Goal: Task Accomplishment & Management: Manage account settings

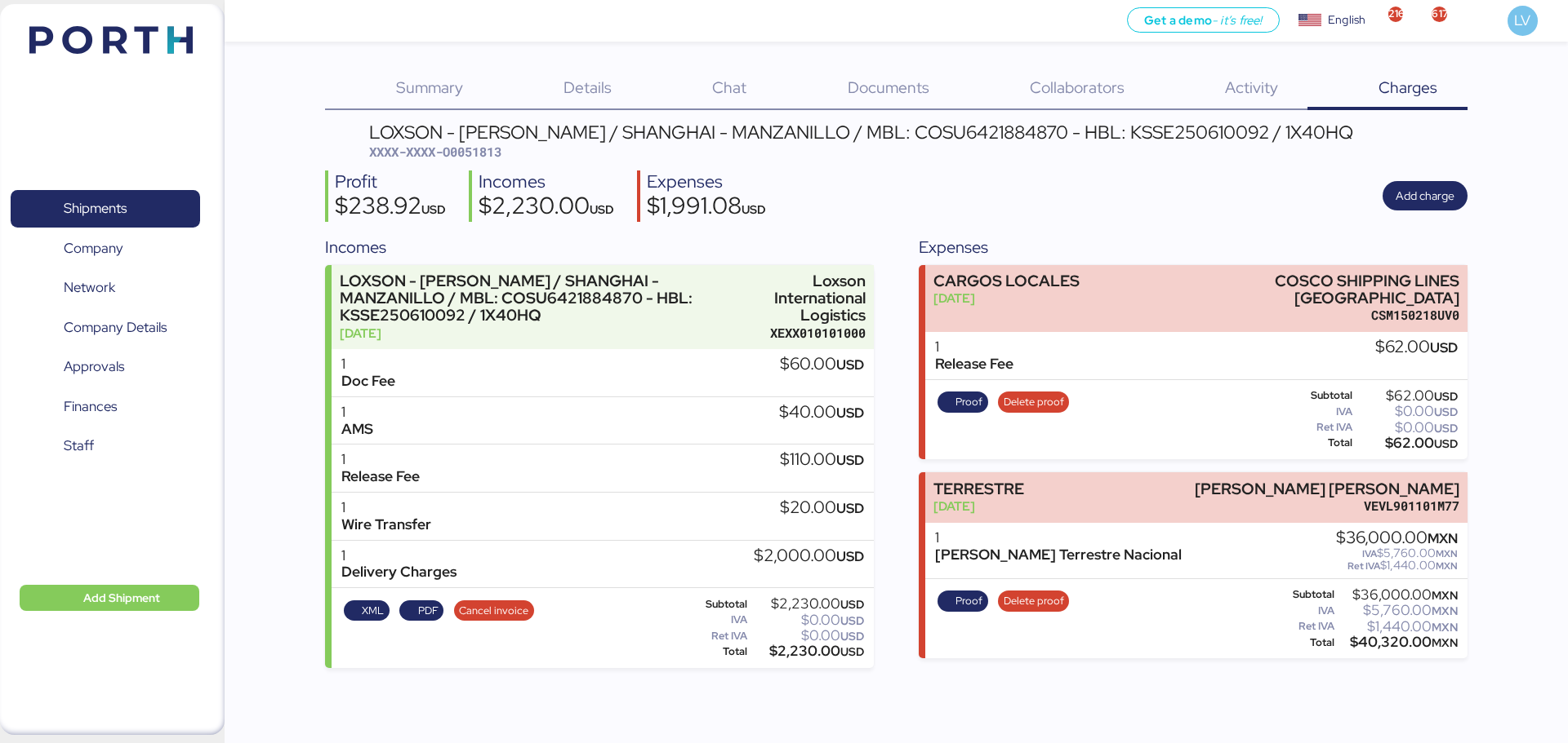
click at [87, 47] on img at bounding box center [110, 40] width 163 height 27
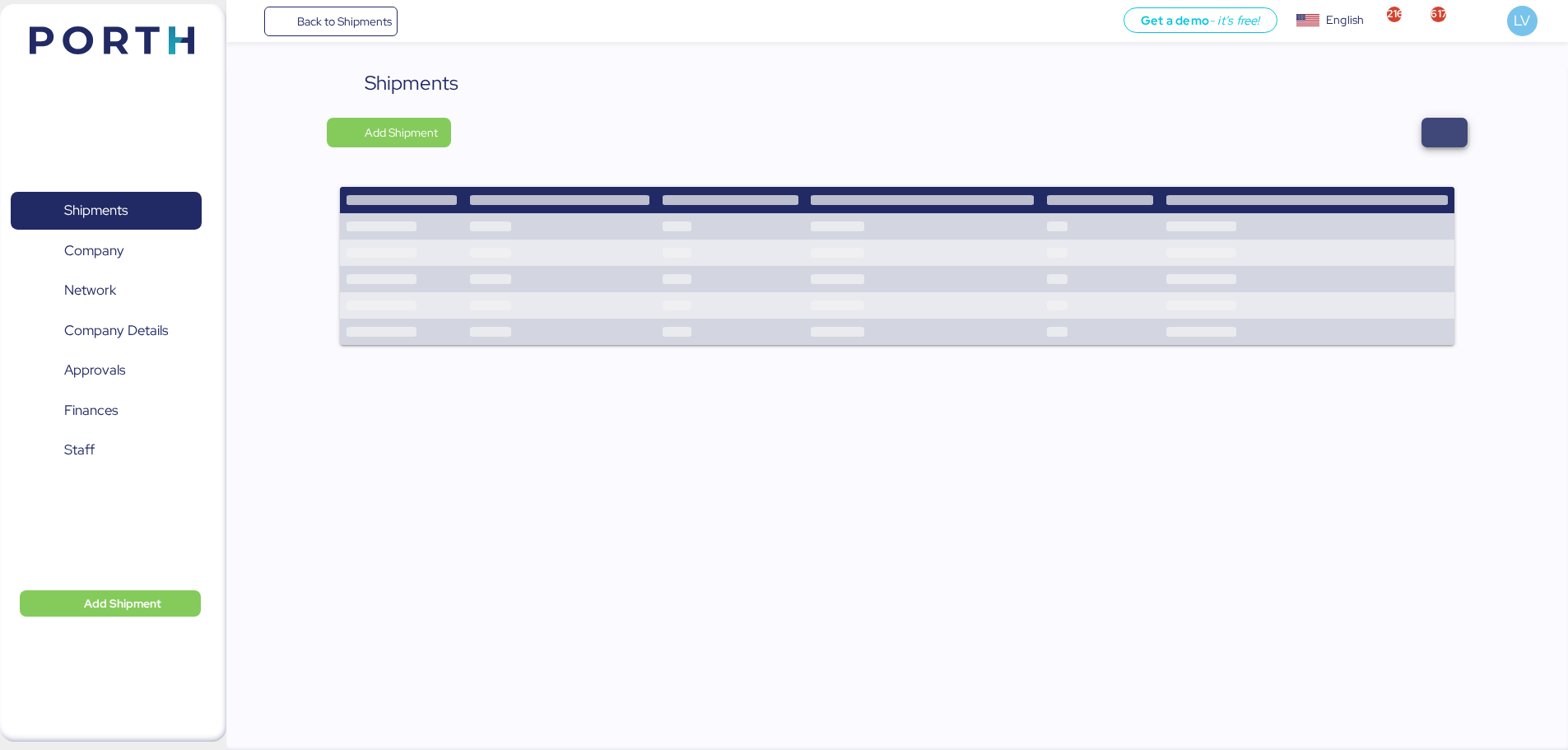
click at [1264, 143] on span "button" at bounding box center [1445, 132] width 20 height 23
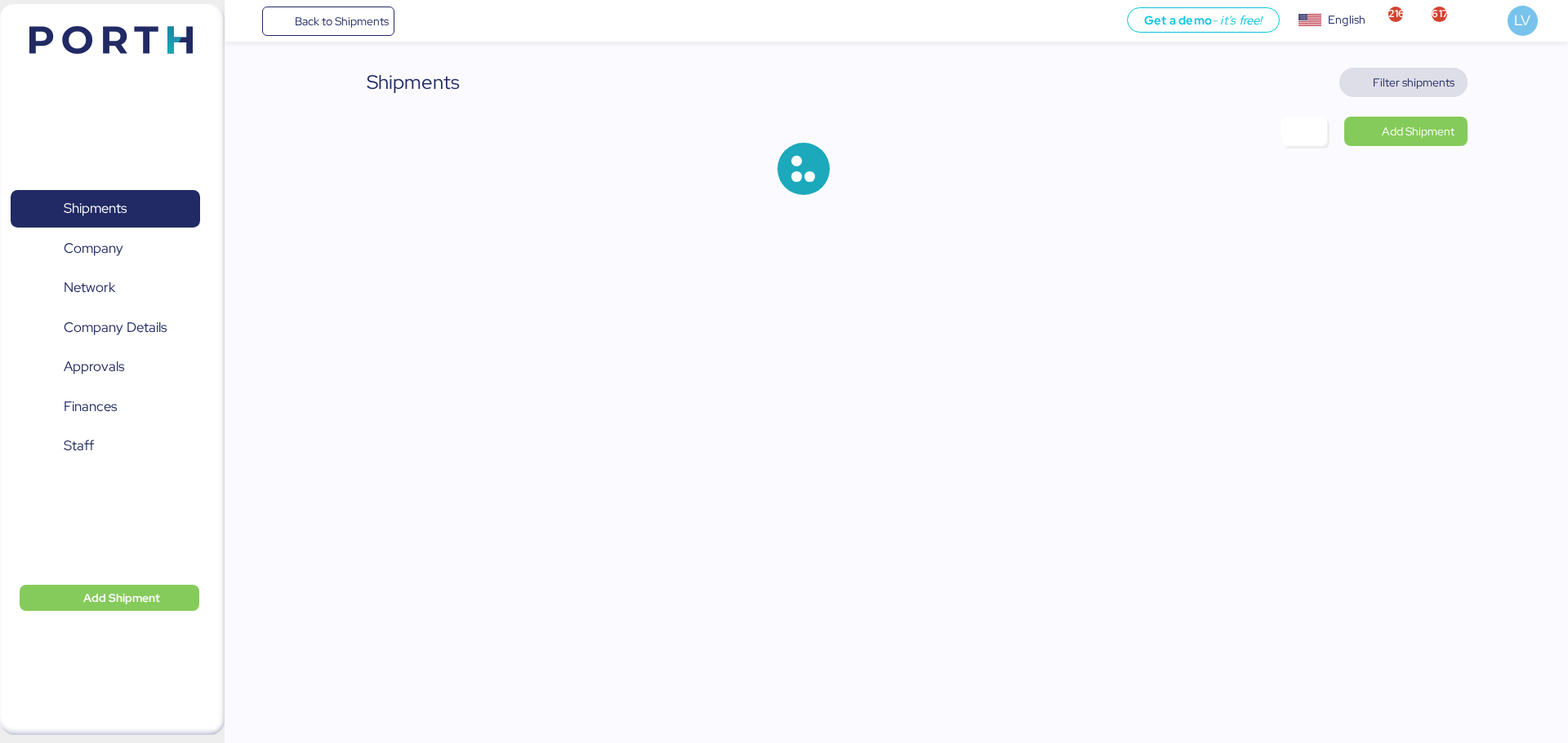
click at [1253, 84] on span "Filter shipments" at bounding box center [1414, 82] width 82 height 20
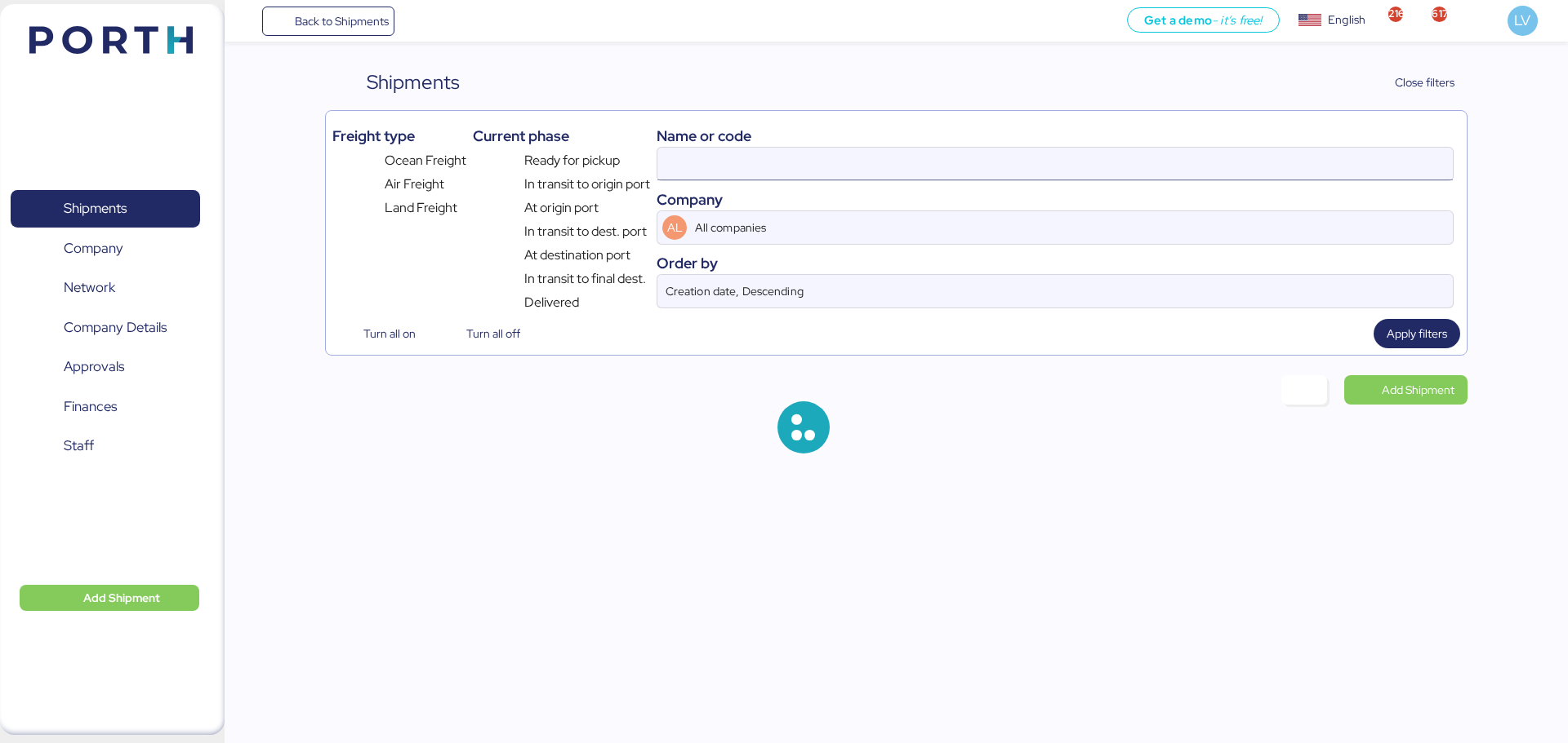
click at [1253, 167] on input at bounding box center [1055, 163] width 795 height 32
paste input "O0052188"
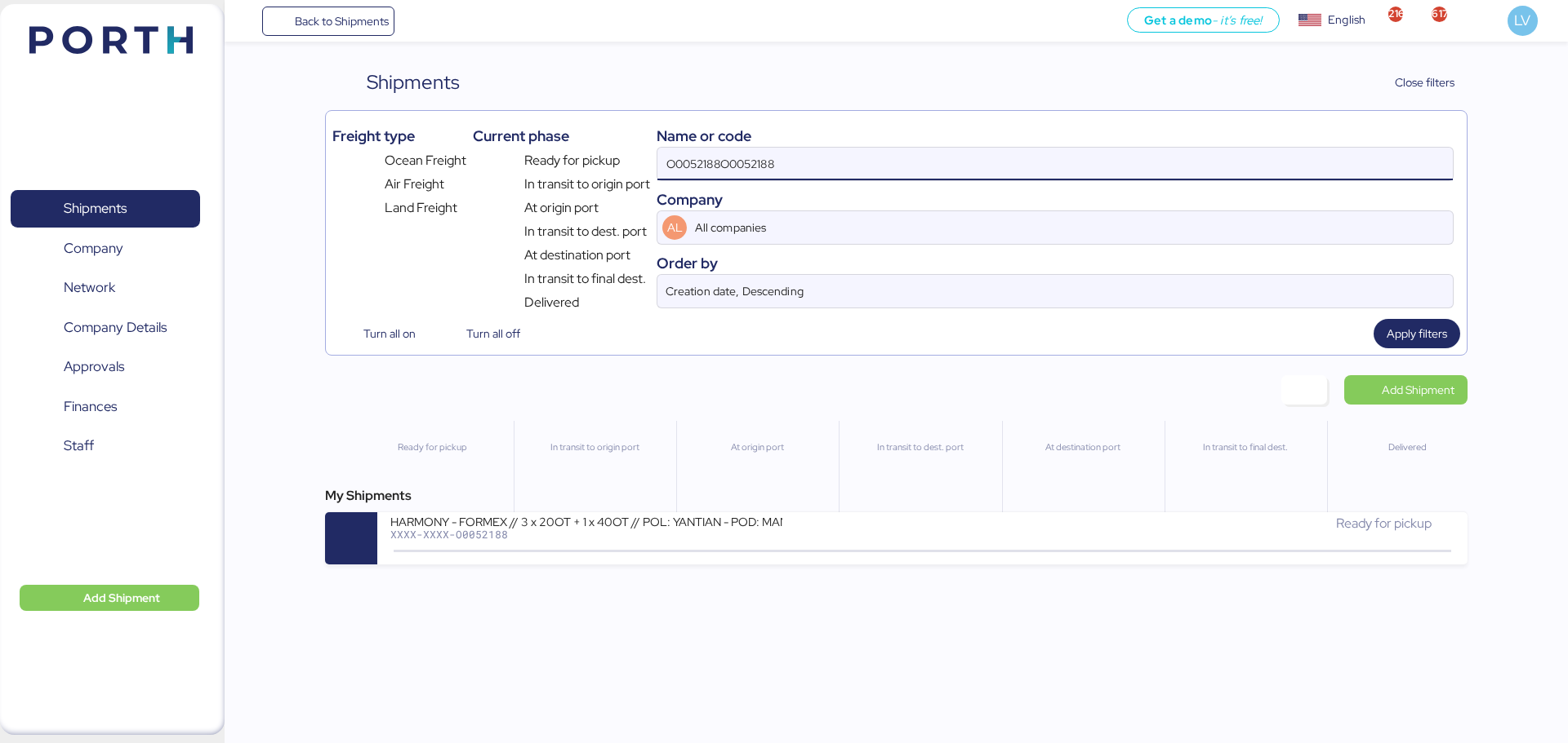
click at [743, 157] on input "O0052188O0052188" at bounding box center [1055, 163] width 795 height 32
paste input
type input "O0052188"
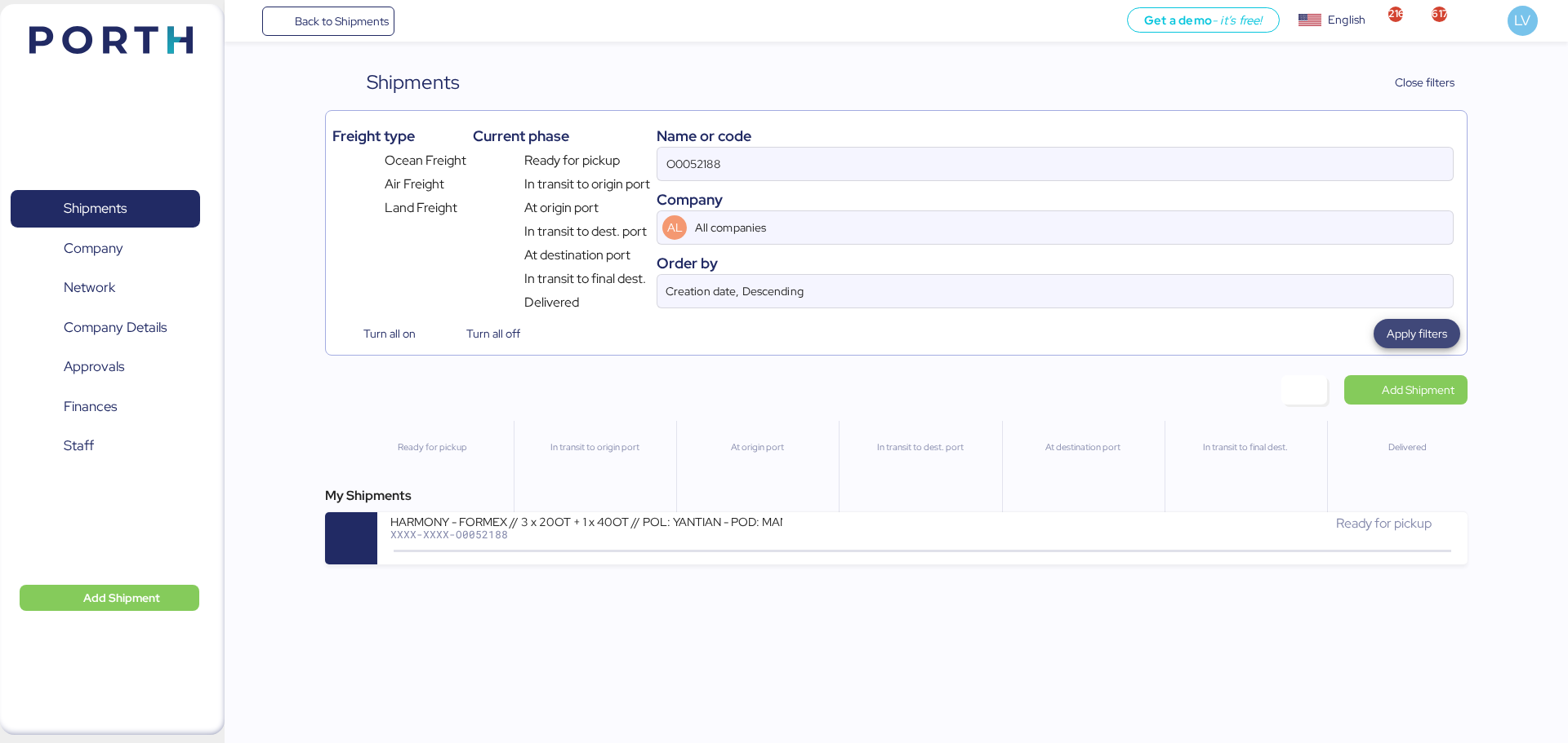
click at [1253, 321] on span "Apply filters" at bounding box center [1417, 334] width 87 height 29
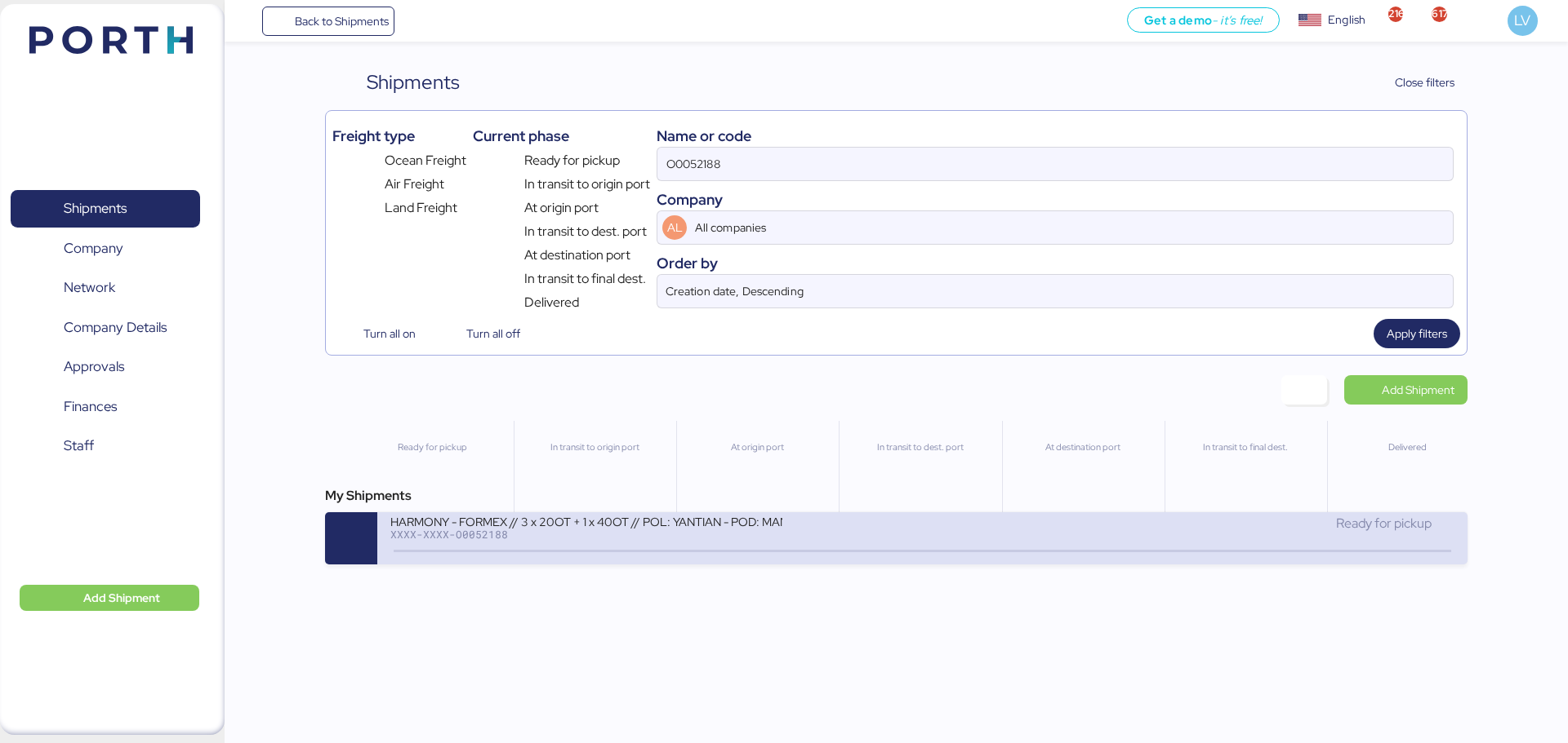
click at [790, 561] on div "HARMONY - FORMEX // 3 x 20OT + 1 x 40OT // POL: YANTIAN - POD: MANZANILLO // HB…" at bounding box center [921, 538] width 1089 height 52
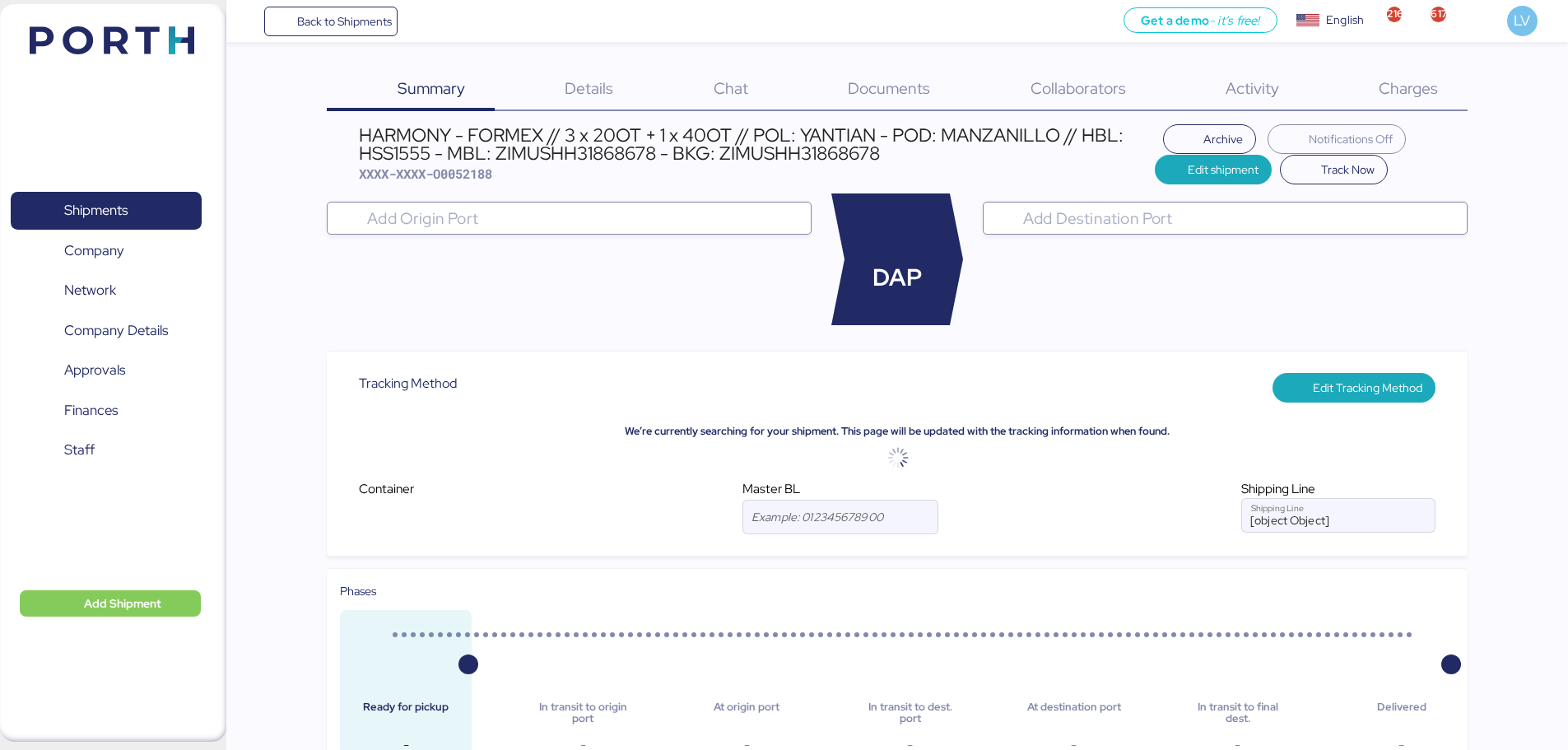
click at [1264, 102] on div "Charges 0" at bounding box center [1387, 89] width 159 height 42
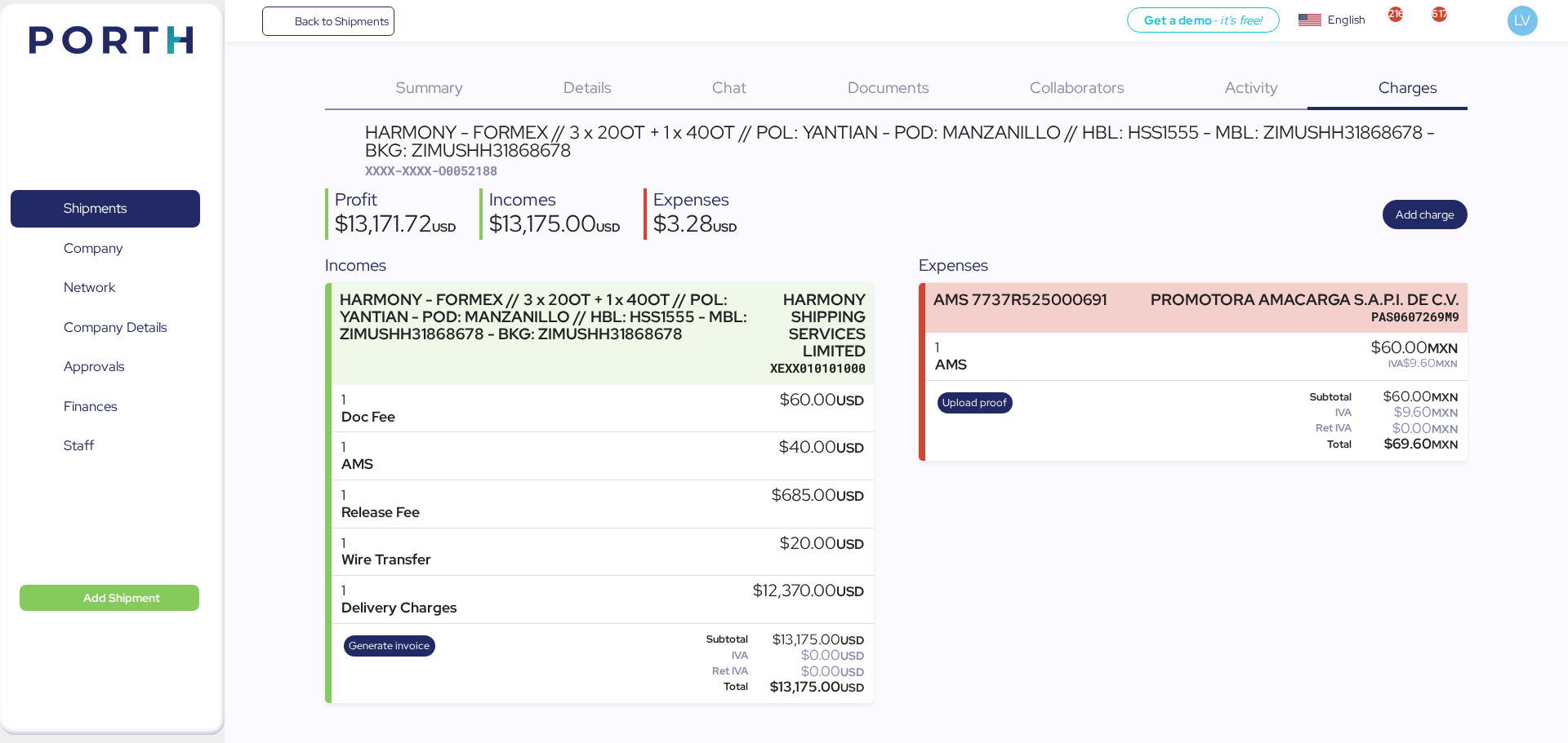
click at [840, 123] on div "HARMONY - FORMEX // 3 x 20OT + 1 x 40OT // POL: YANTIAN - POD: MANZANILLO // HB…" at bounding box center [916, 142] width 1102 height 37
click at [859, 102] on div "Documents 0" at bounding box center [868, 88] width 182 height 42
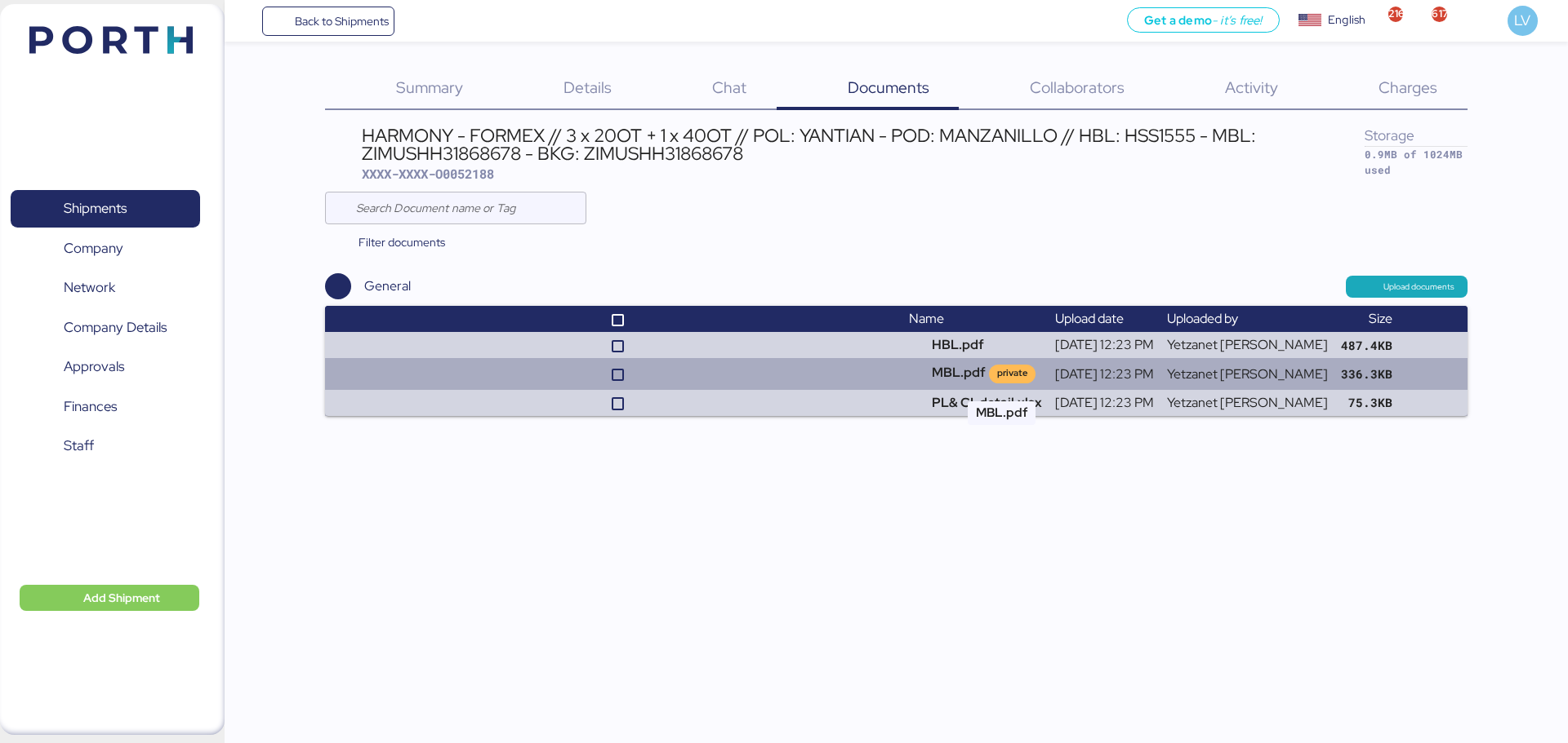
click at [1004, 365] on td "MBL.pdf private" at bounding box center [976, 374] width 147 height 31
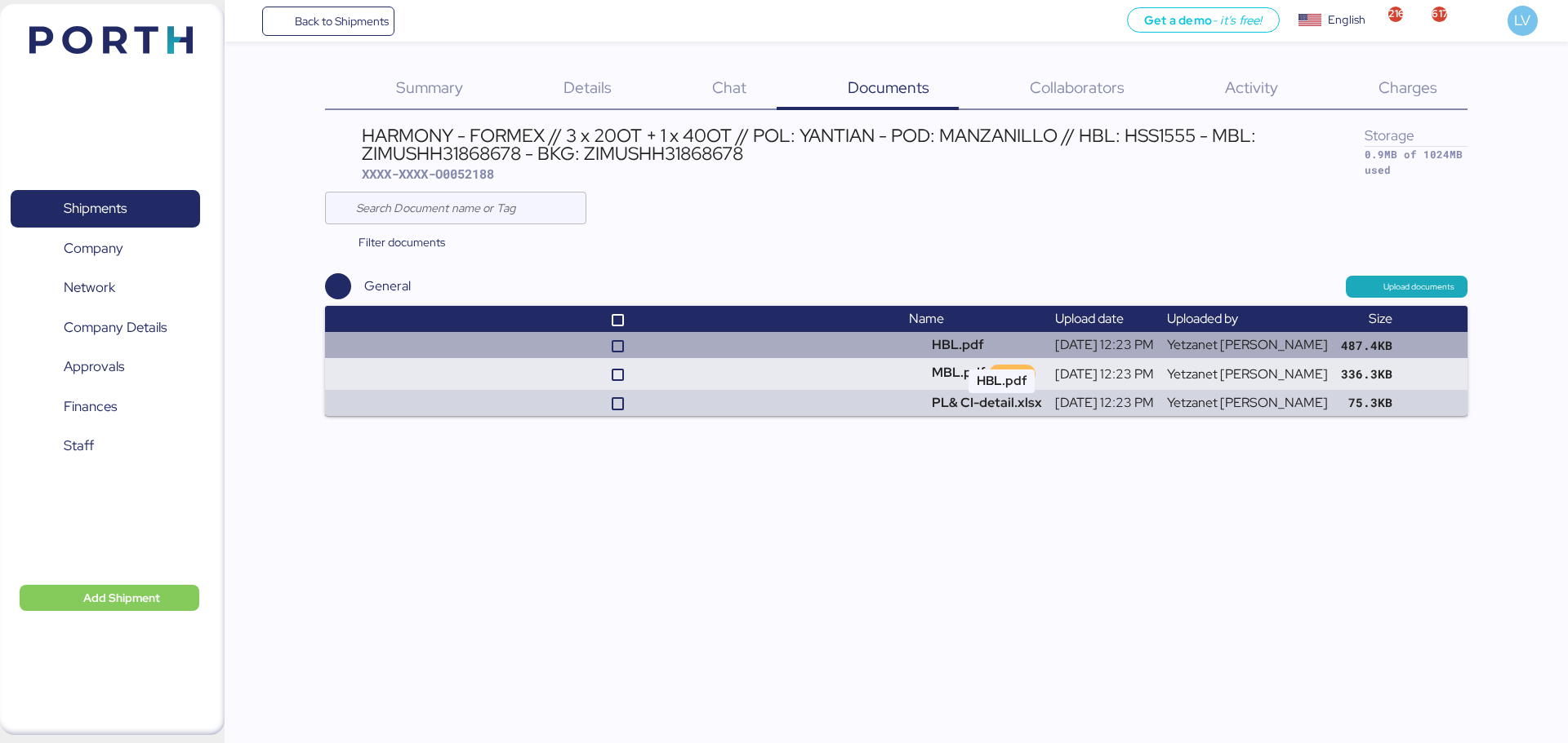
click at [988, 346] on td "HBL.pdf" at bounding box center [976, 345] width 147 height 26
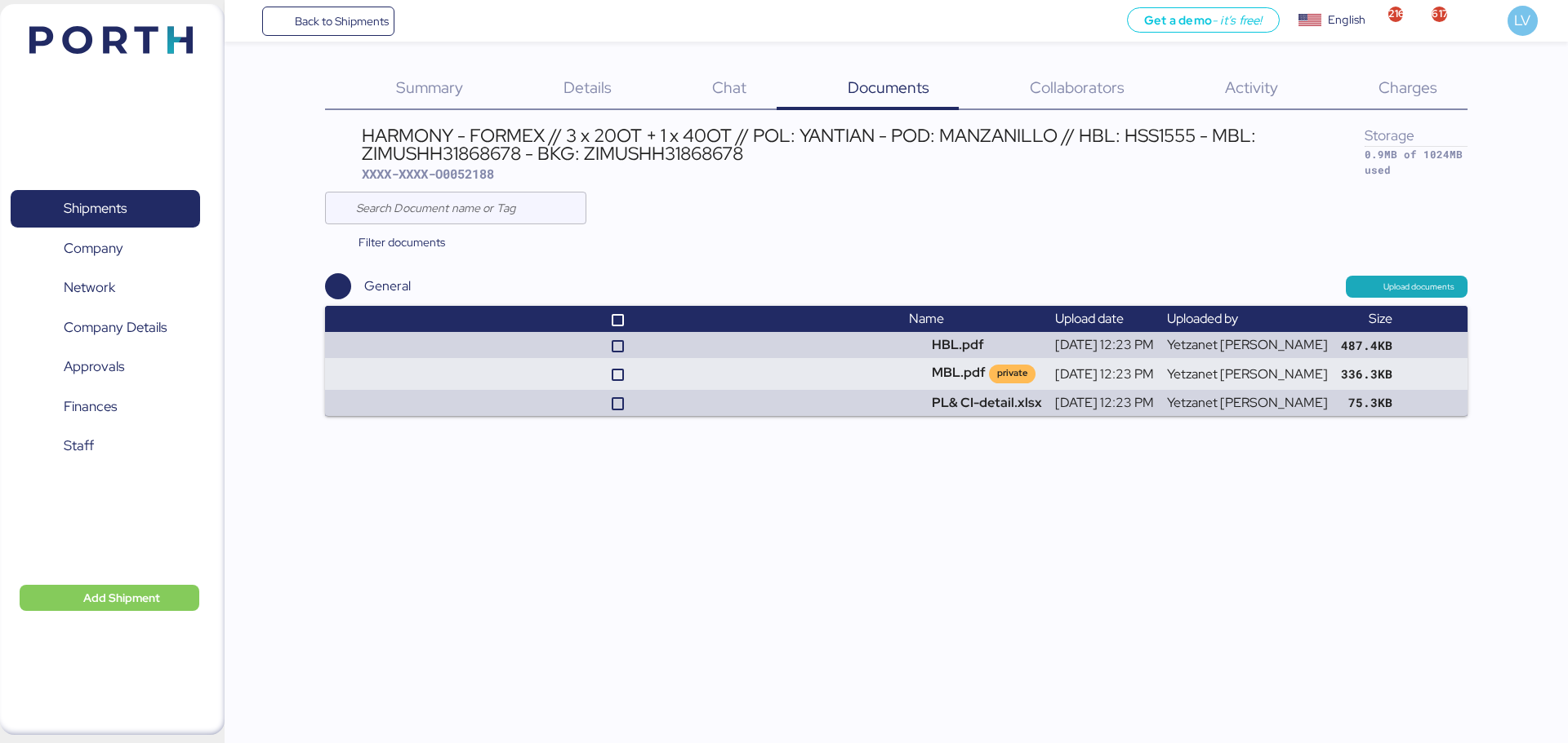
click at [583, 102] on div "Details 0" at bounding box center [568, 88] width 148 height 42
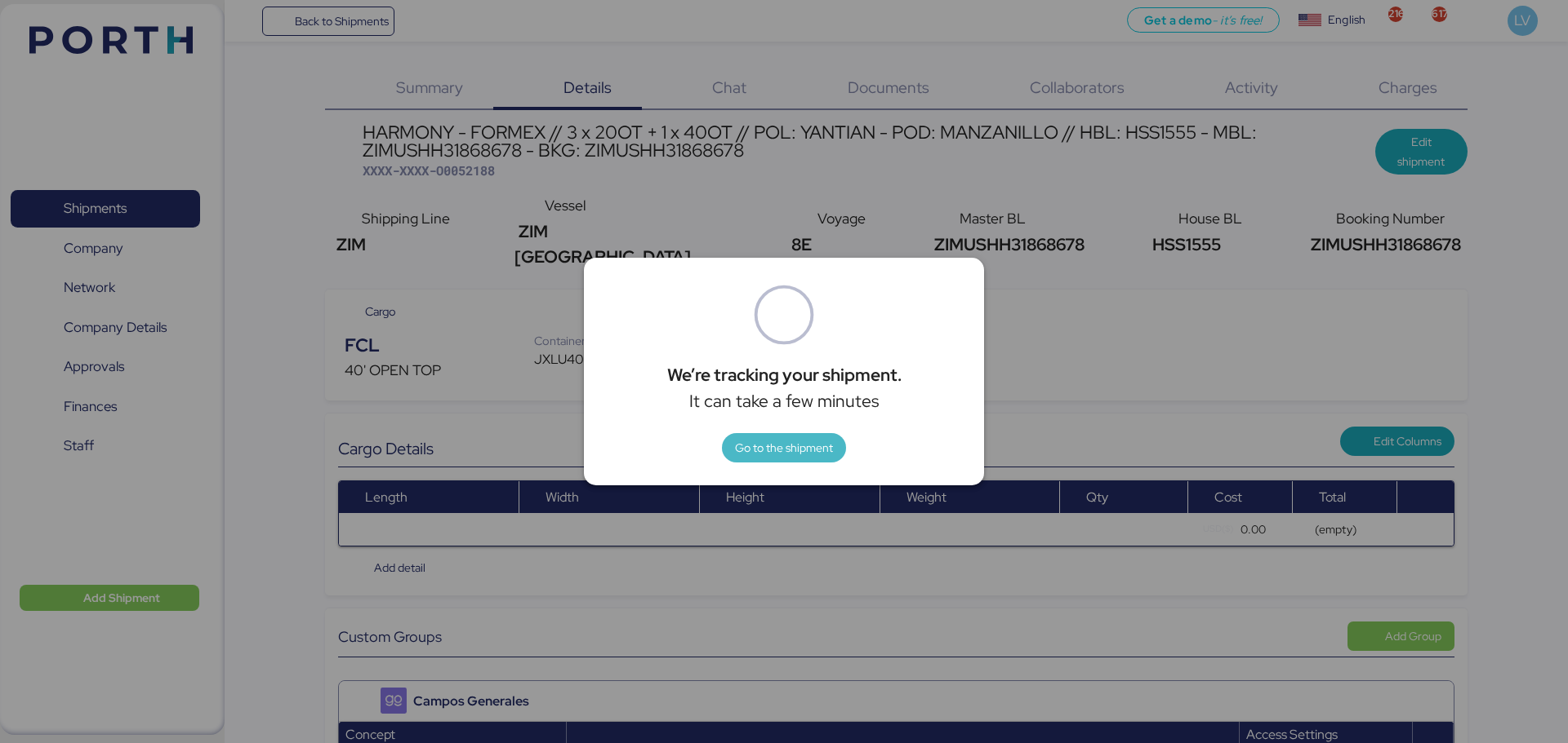
click at [796, 450] on span "Go to the shipment" at bounding box center [784, 448] width 98 height 20
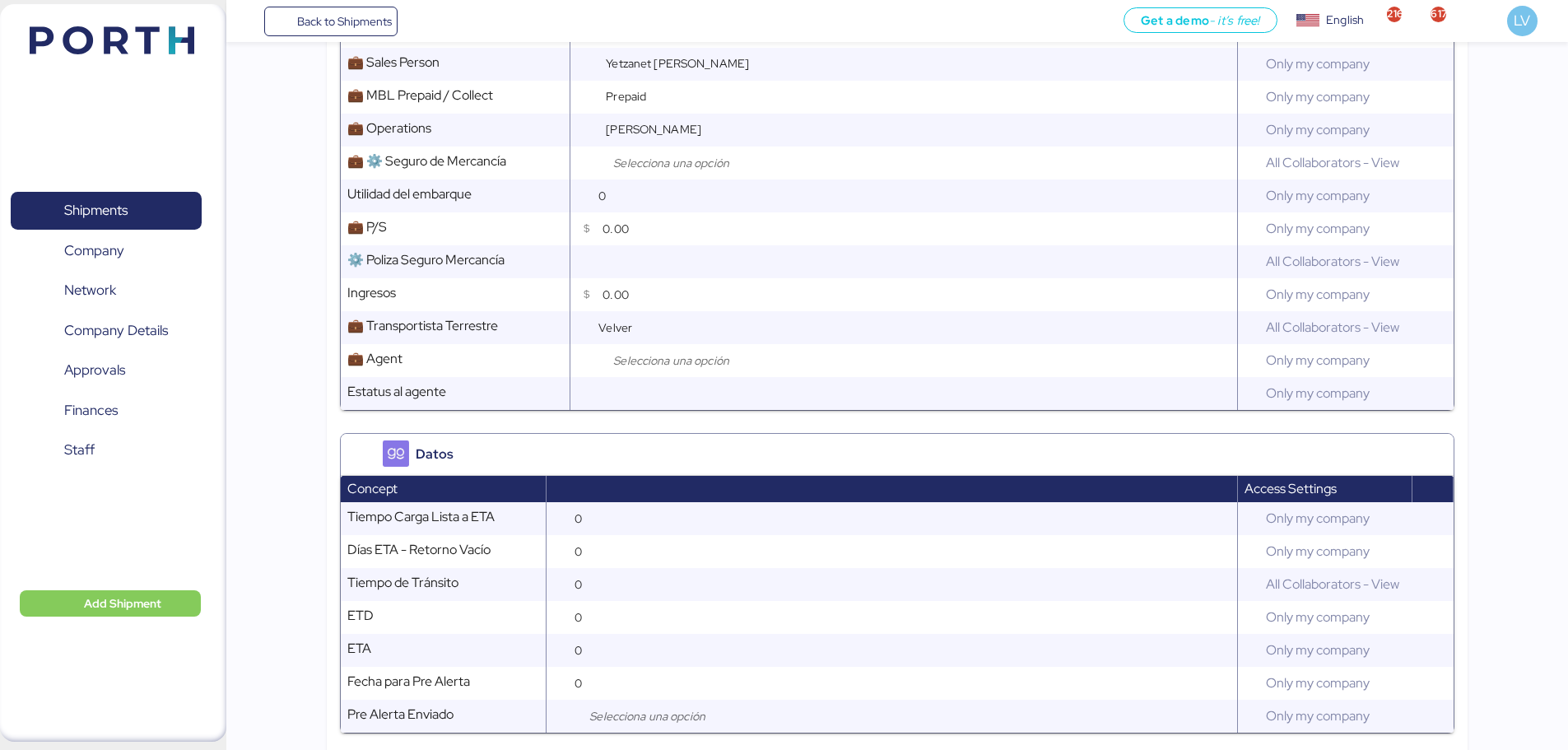
scroll to position [1479, 0]
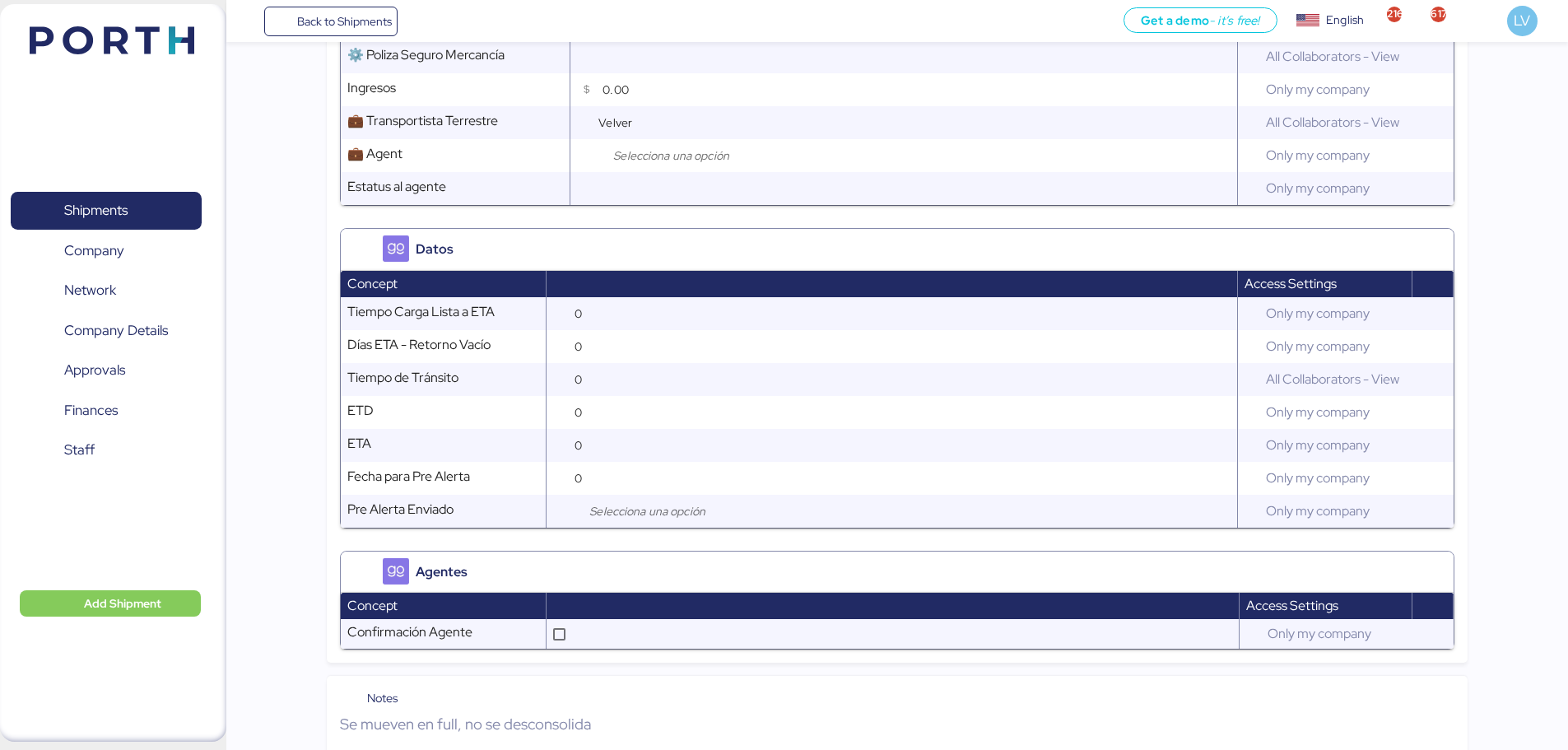
click at [428, 572] on div "Notes Se mueven en full, no se desconsolida" at bounding box center [897, 718] width 1142 height 86
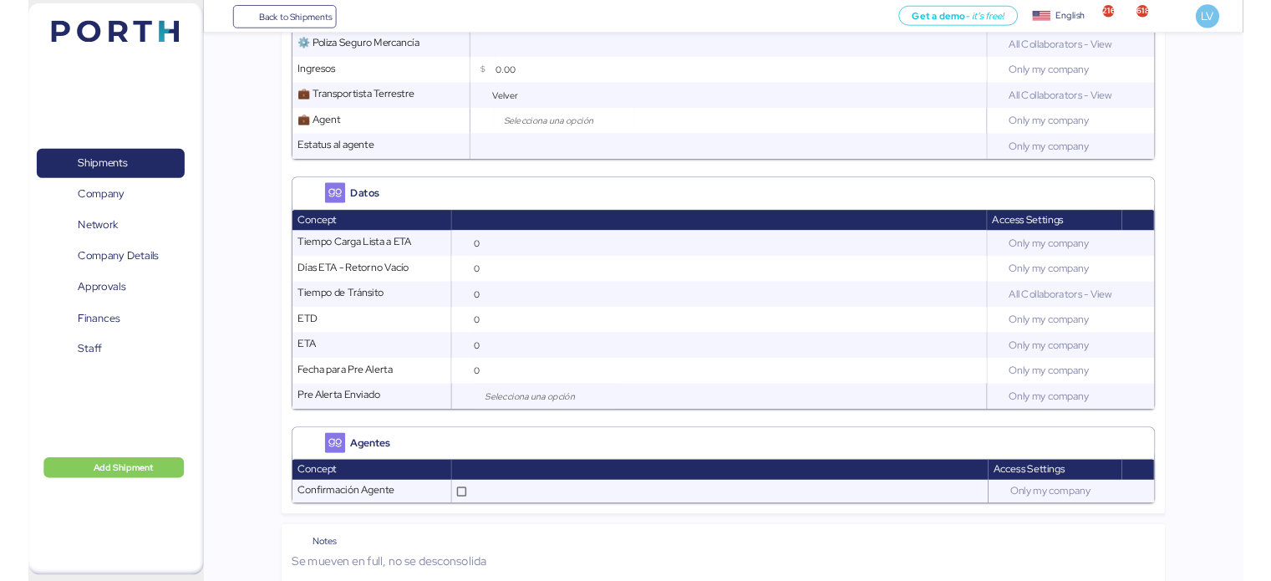
scroll to position [1506, 0]
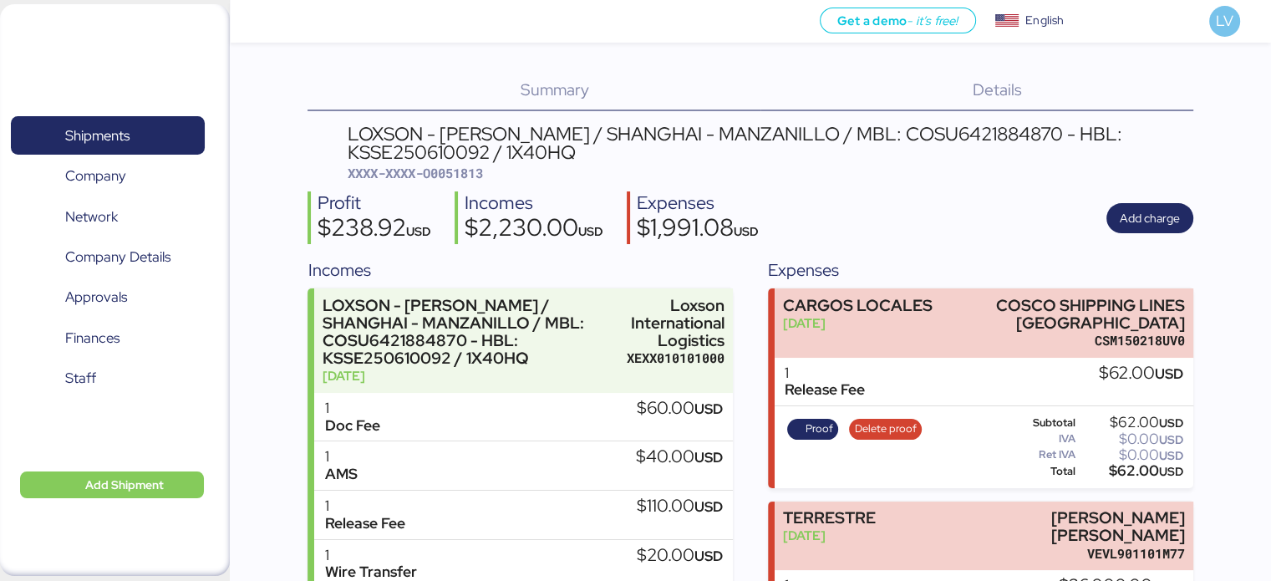
click at [135, 36] on div "Shipments 0 Company 0 Network 0 Company Details 0 Approvals 0 Finances 0 Staff …" at bounding box center [115, 290] width 230 height 572
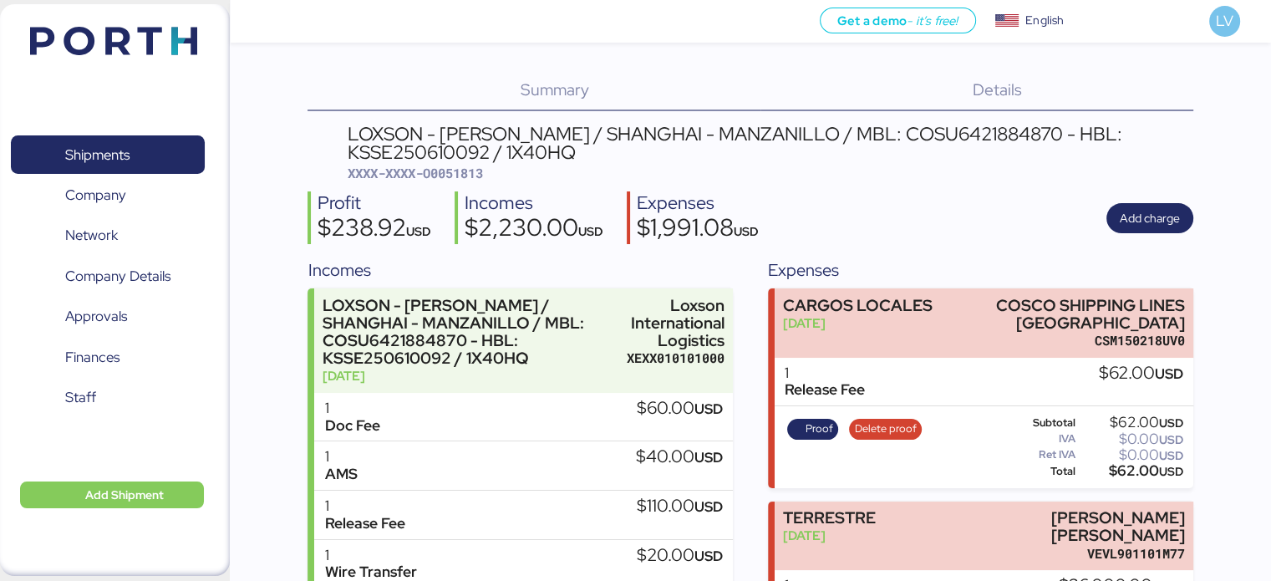
click at [92, 44] on img at bounding box center [113, 41] width 167 height 28
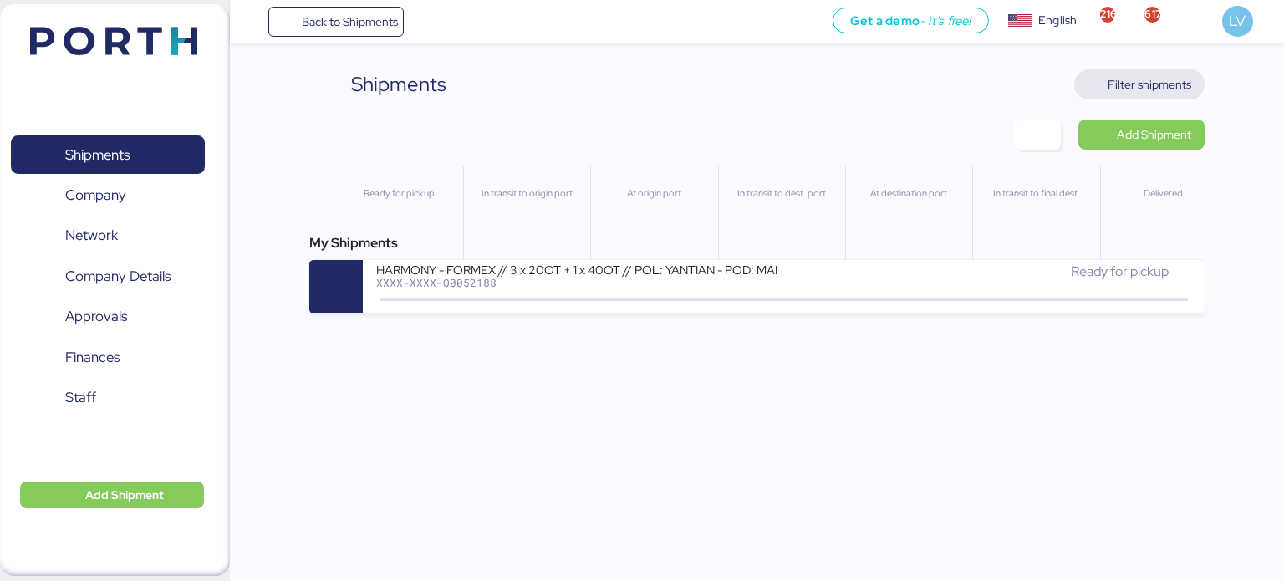
click at [1132, 89] on span "Filter shipments" at bounding box center [1150, 84] width 84 height 20
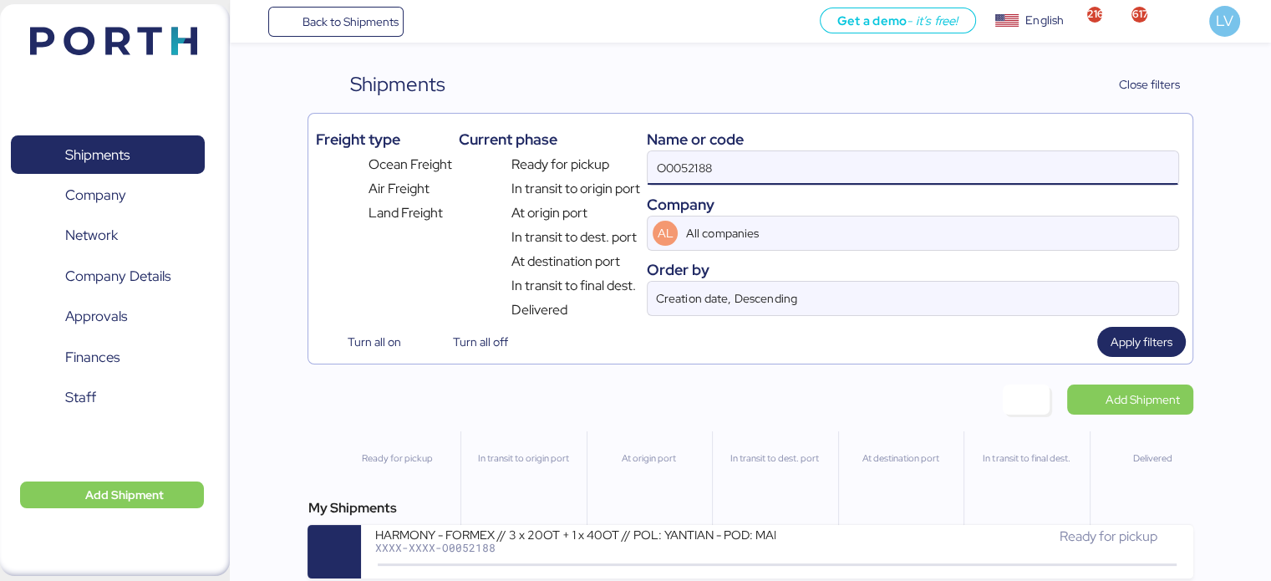
click at [878, 173] on input "O0052188" at bounding box center [913, 167] width 530 height 33
type input "[PERSON_NAME]"
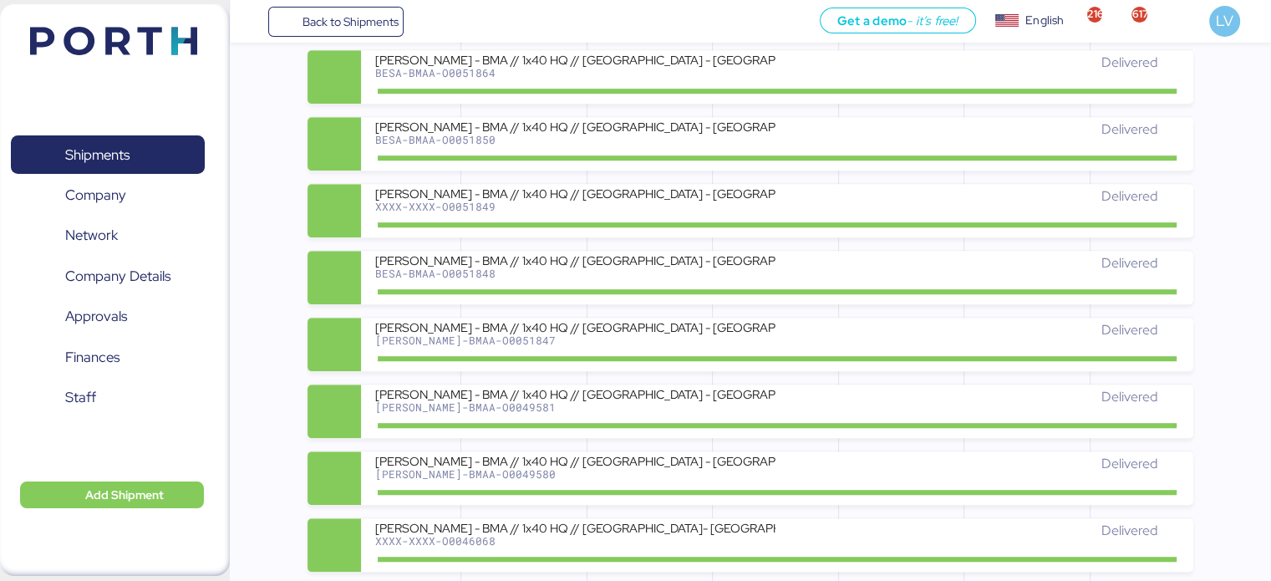
scroll to position [1274, 0]
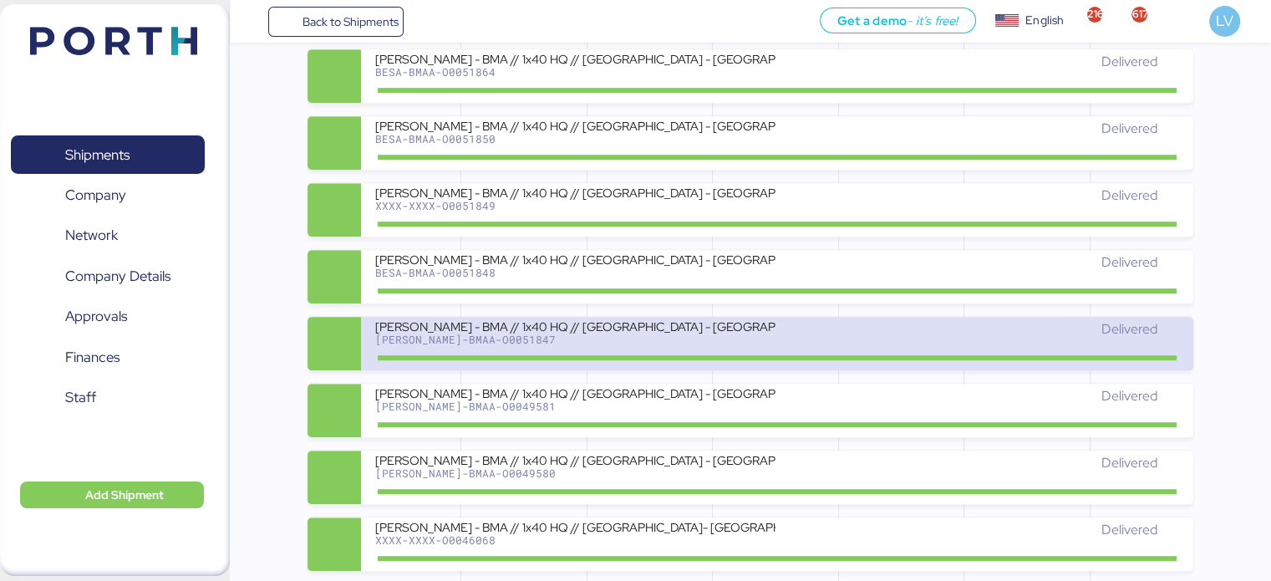
click at [568, 340] on div "[PERSON_NAME]-BMAA-O0051847" at bounding box center [574, 340] width 401 height 12
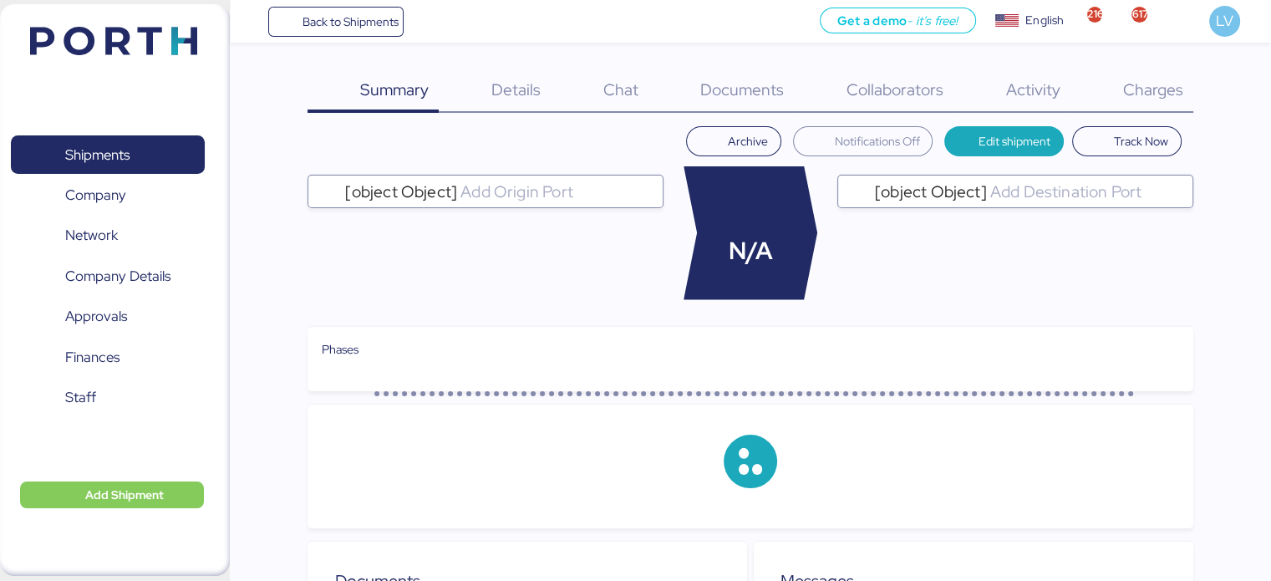
click at [1168, 100] on div "Charges 0" at bounding box center [1132, 90] width 123 height 43
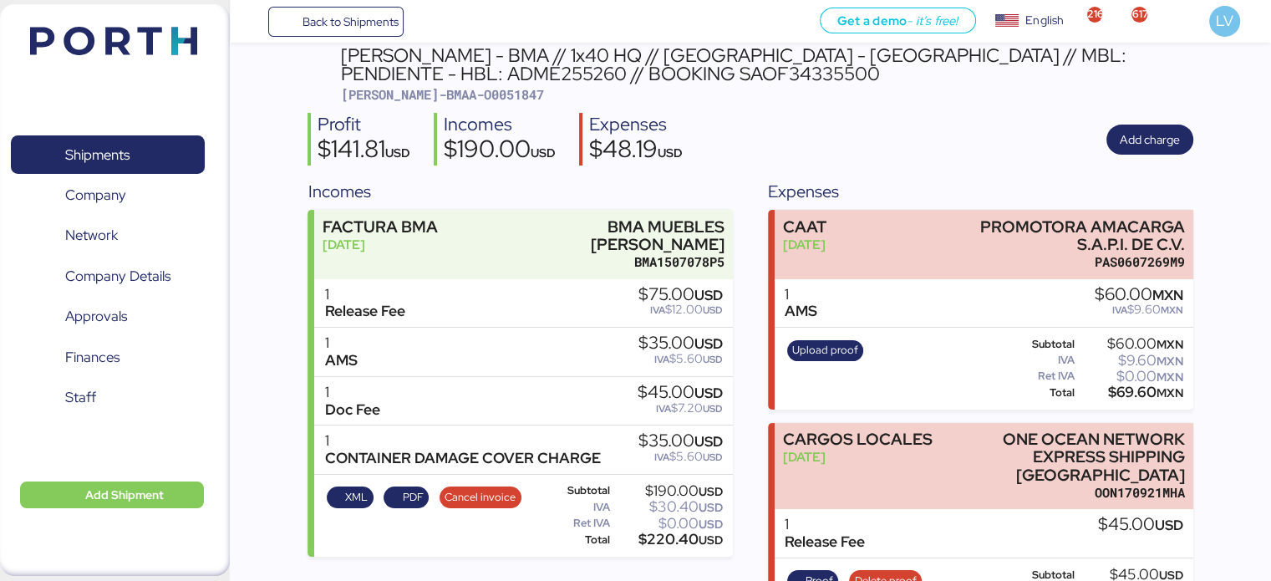
scroll to position [80, 0]
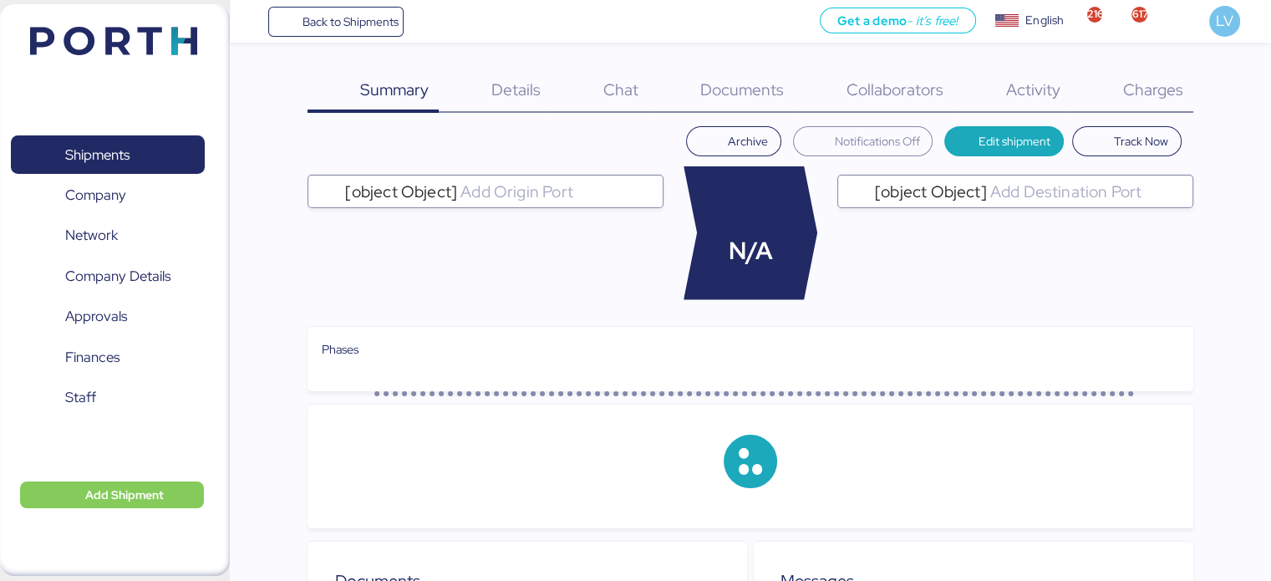
scroll to position [67, 0]
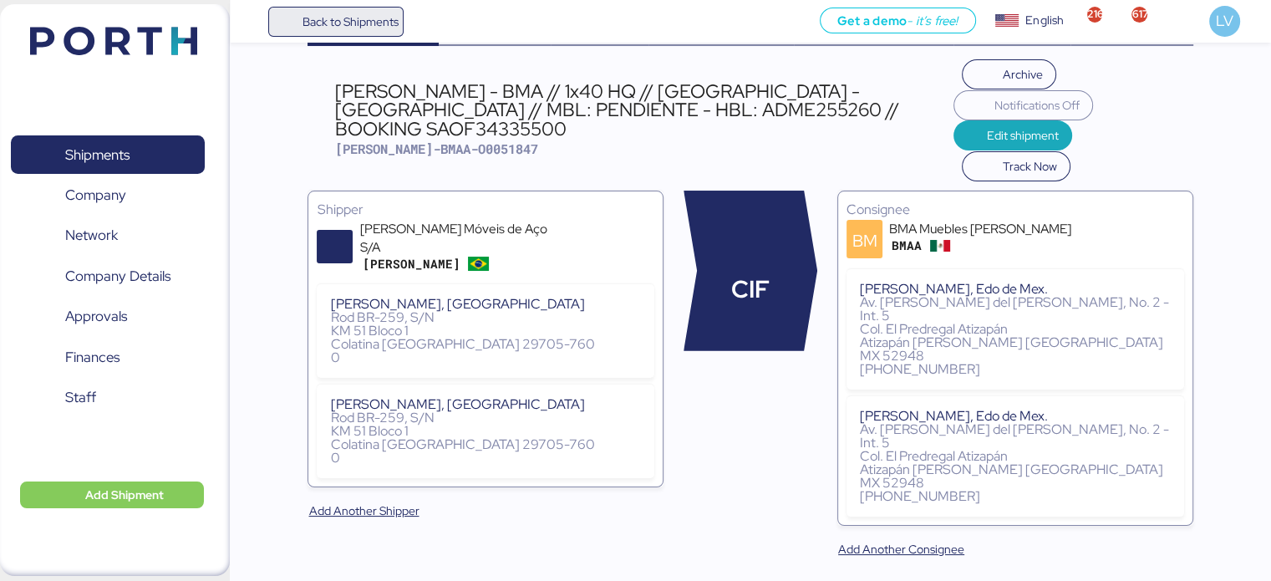
click at [311, 20] on span "Back to Shipments" at bounding box center [350, 22] width 96 height 20
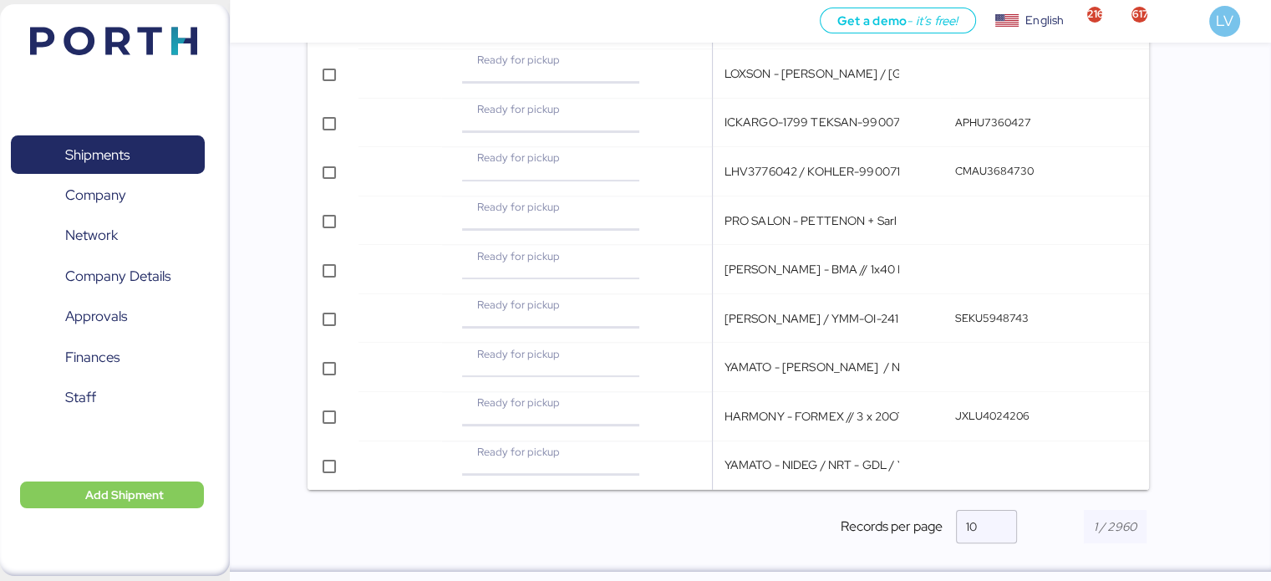
scroll to position [262, 0]
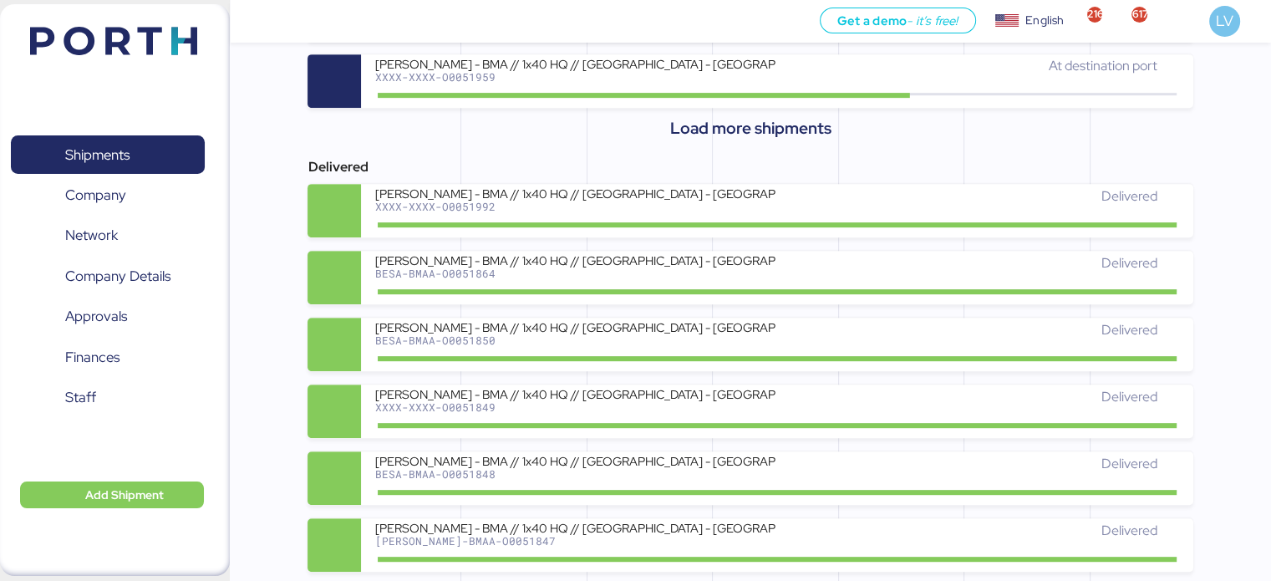
scroll to position [819, 0]
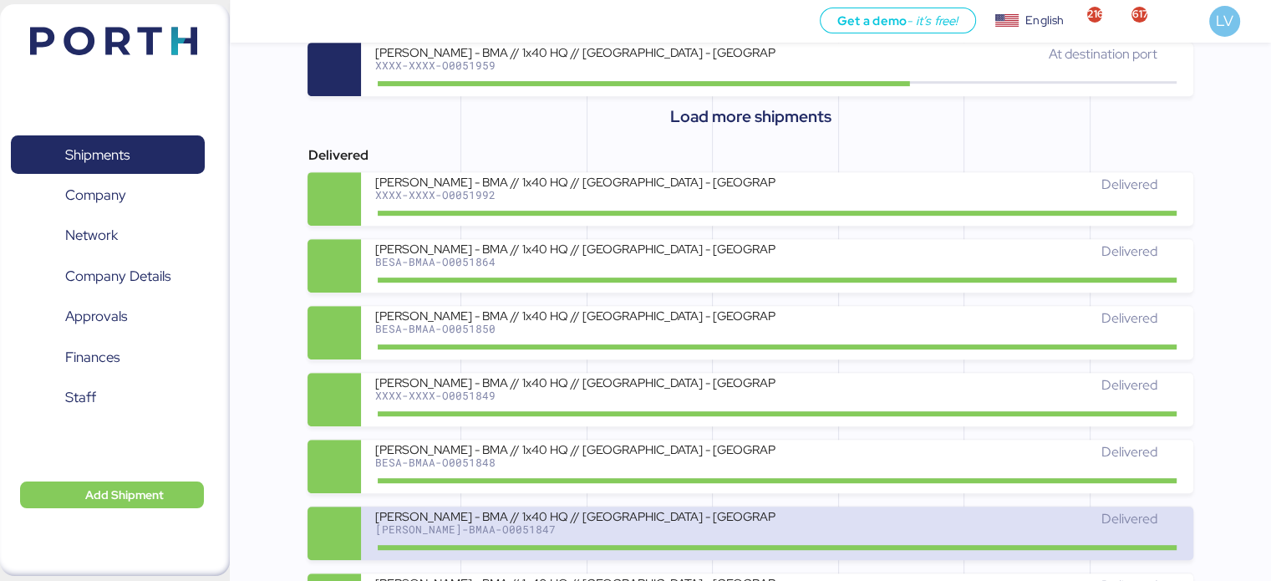
click at [517, 517] on div "[PERSON_NAME] - BMA // 1x40 HQ // [GEOGRAPHIC_DATA] - [GEOGRAPHIC_DATA] // MBL:…" at bounding box center [574, 516] width 401 height 14
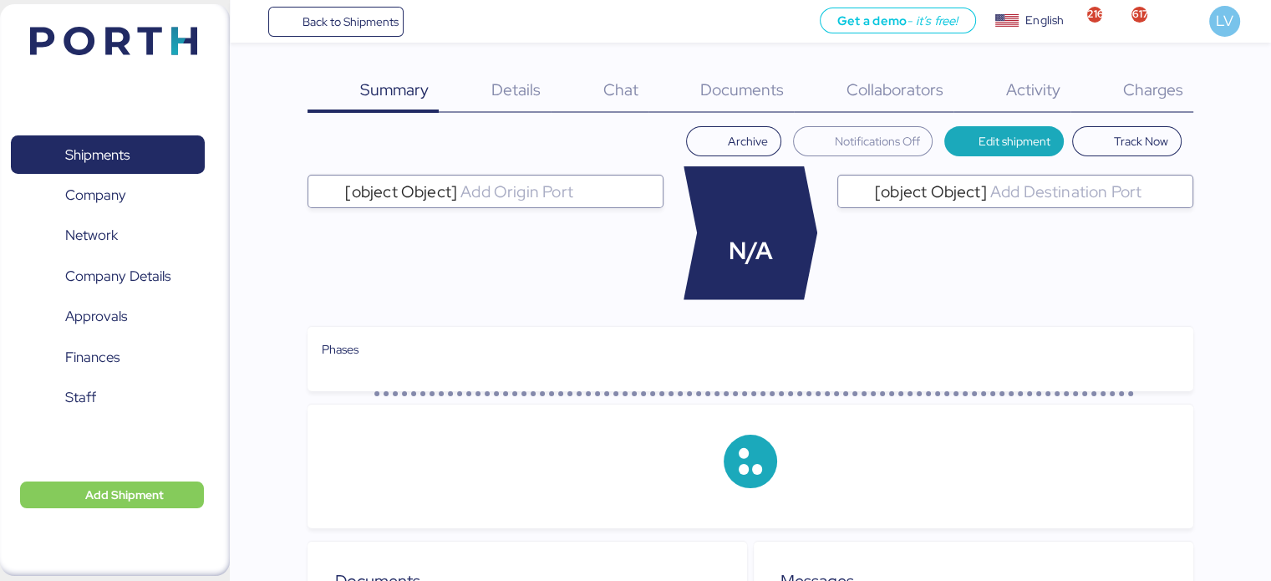
click at [1130, 82] on span "Charges" at bounding box center [1153, 90] width 60 height 22
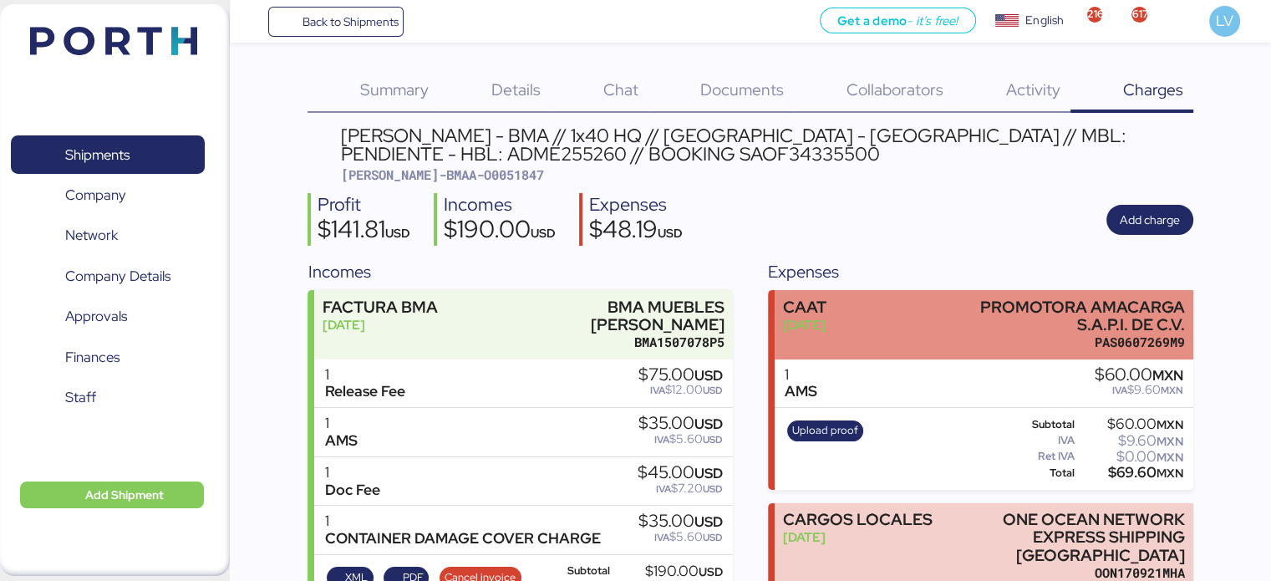
scroll to position [133, 0]
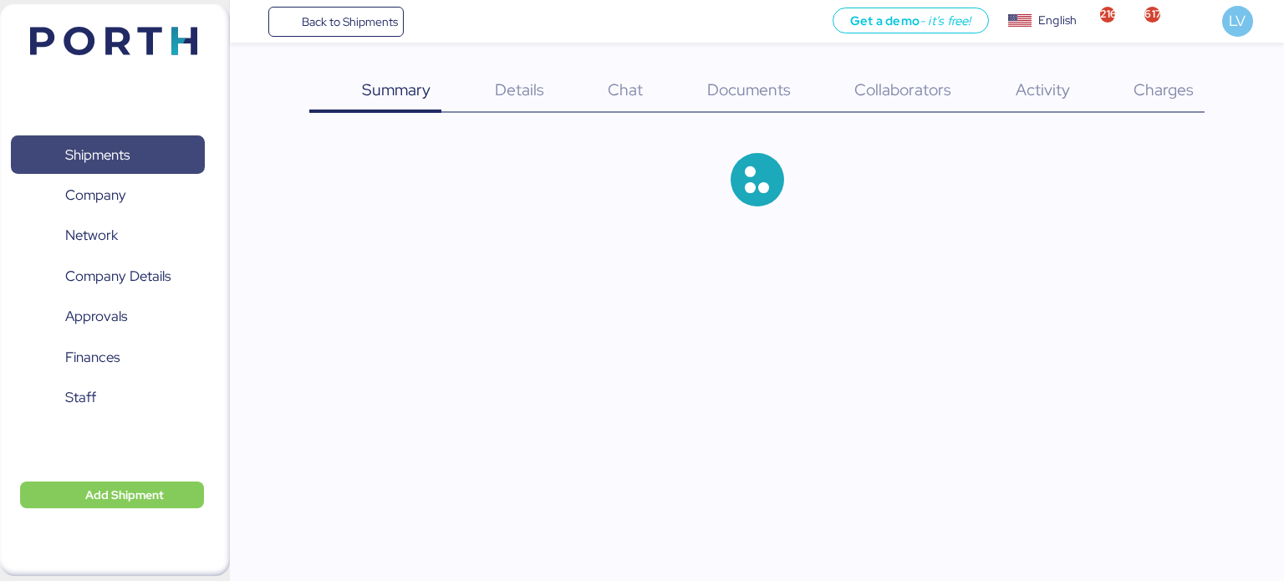
click at [126, 146] on span "Shipments" at bounding box center [97, 155] width 64 height 24
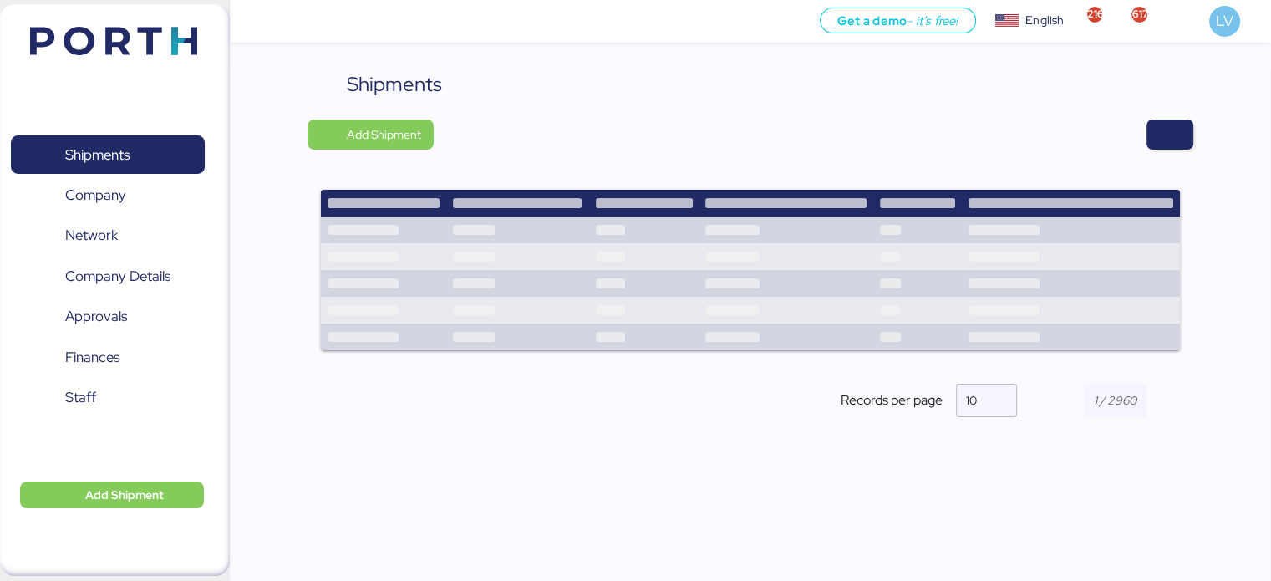
scroll to position [48, 0]
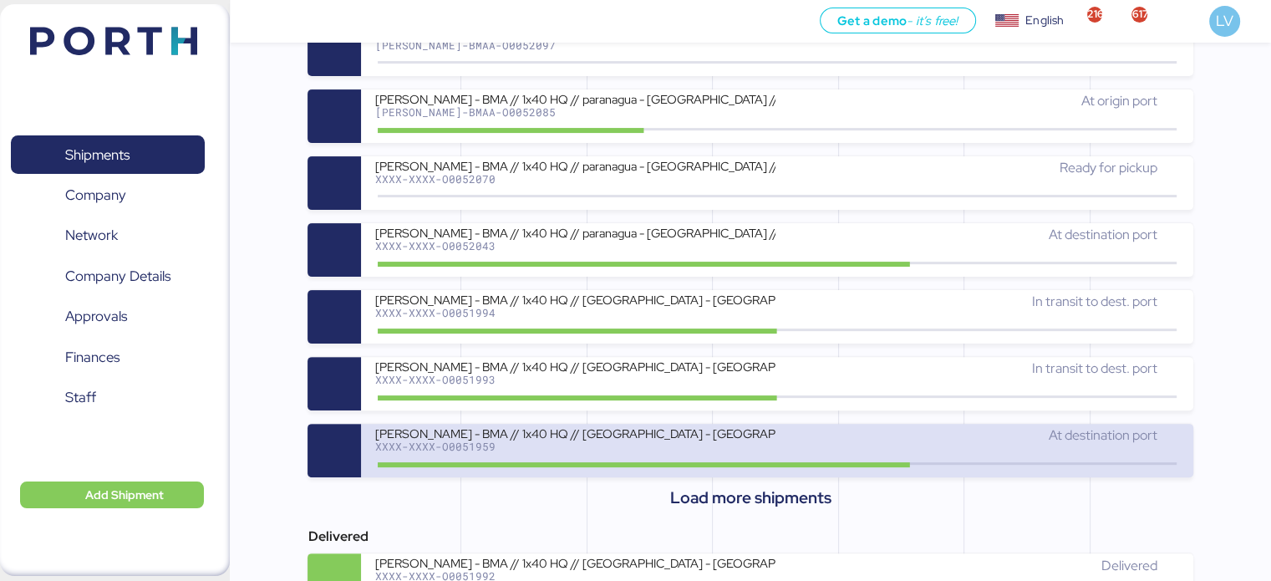
scroll to position [445, 0]
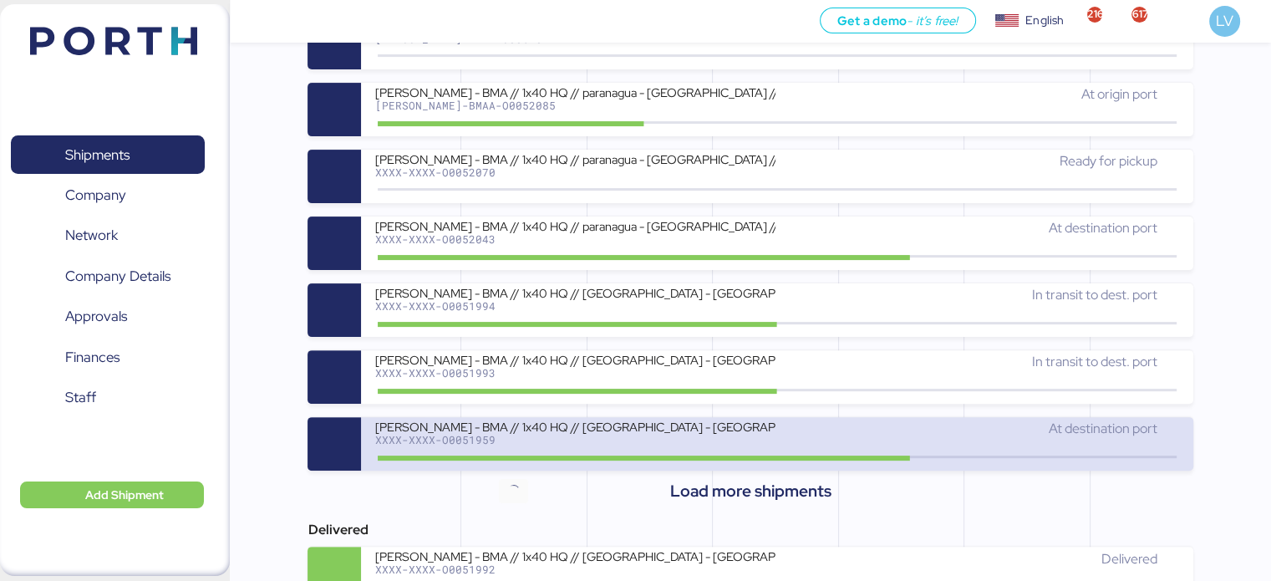
click at [548, 450] on icon at bounding box center [513, 457] width 80 height 18
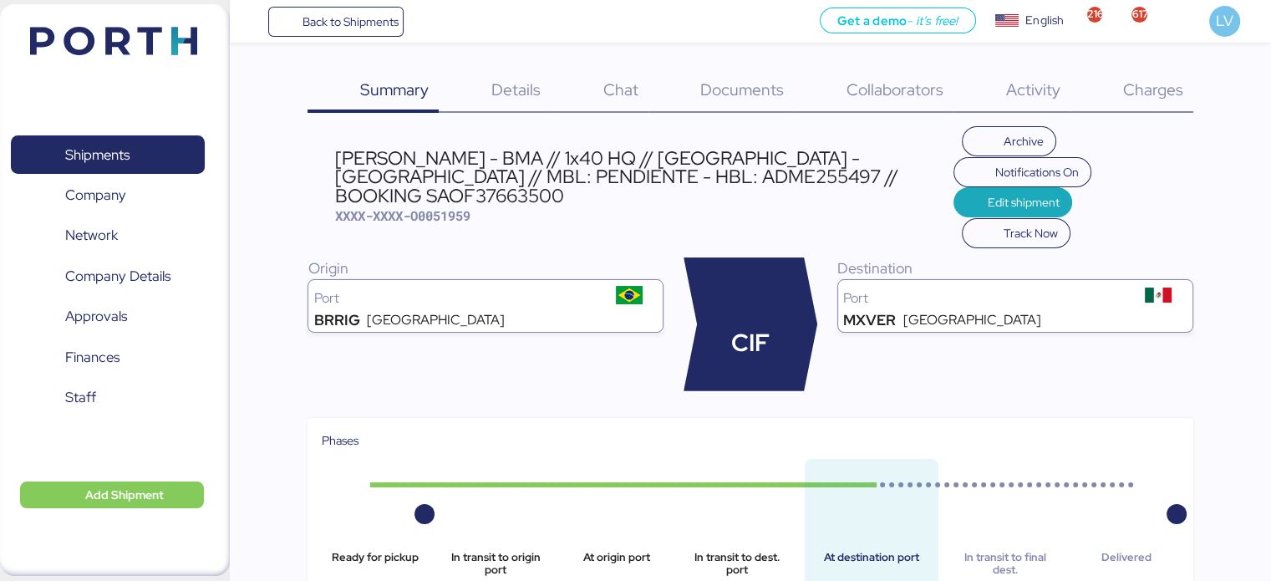
click at [1148, 99] on span "Charges" at bounding box center [1153, 90] width 60 height 22
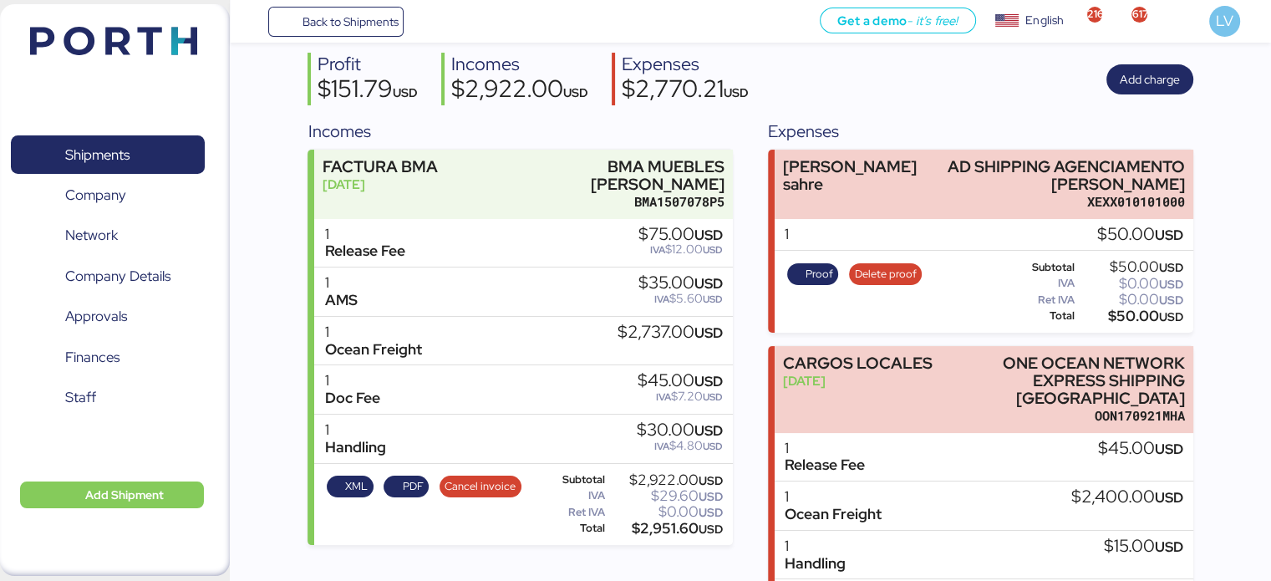
scroll to position [140, 0]
click at [639, 323] on div "$2,737.00 USD" at bounding box center [670, 332] width 105 height 18
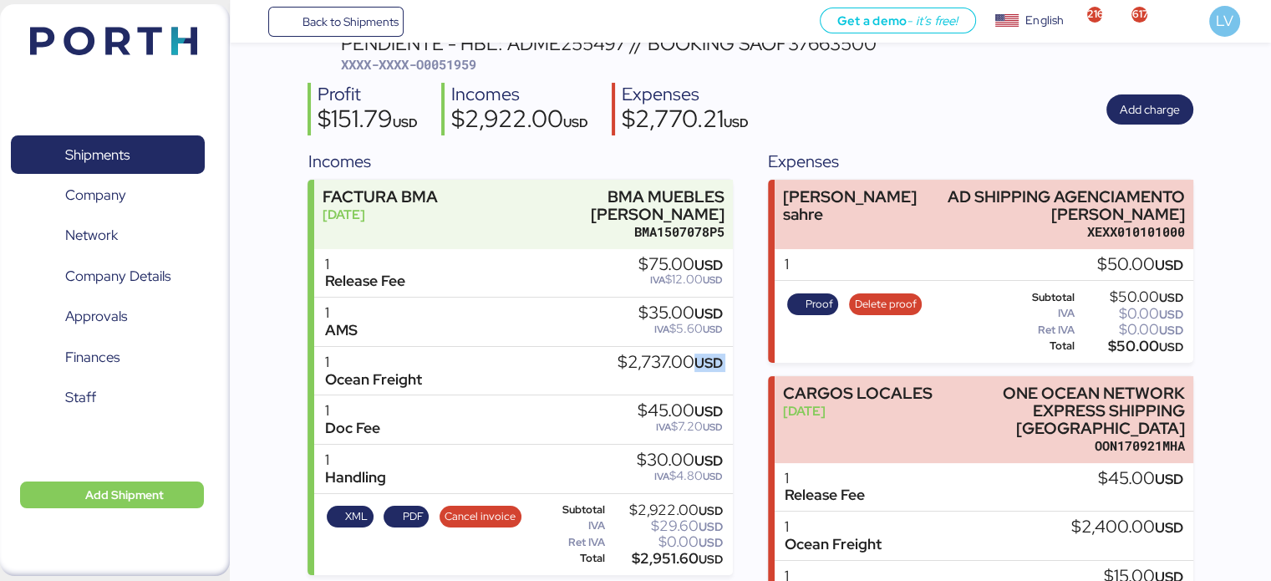
scroll to position [110, 0]
click at [792, 300] on span "Proof" at bounding box center [812, 305] width 41 height 18
click at [618, 356] on div "$2,737.00 USD" at bounding box center [670, 363] width 105 height 18
click at [645, 305] on div "$35.00 USD" at bounding box center [681, 314] width 84 height 18
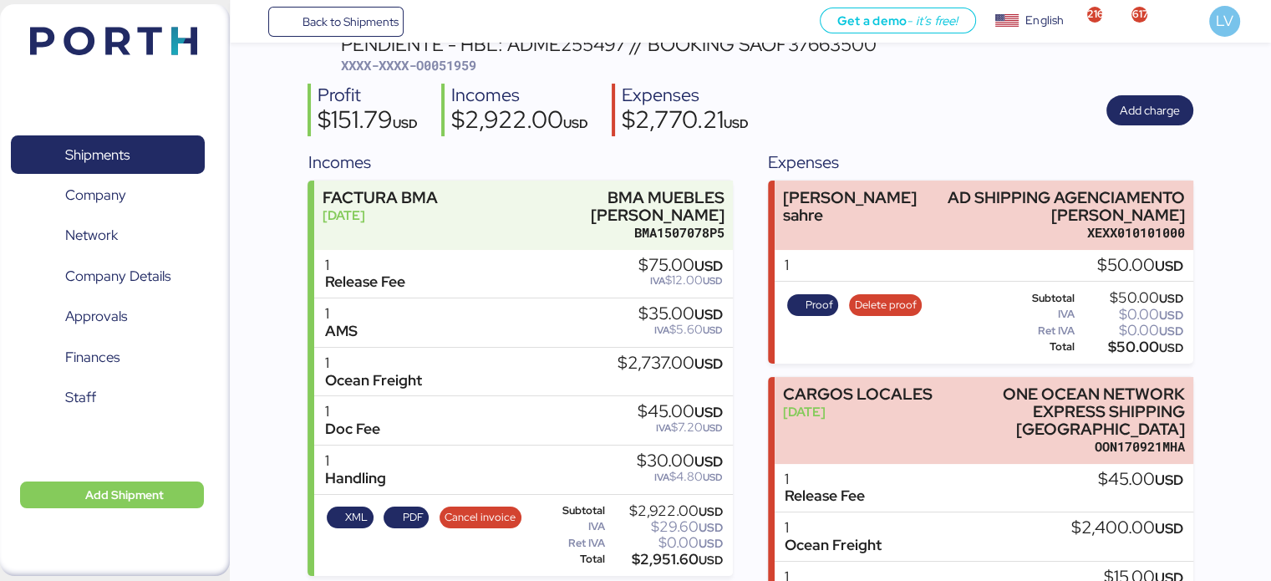
click at [645, 305] on div "$35.00 USD" at bounding box center [681, 314] width 84 height 18
click at [353, 16] on span "Back to Shipments" at bounding box center [350, 22] width 96 height 20
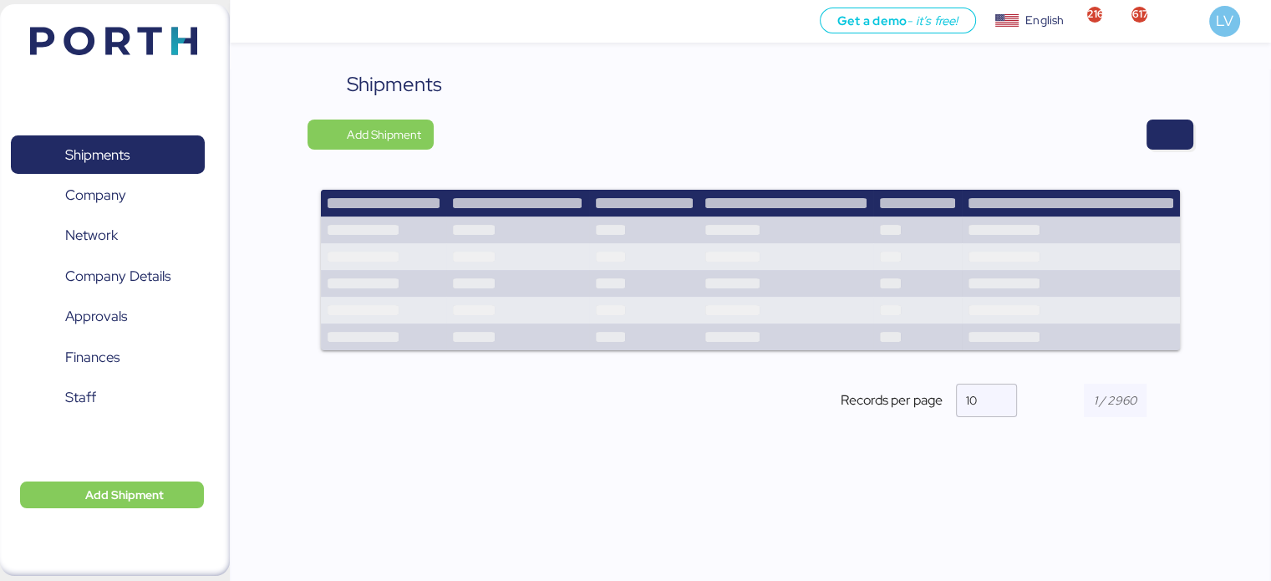
scroll to position [48, 0]
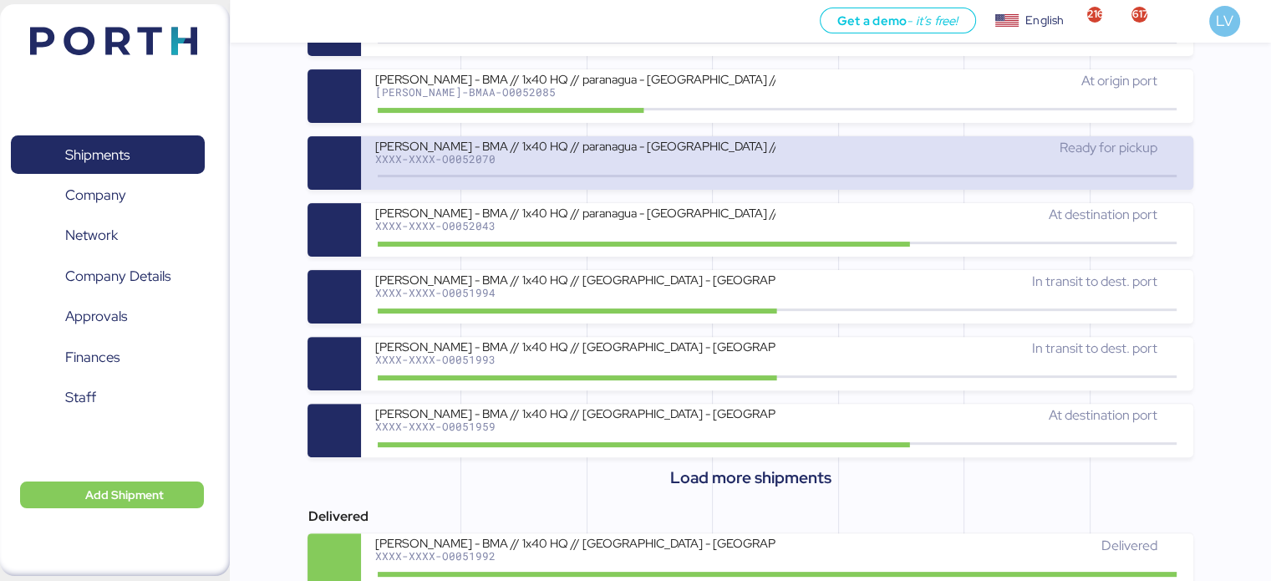
scroll to position [463, 0]
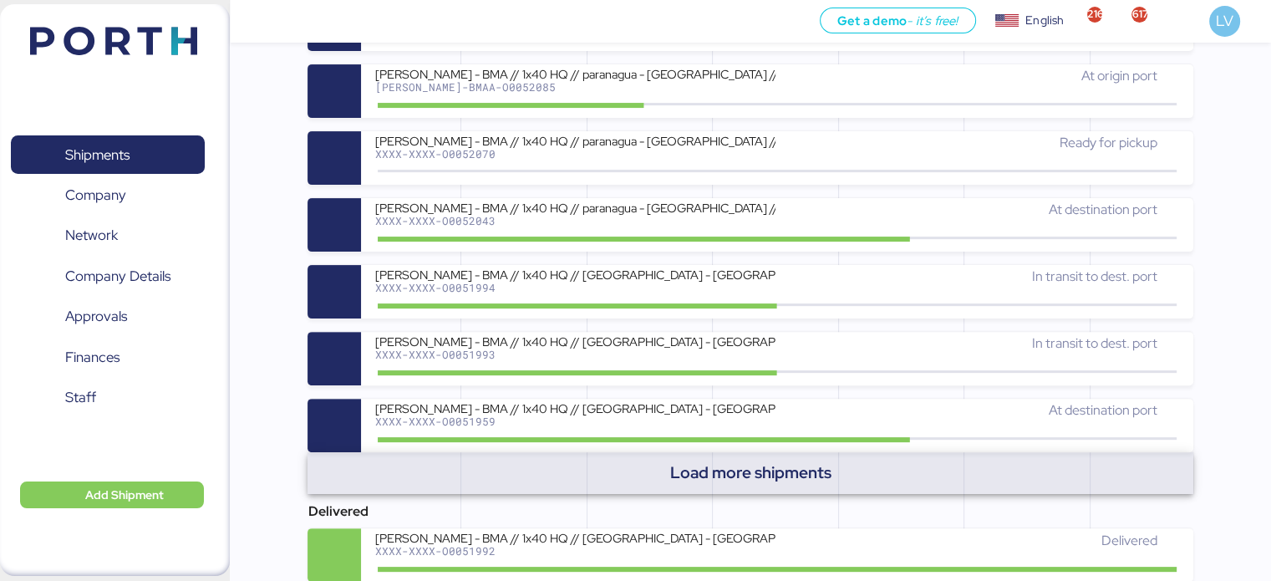
click at [784, 470] on span "Load more shipments" at bounding box center [750, 473] width 161 height 28
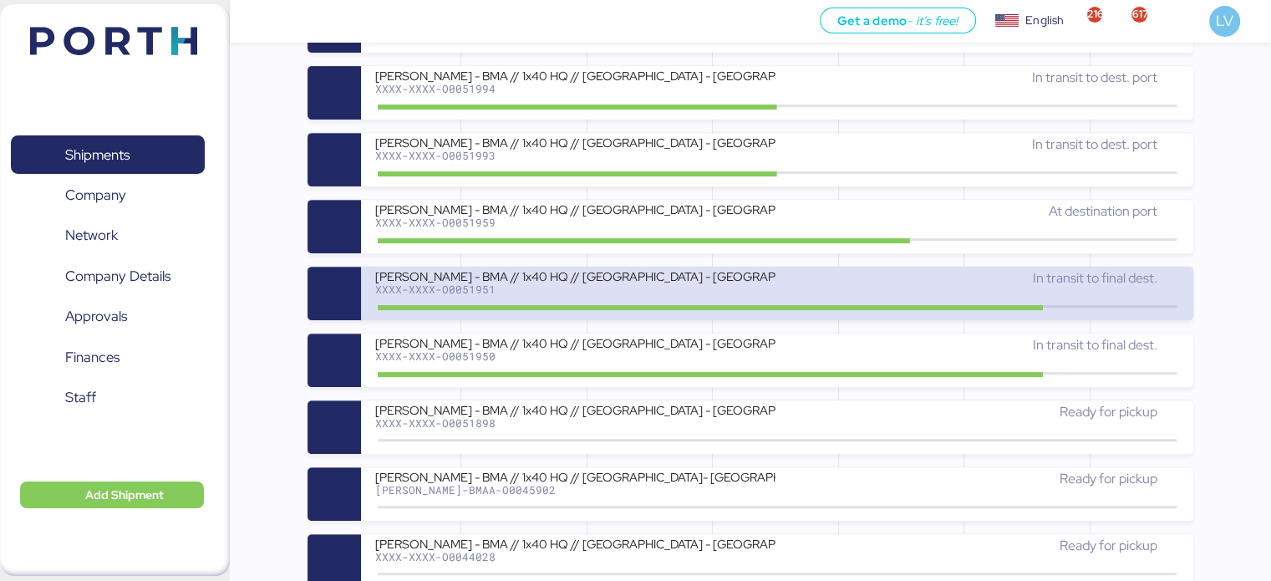
scroll to position [675, 0]
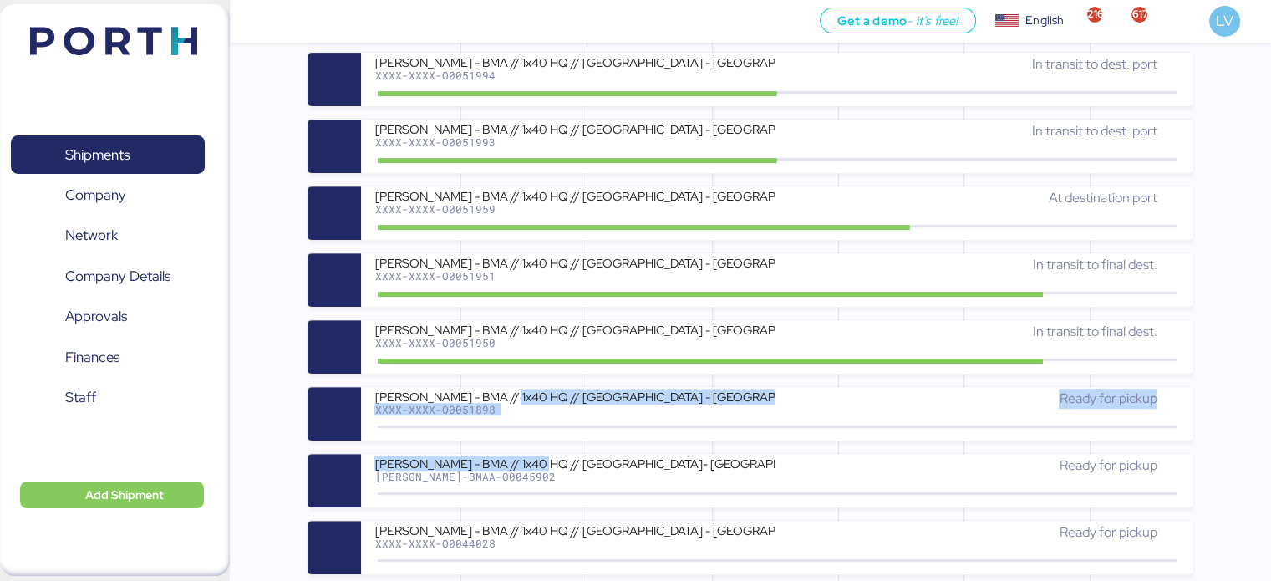
drag, startPoint x: 539, startPoint y: 461, endPoint x: 510, endPoint y: 384, distance: 82.3
click at [510, 384] on div "My Shipments [PERSON_NAME] - BMA // 1x40 HQ // [GEOGRAPHIC_DATA] (BRRIG) - [GEO…" at bounding box center [750, 258] width 885 height 1400
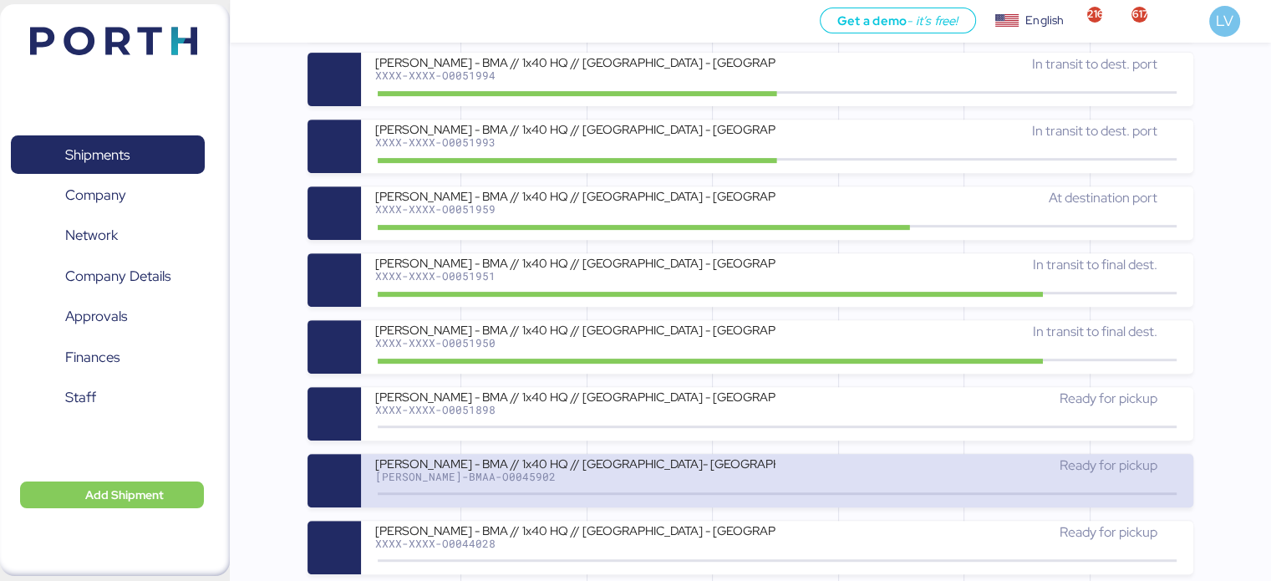
click at [573, 482] on div "[PERSON_NAME] - BMA // 1x40 HQ // [GEOGRAPHIC_DATA]- [GEOGRAPHIC_DATA] // MBL: …" at bounding box center [575, 474] width 403 height 36
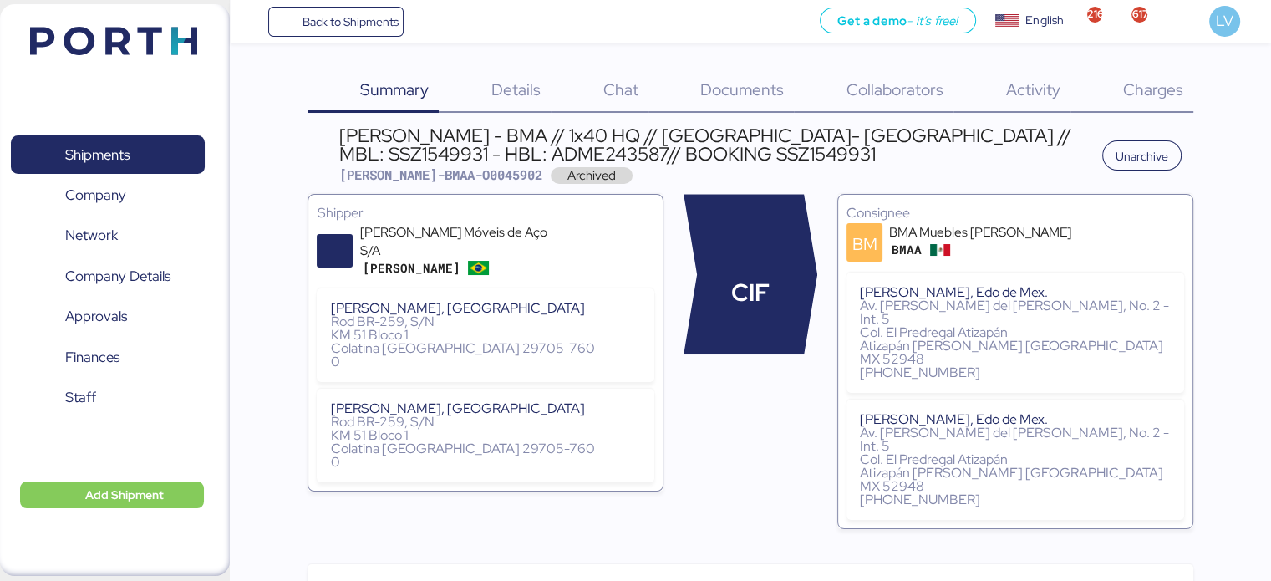
click at [1164, 71] on div "Charges 0" at bounding box center [1132, 90] width 123 height 43
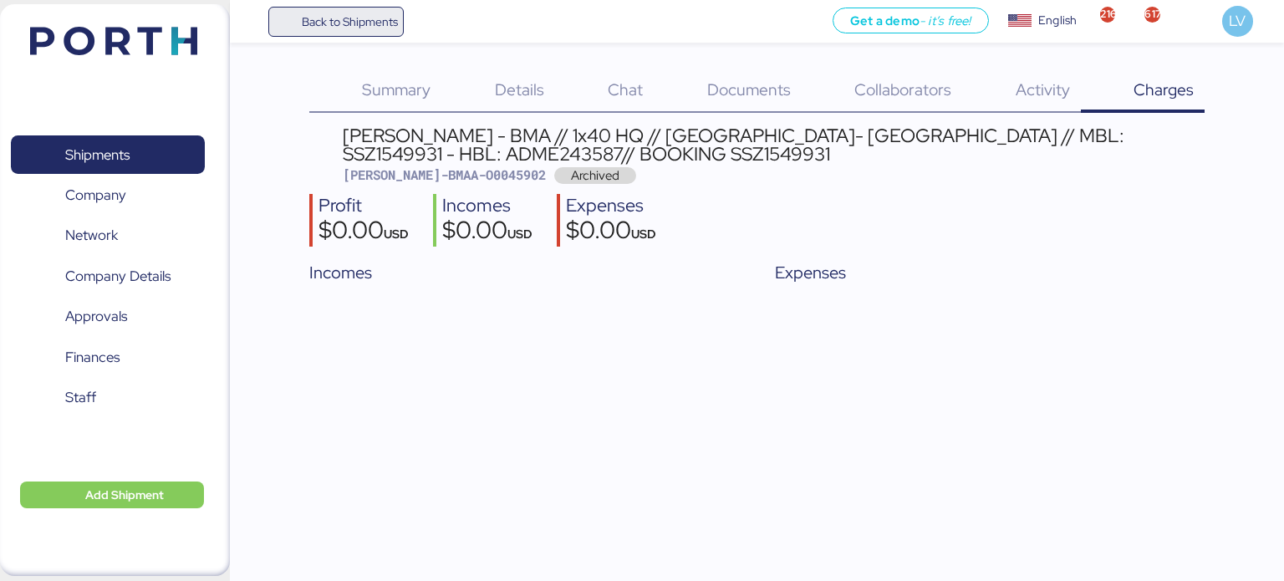
click at [364, 15] on span "Back to Shipments" at bounding box center [350, 22] width 96 height 20
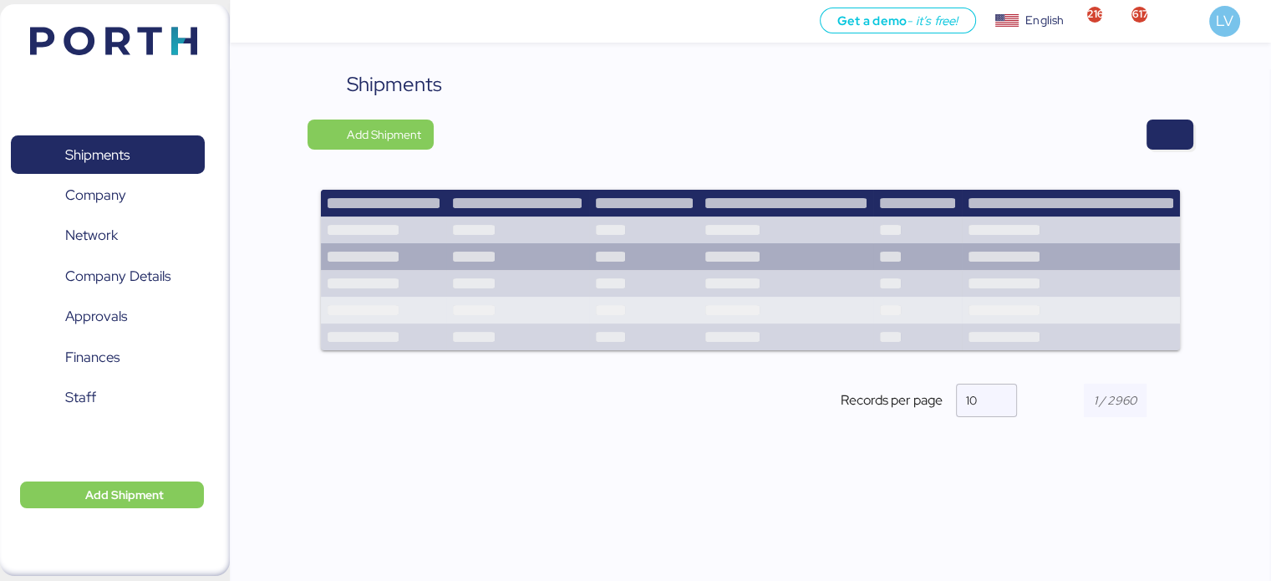
click at [1104, 252] on td at bounding box center [1071, 256] width 218 height 27
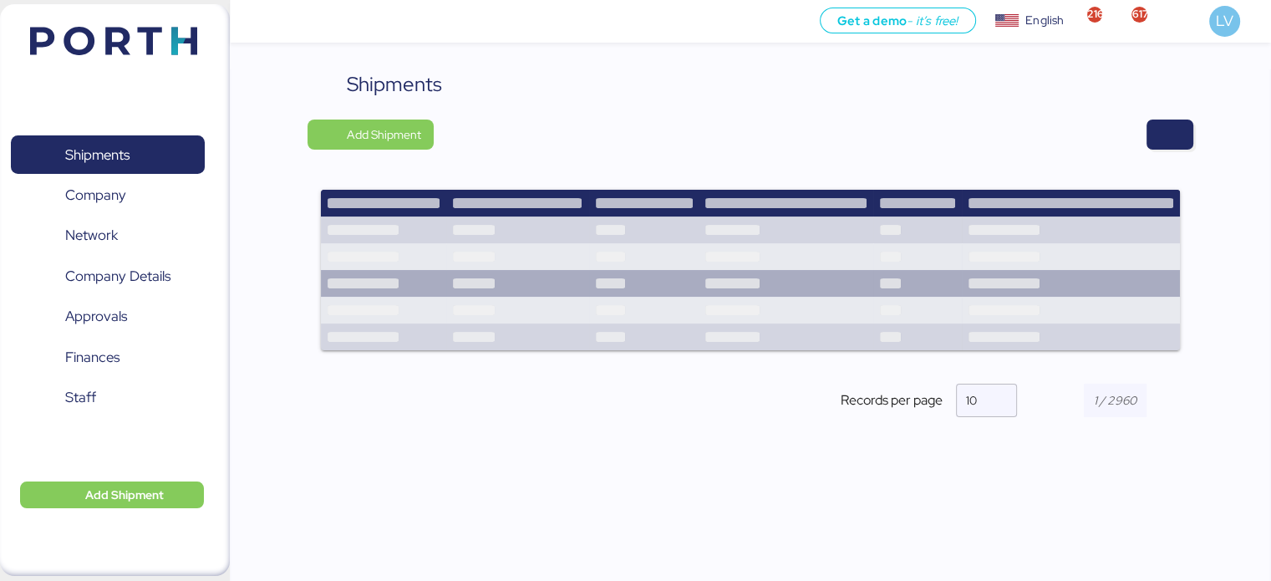
scroll to position [26, 0]
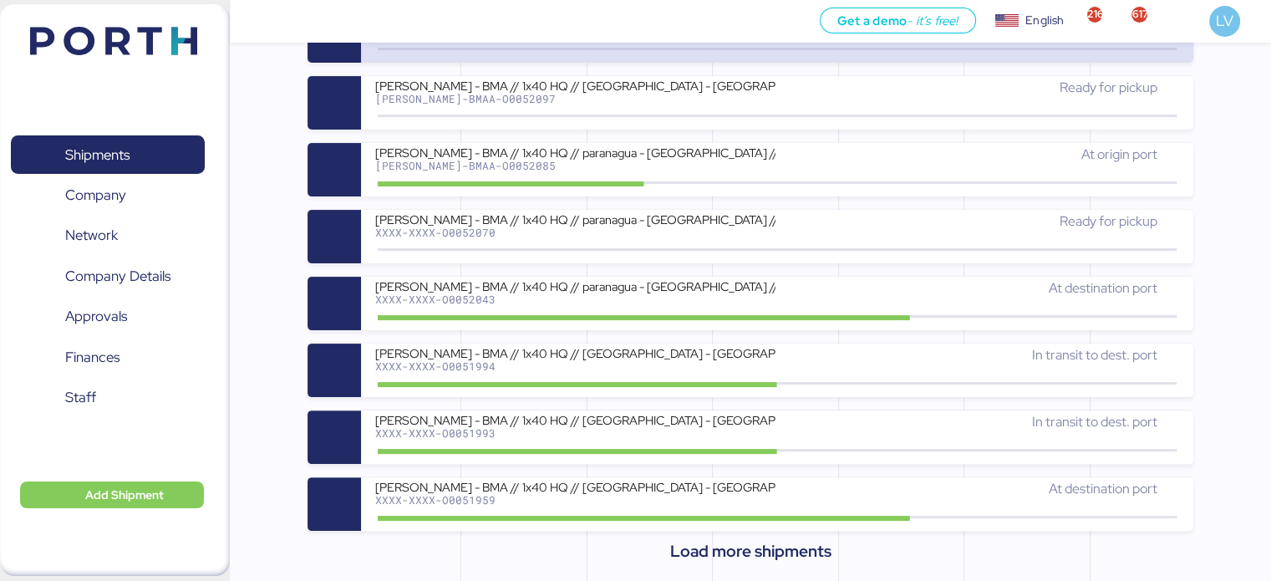
scroll to position [448, 0]
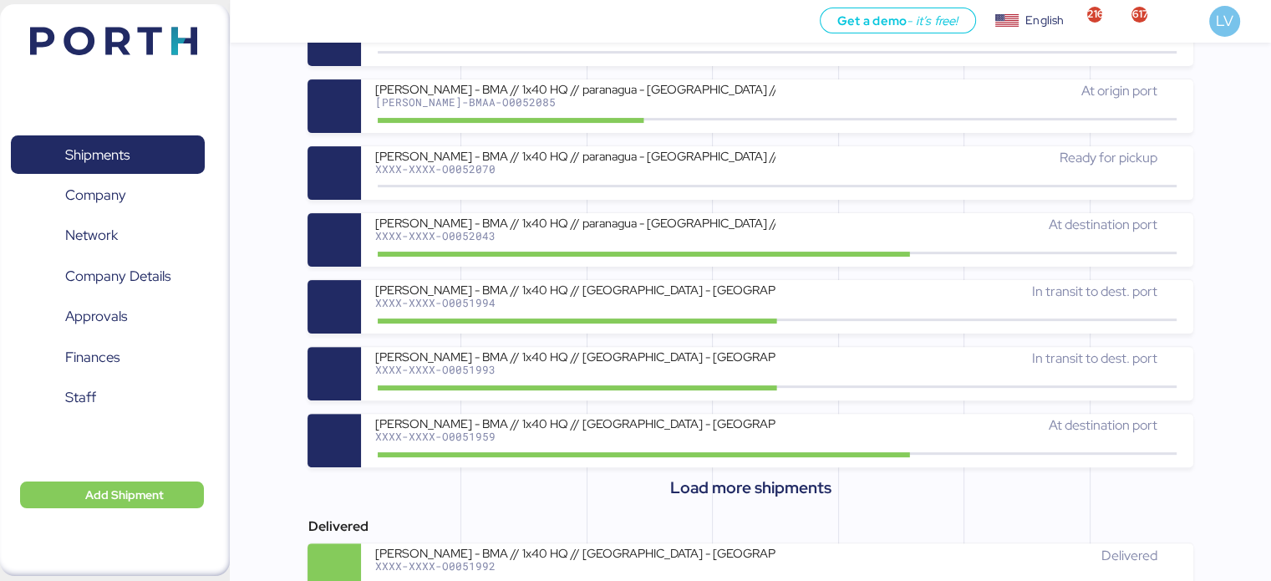
click at [705, 521] on div "At origin port" at bounding box center [649, 469] width 125 height 1503
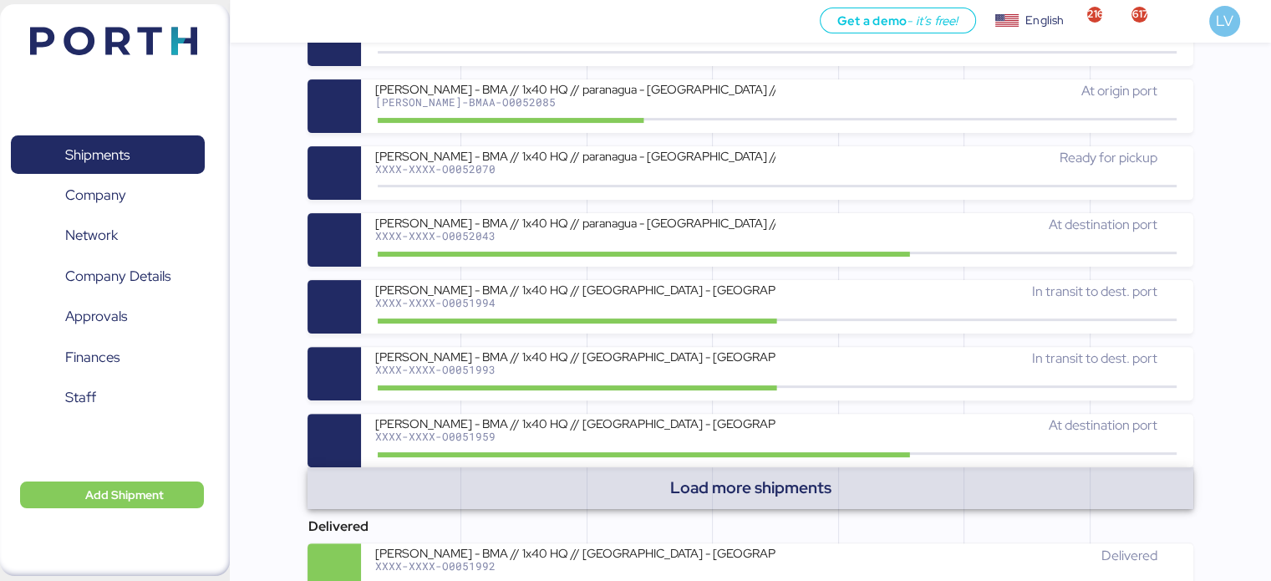
click at [726, 495] on span "Load more shipments" at bounding box center [750, 488] width 161 height 28
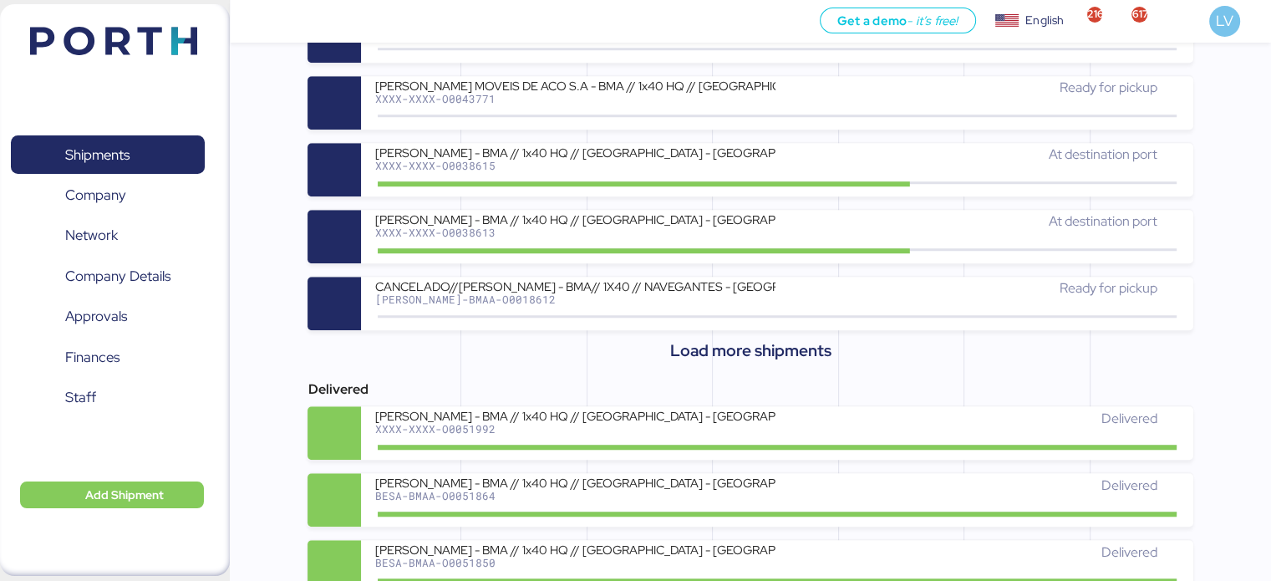
scroll to position [1257, 0]
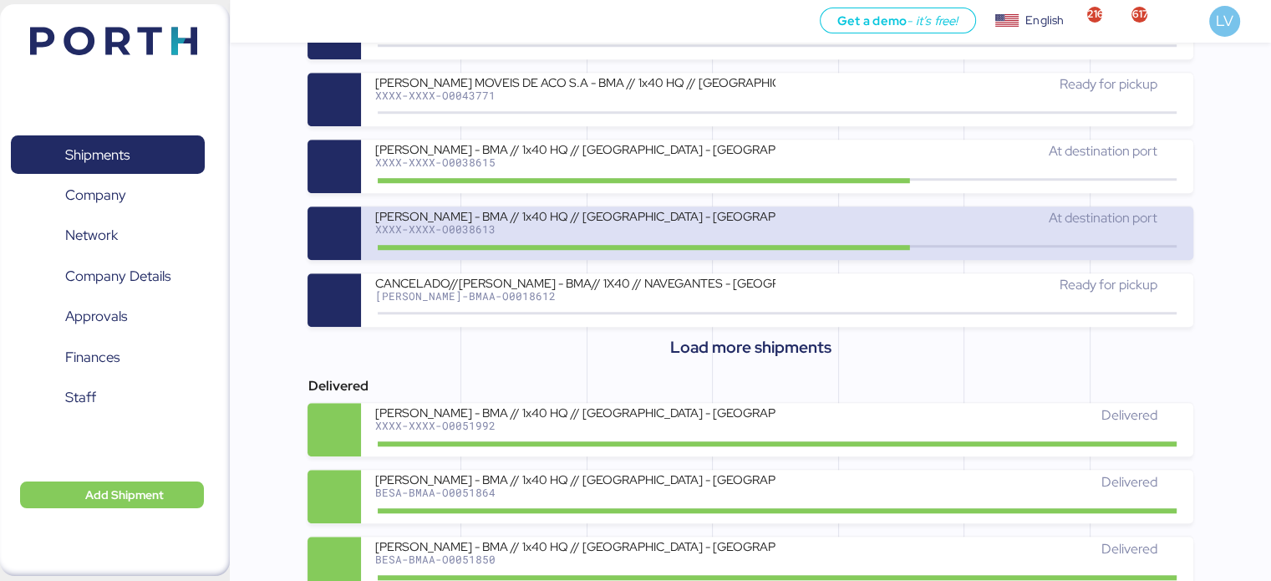
click at [726, 229] on div "XXXX-XXXX-O0038613" at bounding box center [574, 229] width 401 height 12
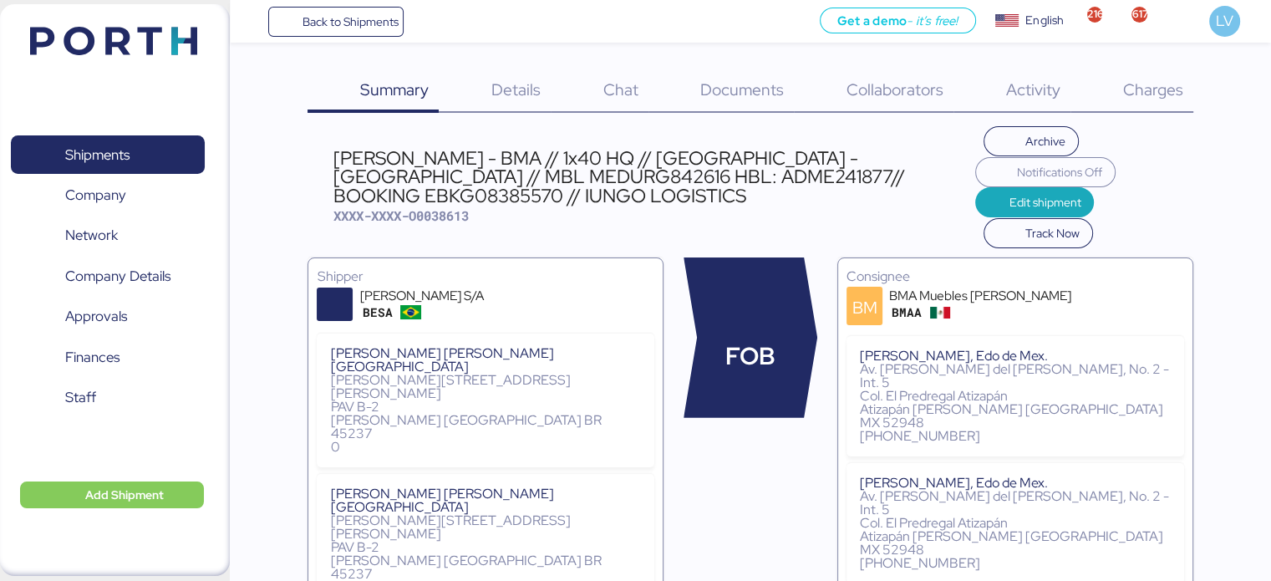
click at [1128, 69] on div "Charges 0" at bounding box center [1132, 90] width 123 height 43
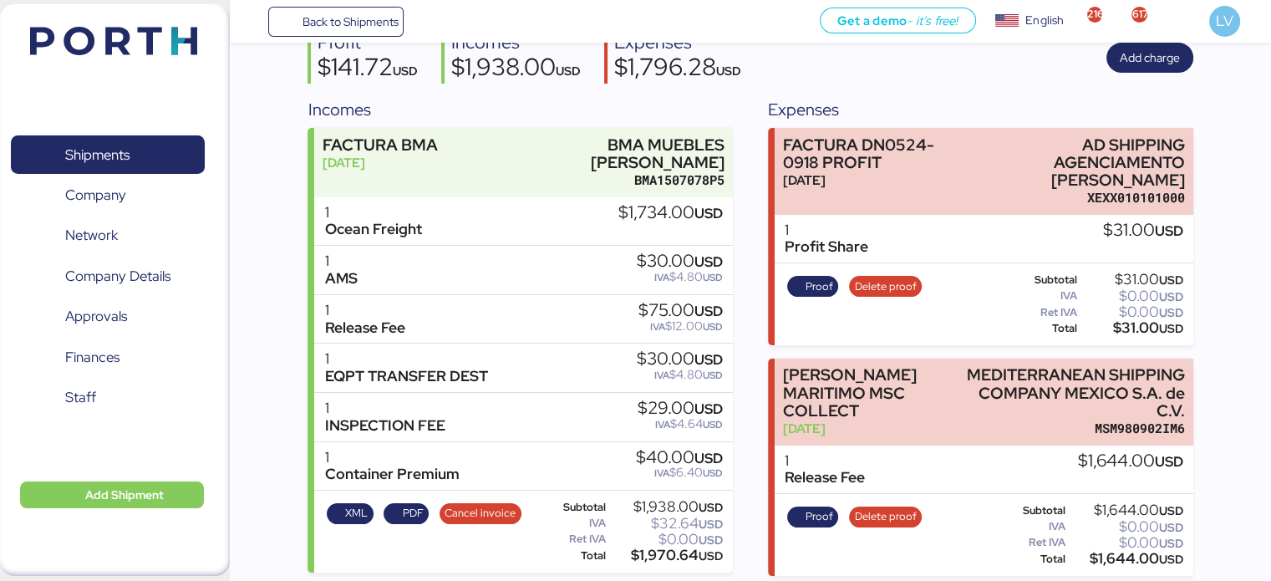
scroll to position [163, 0]
click at [819, 287] on span "Proof" at bounding box center [820, 286] width 28 height 18
click at [672, 270] on div "IVA $4.80 USD" at bounding box center [680, 276] width 86 height 13
click at [447, 245] on div "1 AMS $30.00 USD IVA $4.80 USD" at bounding box center [523, 269] width 418 height 49
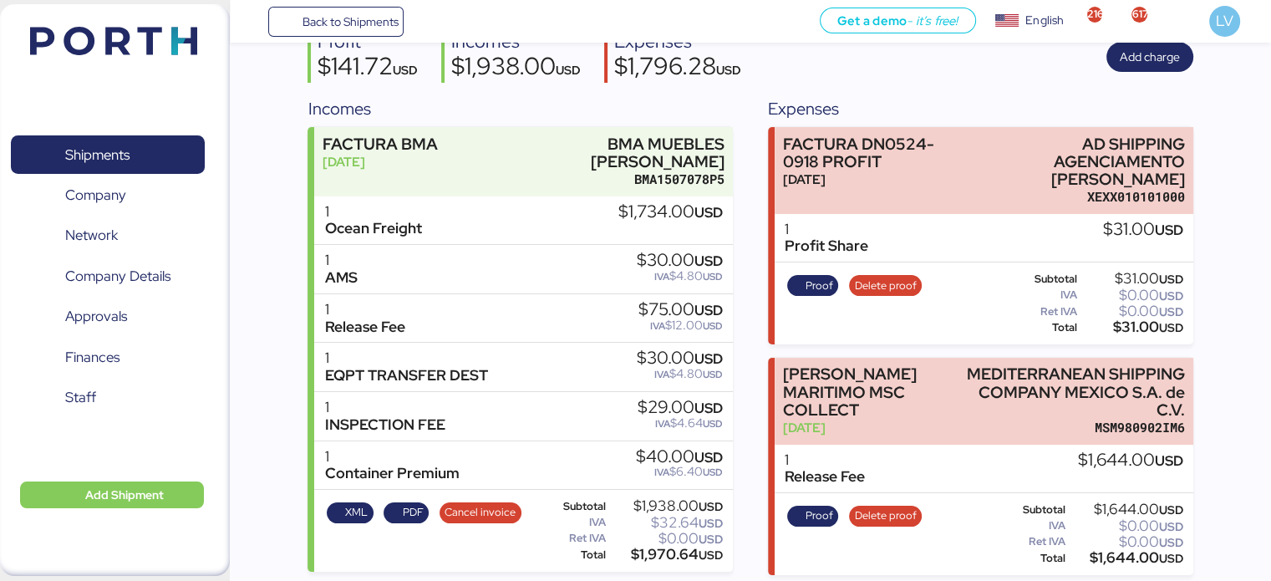
click at [447, 245] on div "1 AMS $30.00 USD IVA $4.80 USD" at bounding box center [523, 269] width 418 height 49
click at [492, 226] on div "1 Ocean Freight $1,734.00 USD" at bounding box center [523, 220] width 418 height 49
click at [117, 23] on header at bounding box center [88, 39] width 161 height 52
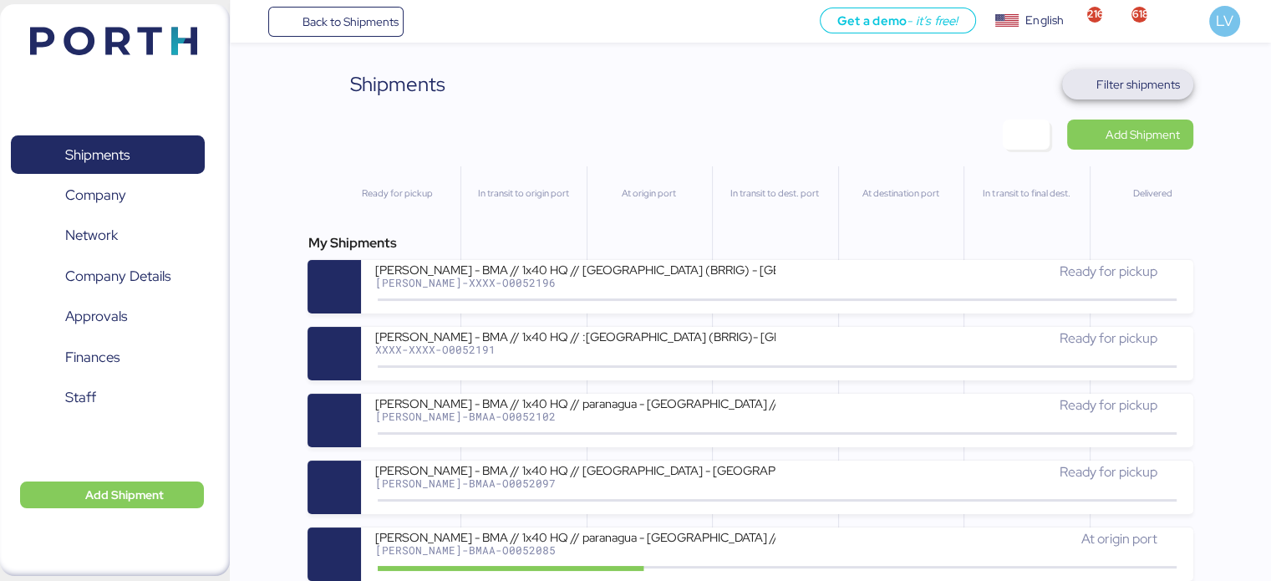
click at [1086, 89] on span "Filter shipments" at bounding box center [1128, 84] width 104 height 23
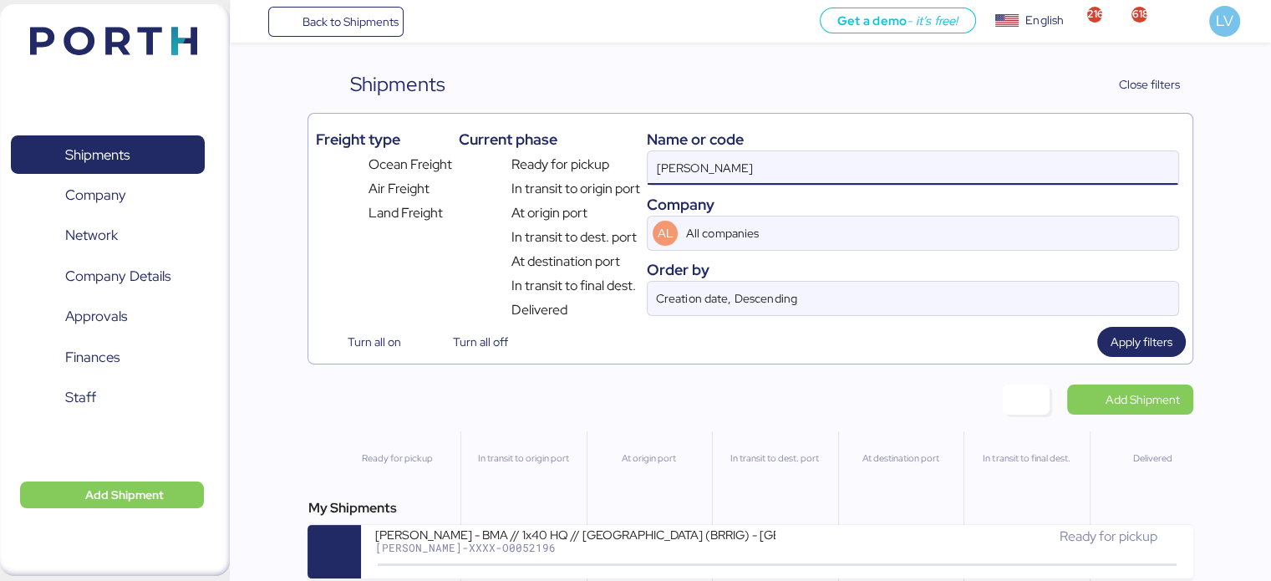
click at [866, 170] on input "bertolini" at bounding box center [913, 167] width 530 height 33
paste input "QGD2024411"
type input "QGD2024411"
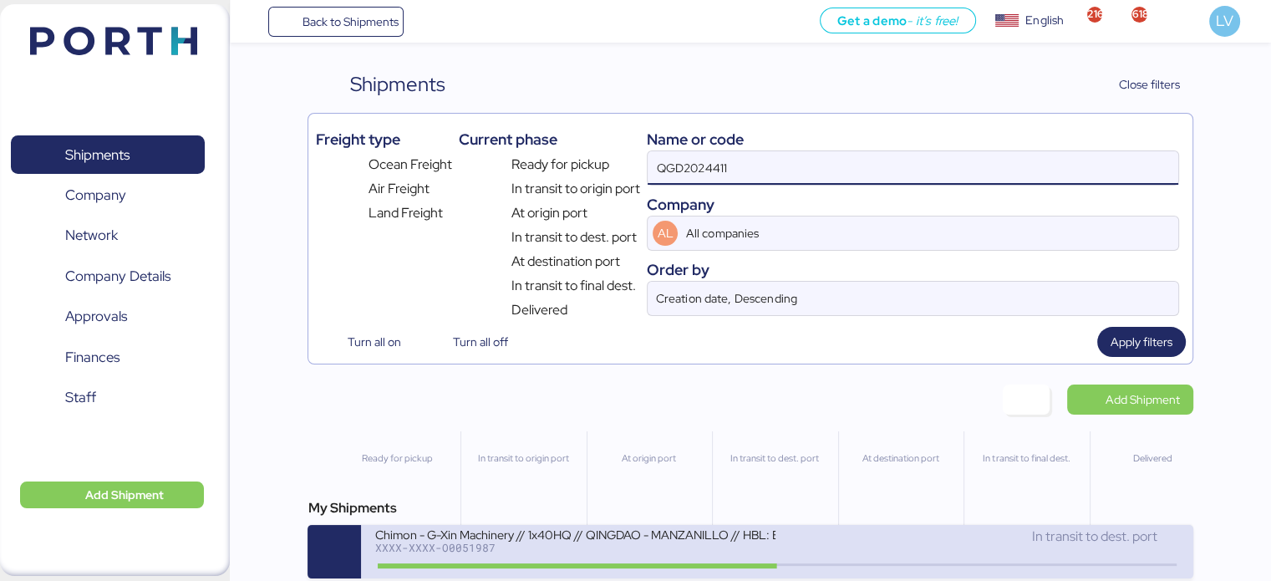
click at [532, 527] on div "Chimon - G-Xin Machinery // 1x40HQ // QINGDAO - MANZANILLO // HBL: BJSSE2507008…" at bounding box center [777, 551] width 832 height 53
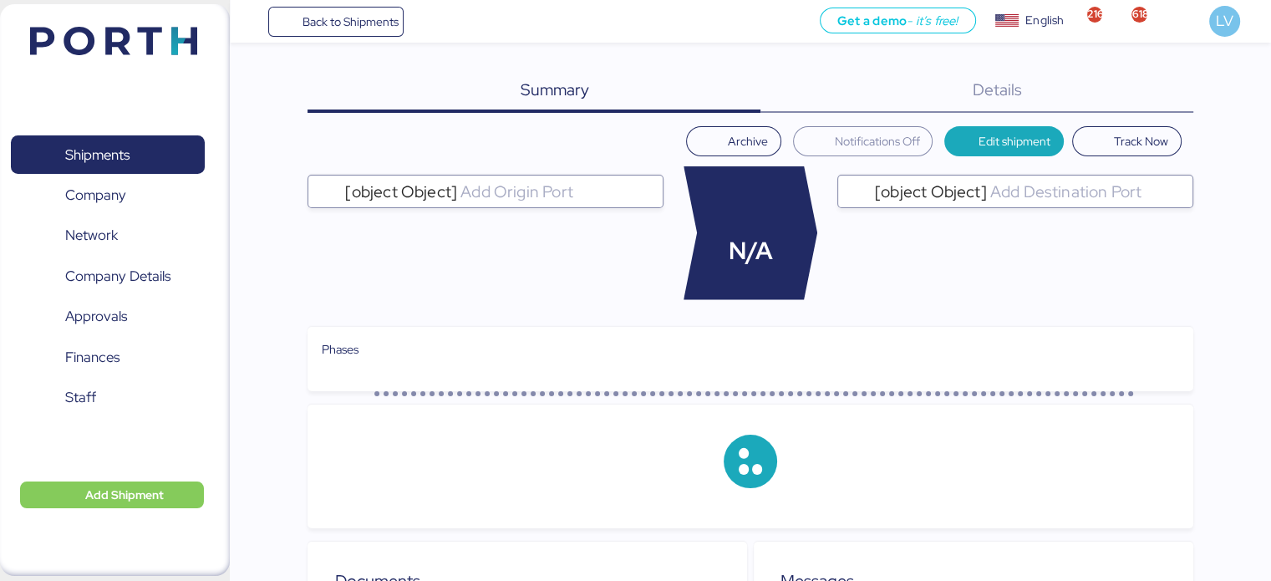
click at [1134, 77] on div "Details 0" at bounding box center [977, 90] width 433 height 43
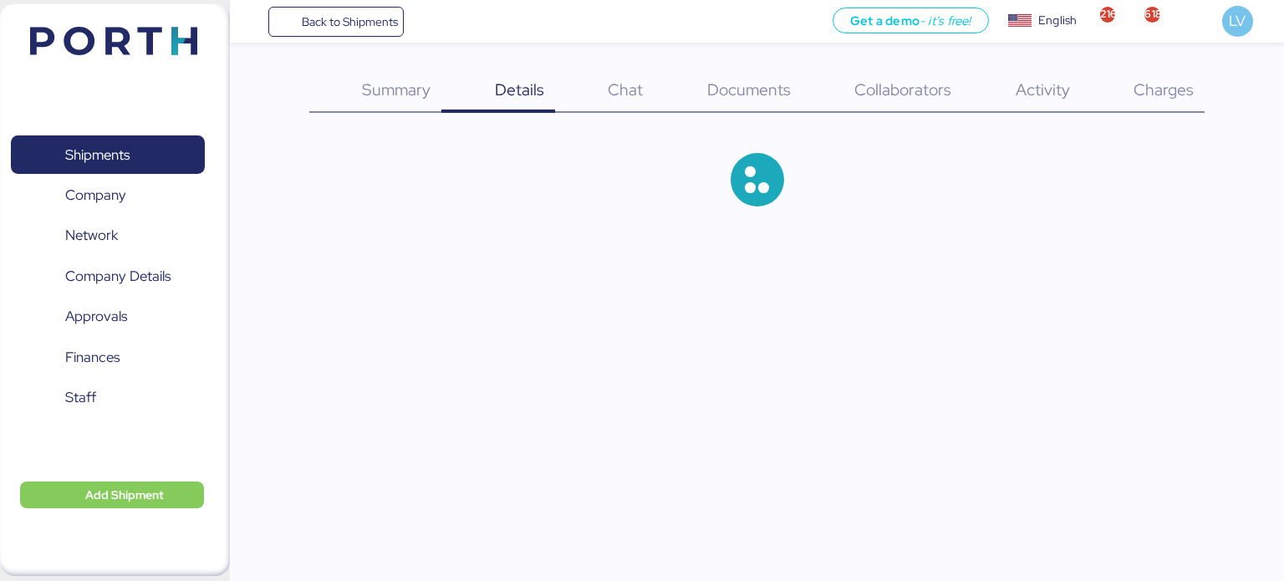
click at [1137, 79] on span "Charges" at bounding box center [1163, 90] width 60 height 22
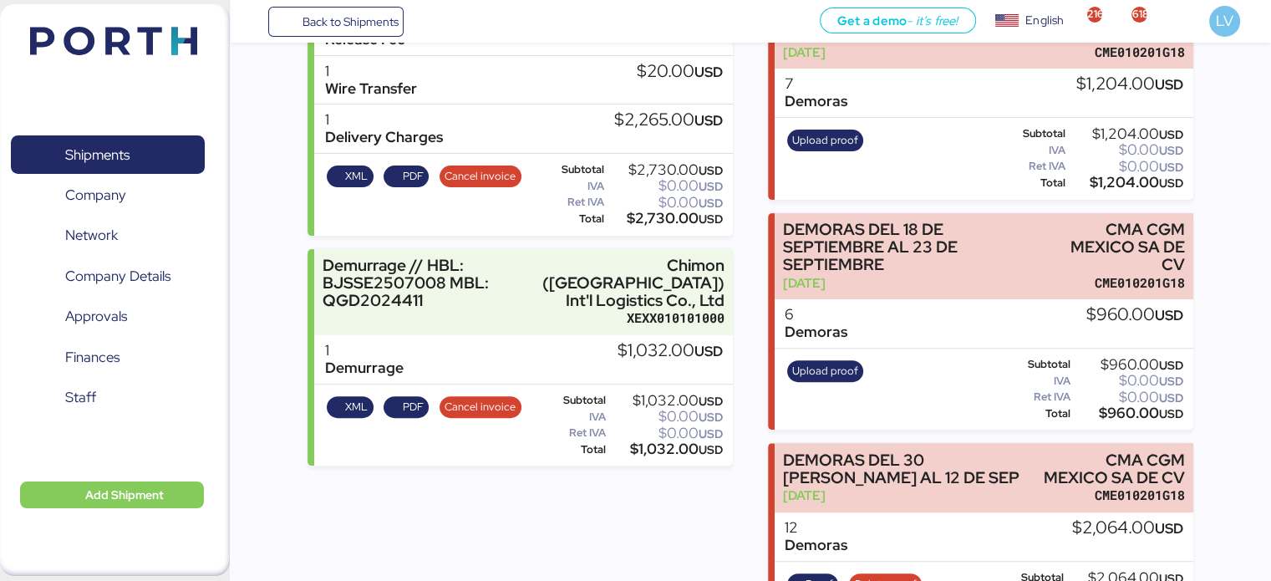
scroll to position [504, 0]
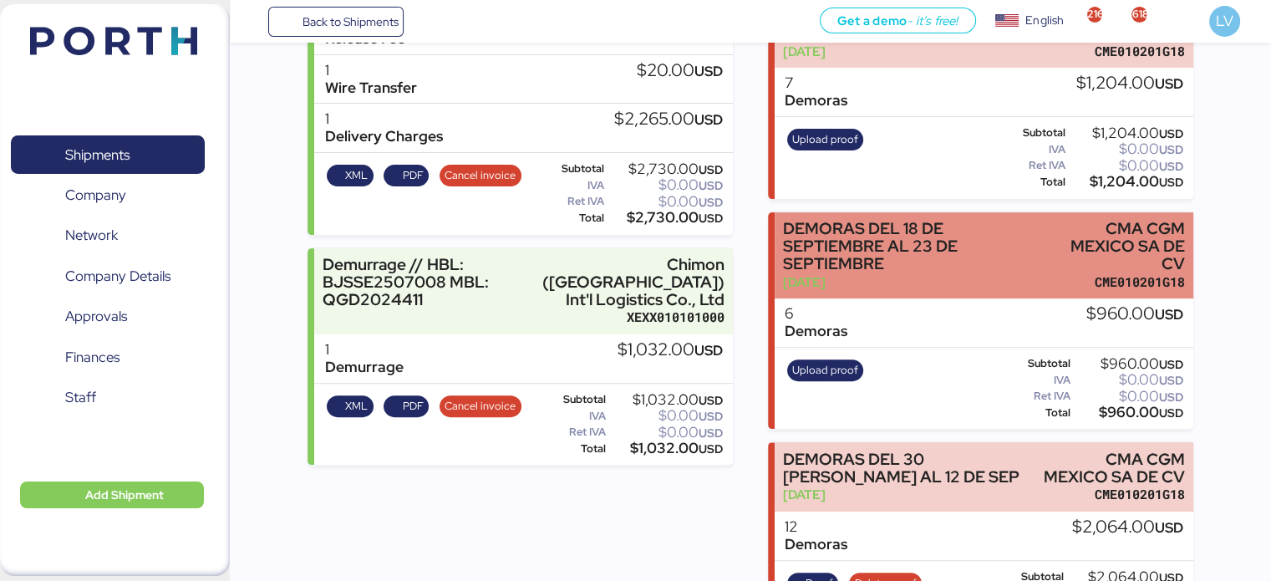
click at [1073, 257] on div "CMA CGM MEXICO SA DE CV" at bounding box center [1119, 246] width 132 height 53
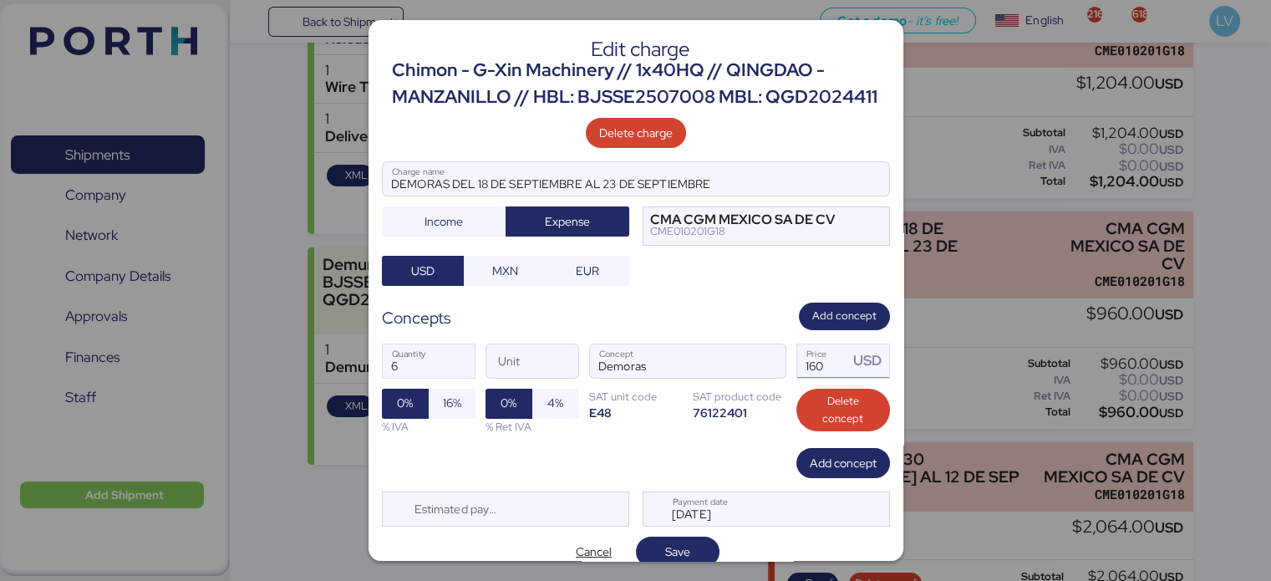
scroll to position [40, 0]
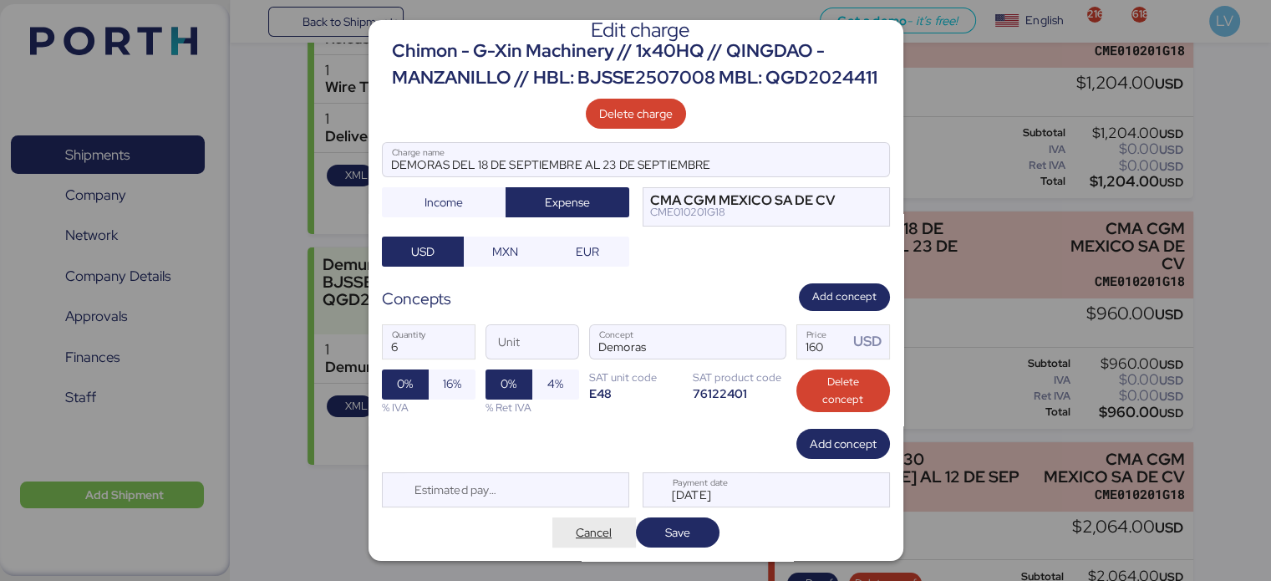
click at [599, 528] on span "Cancel" at bounding box center [594, 532] width 36 height 20
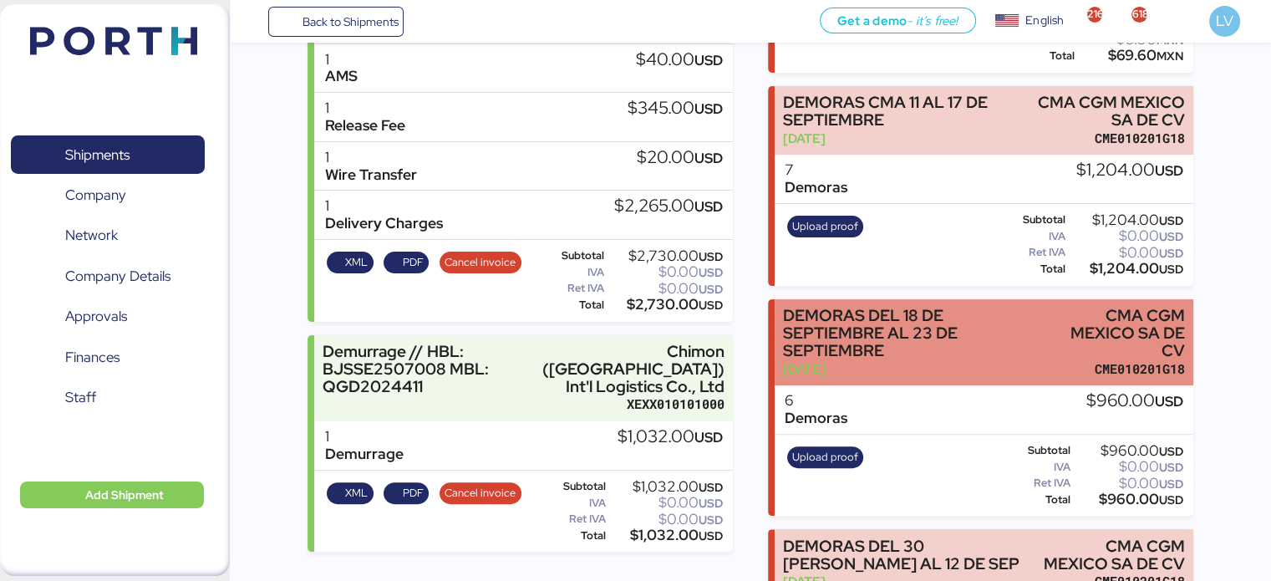
scroll to position [593, 0]
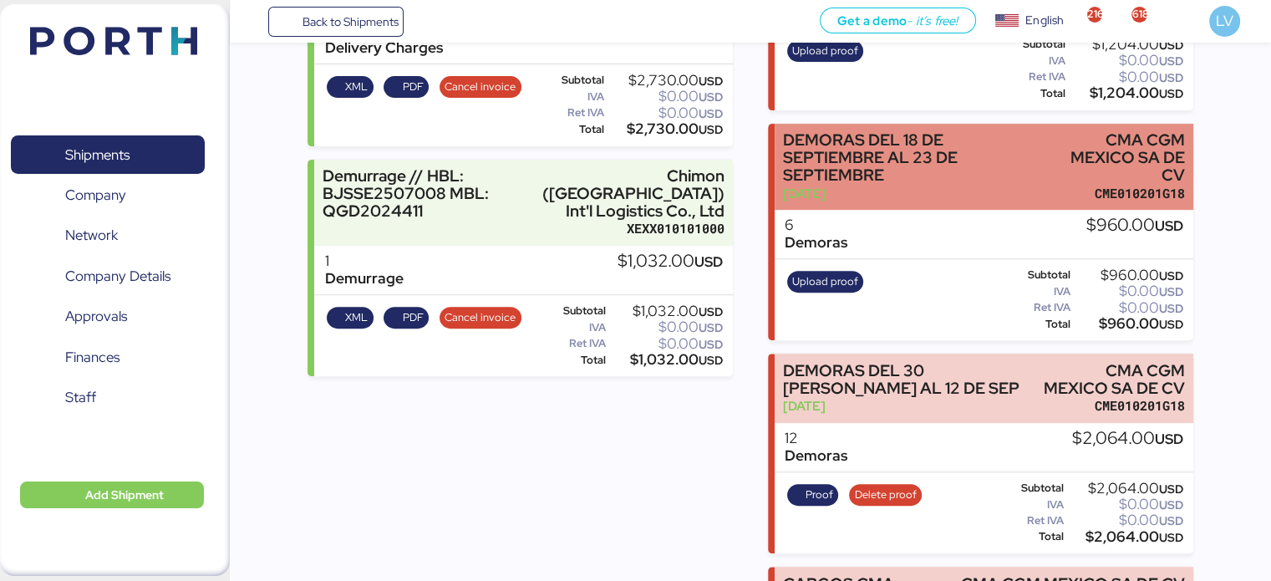
click at [1011, 166] on div "DEMORAS DEL 18 DE SEPTIEMBRE AL 23 DE SEPTIEMBRE" at bounding box center [914, 157] width 262 height 53
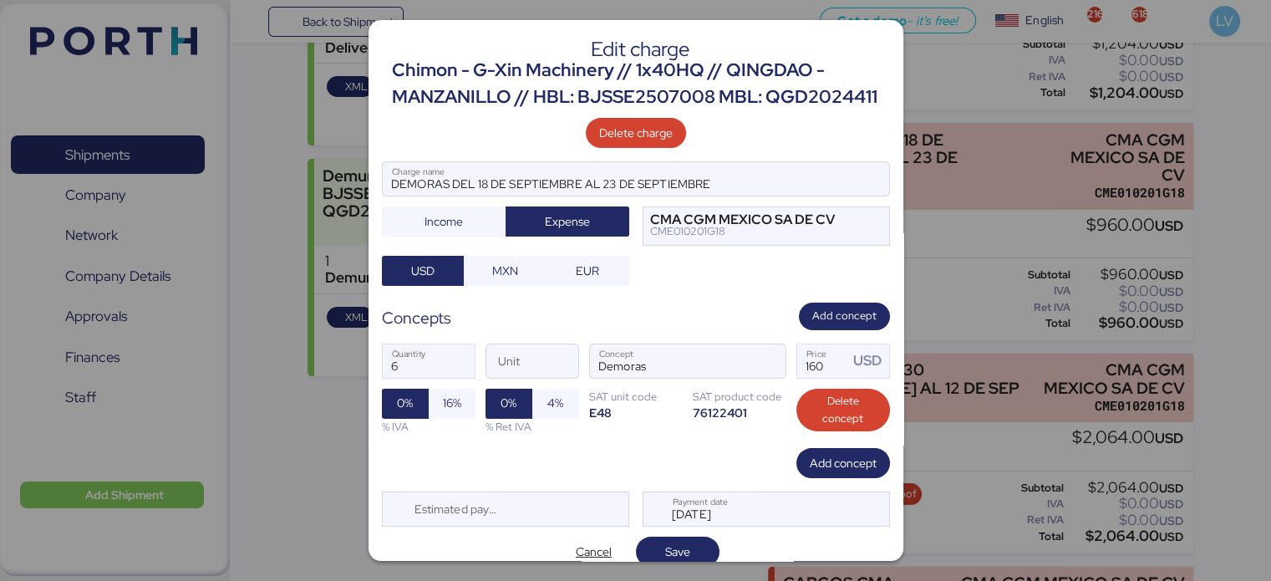
scroll to position [44, 0]
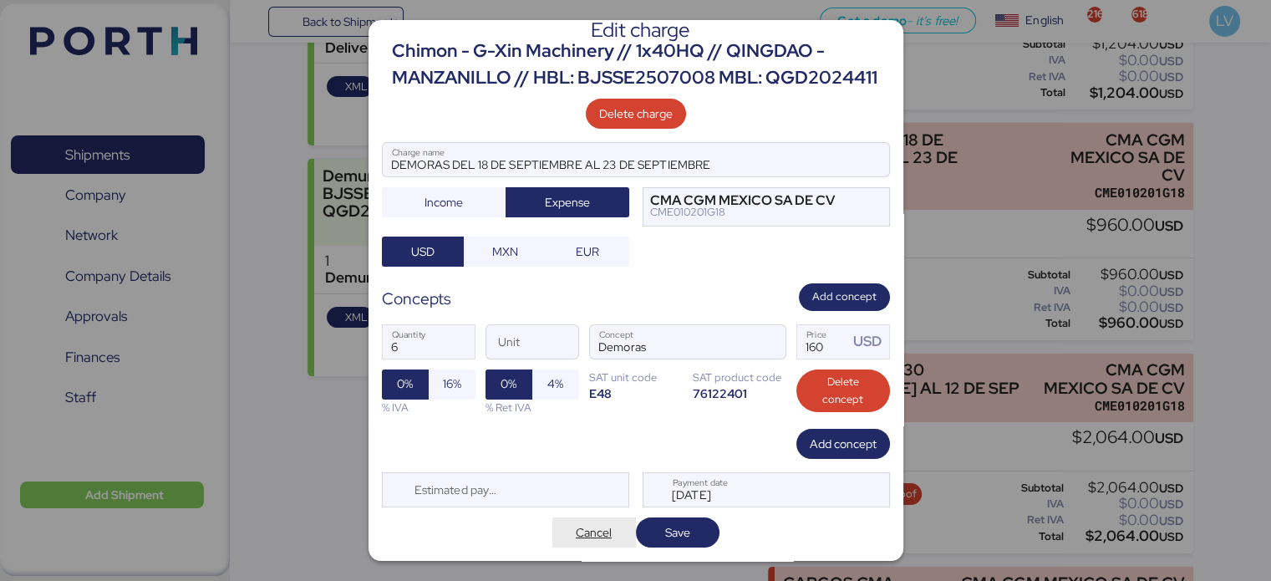
click at [593, 527] on span "Cancel" at bounding box center [594, 532] width 36 height 20
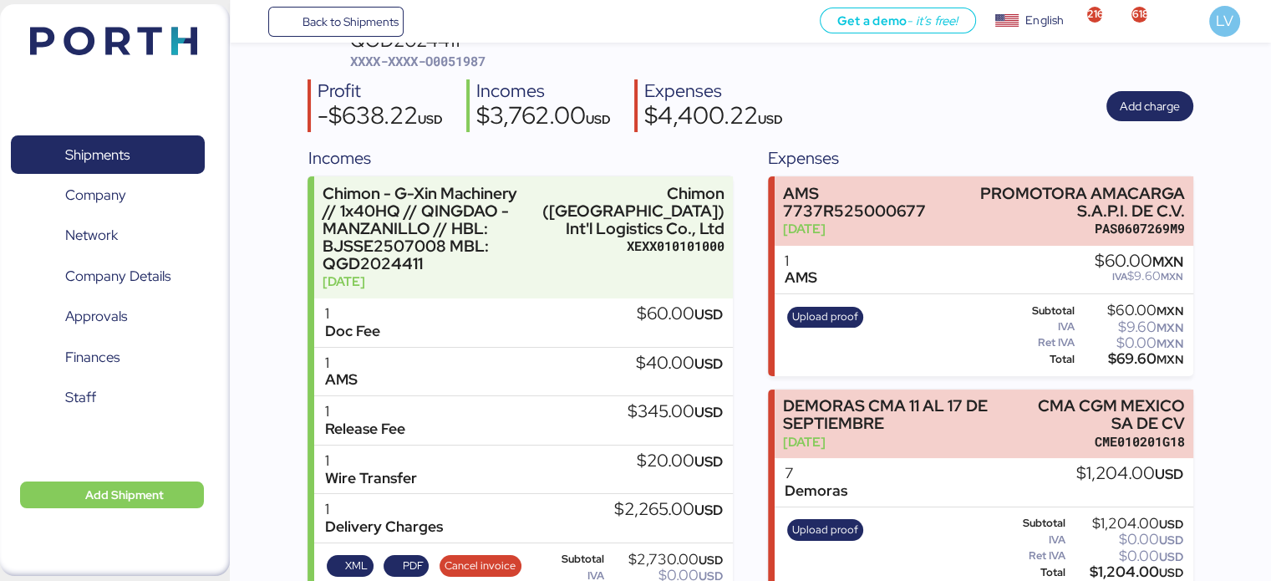
scroll to position [99, 0]
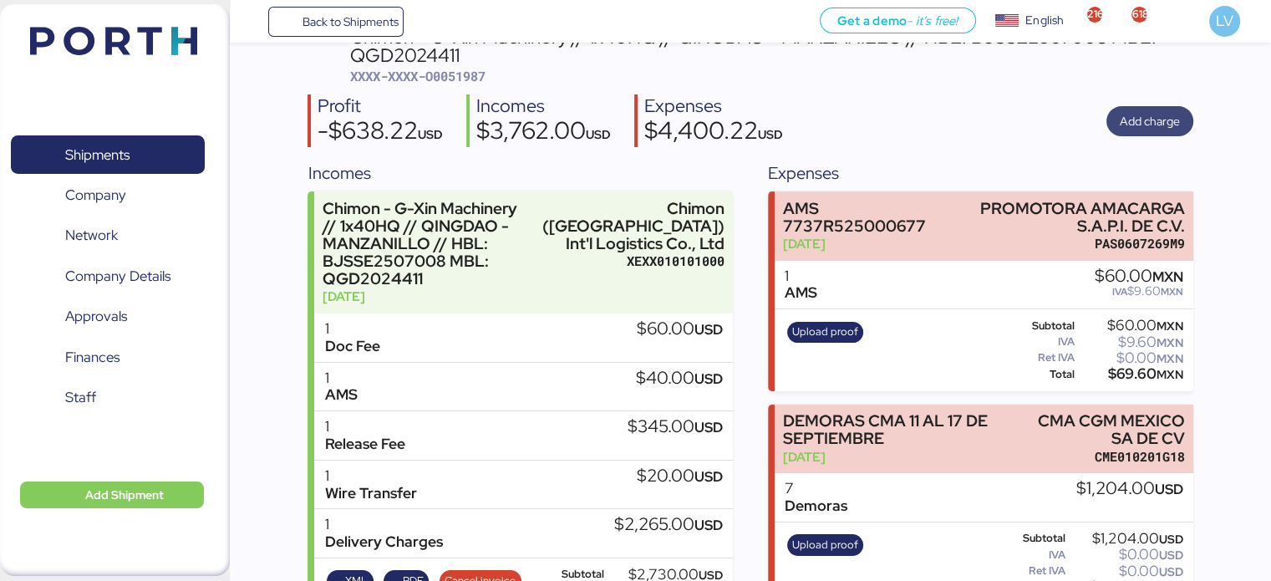
click at [1127, 126] on span "Add charge" at bounding box center [1150, 121] width 60 height 20
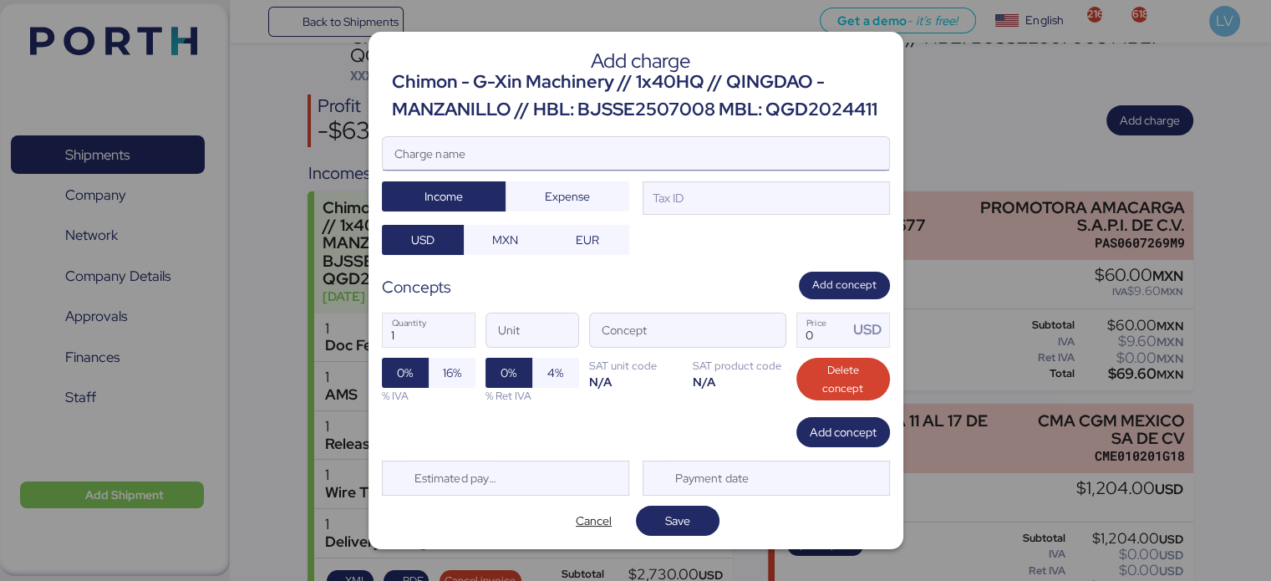
click at [776, 149] on input "Charge name" at bounding box center [636, 153] width 507 height 33
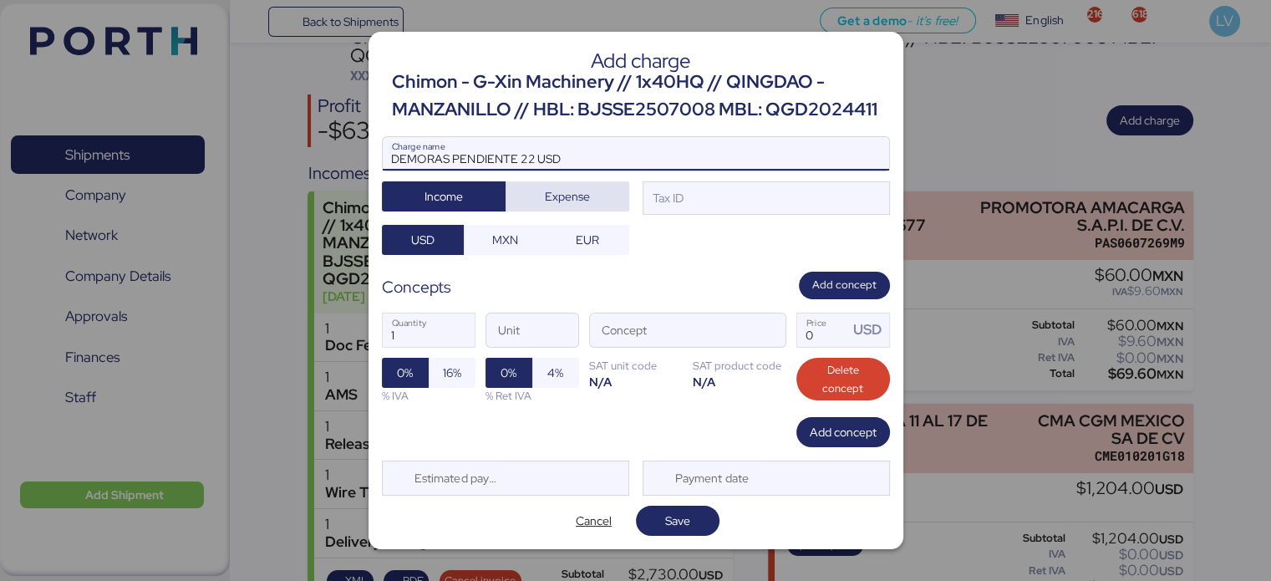
type input "DEMORAS PENDIENTE 22 USD"
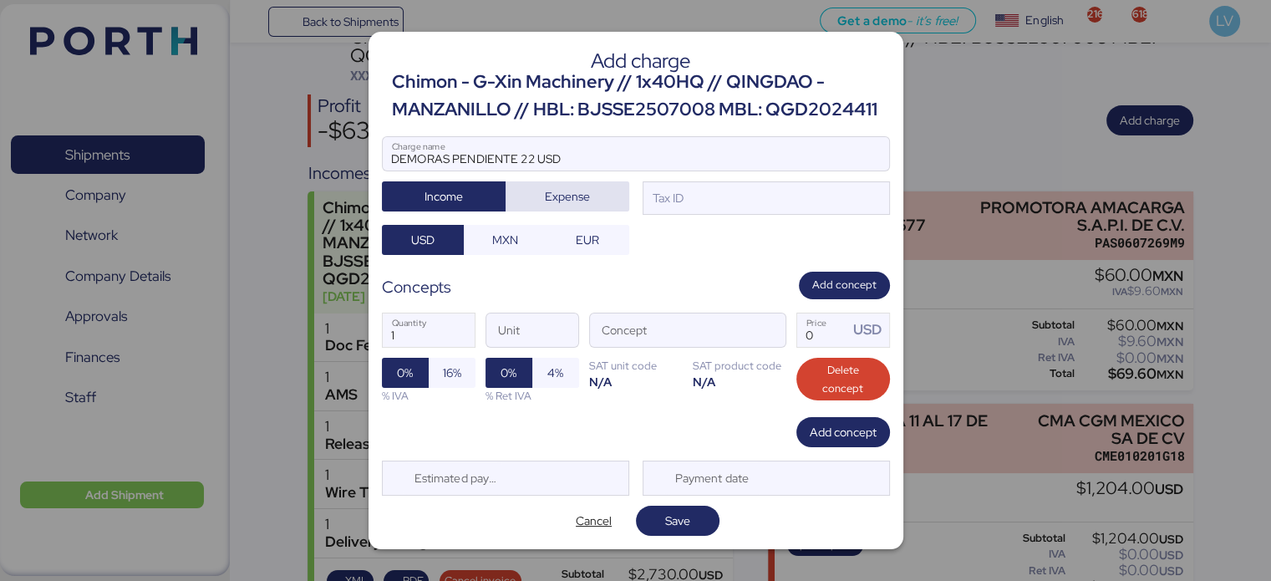
click at [565, 199] on span "Expense" at bounding box center [567, 196] width 45 height 20
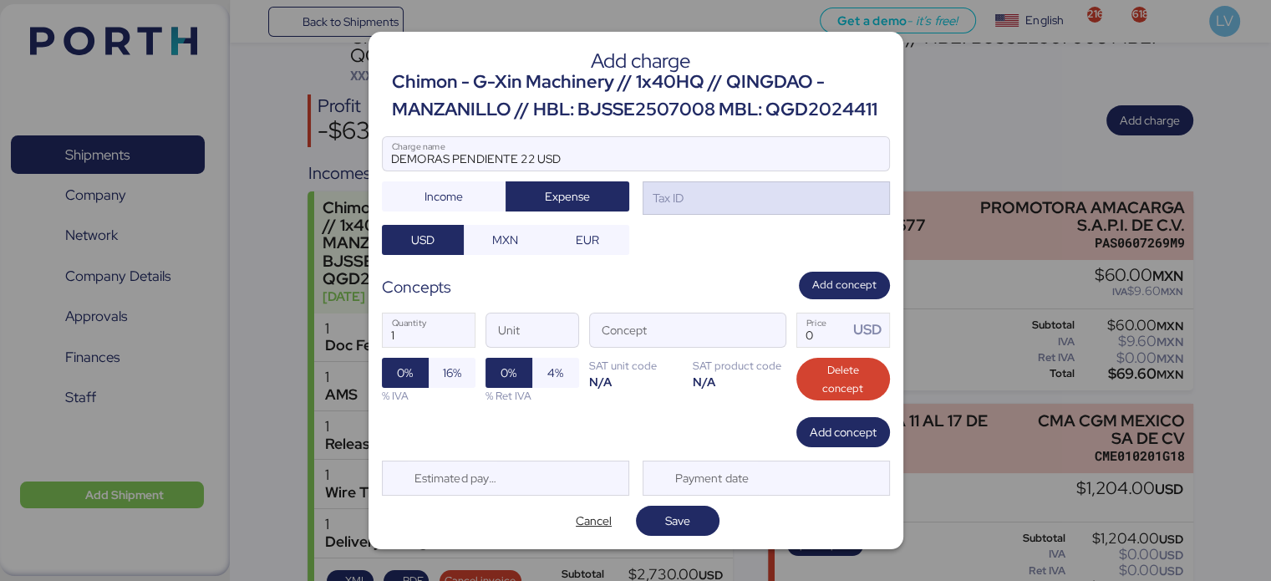
click at [711, 211] on div "Tax ID" at bounding box center [766, 197] width 247 height 33
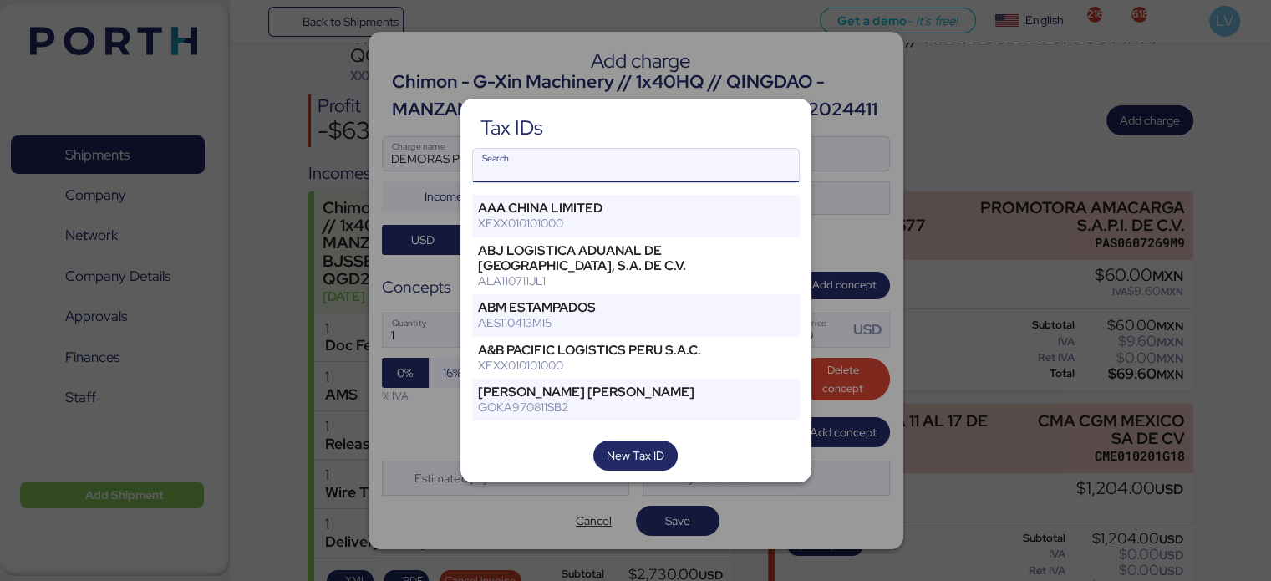
click at [686, 147] on div "Tax IDs Search AAA CHINA LIMITED XEXX010101000 ABJ LOGISTICA ADUANAL DE VERACRU…" at bounding box center [636, 291] width 351 height 385
click at [664, 166] on input "Search" at bounding box center [636, 165] width 326 height 33
type input "P"
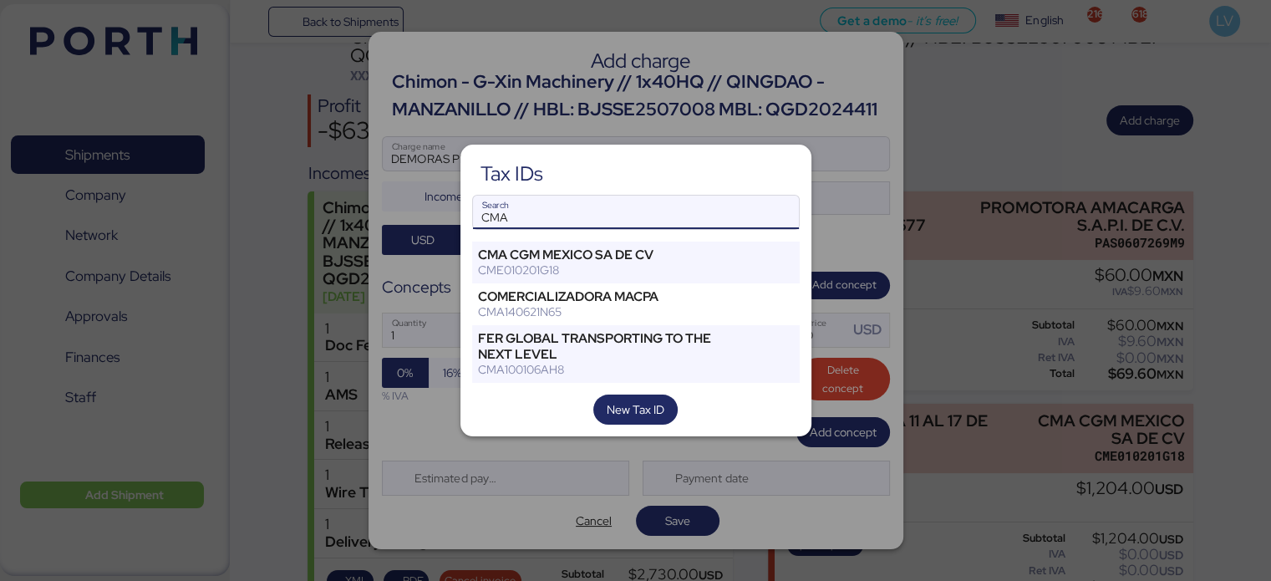
type input "CMA"
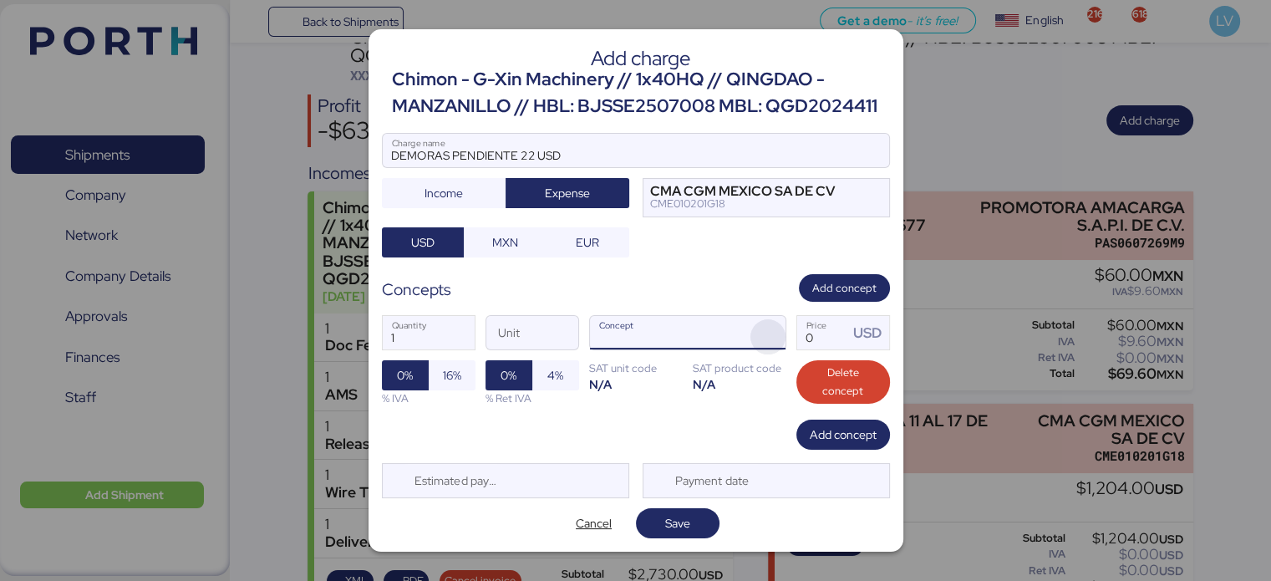
click at [752, 336] on span "button" at bounding box center [768, 336] width 35 height 35
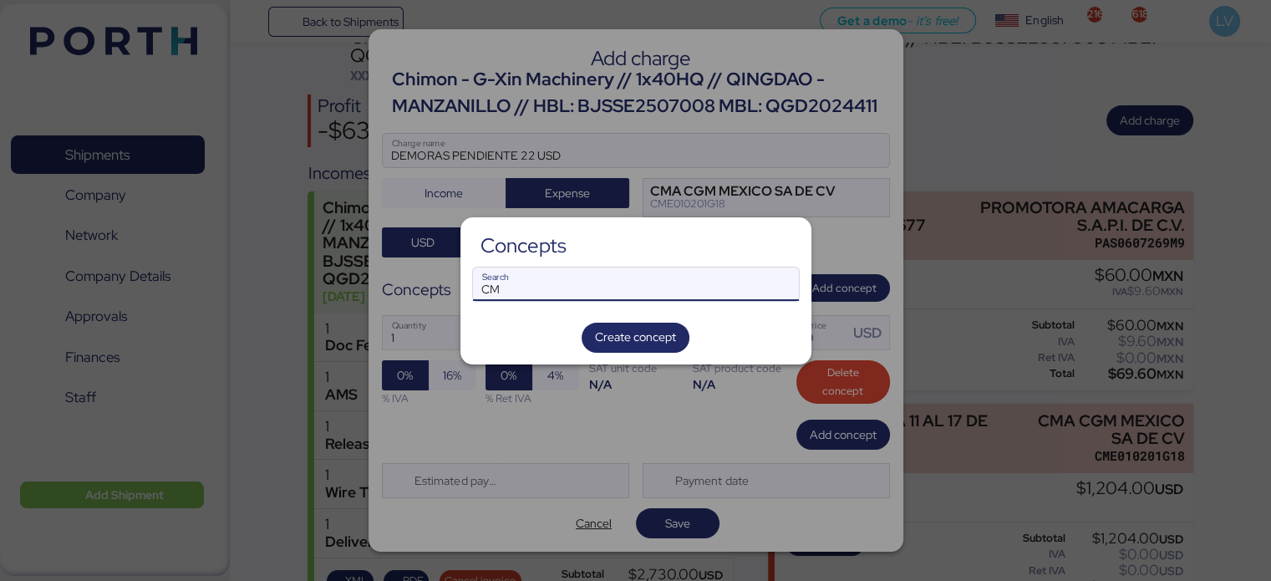
type input "C"
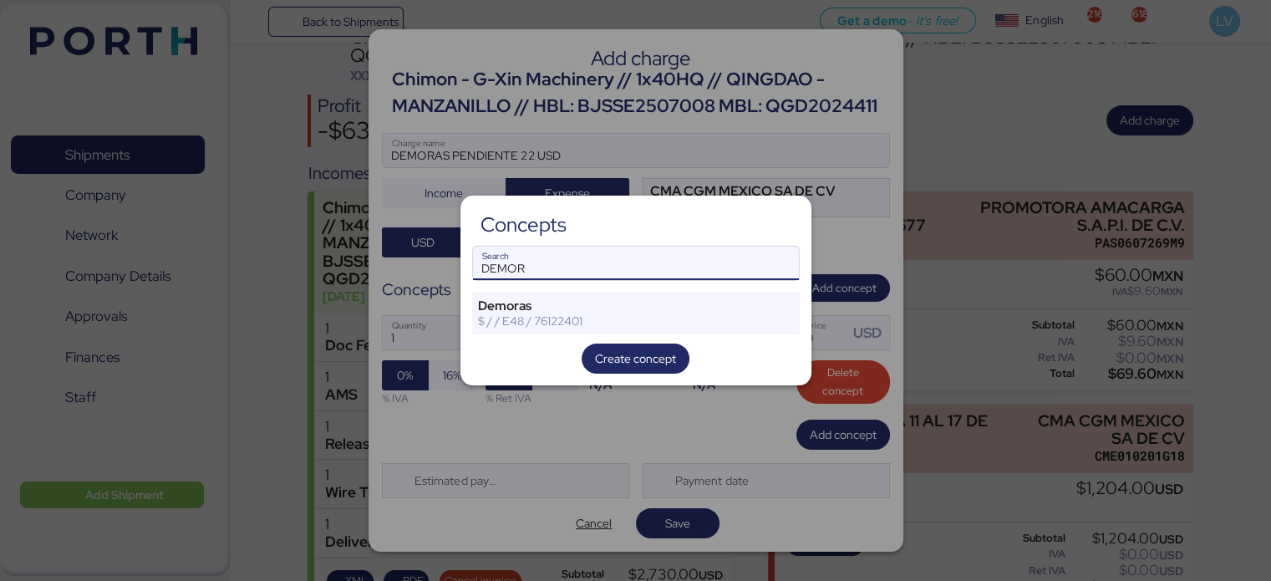
type input "DEMOR"
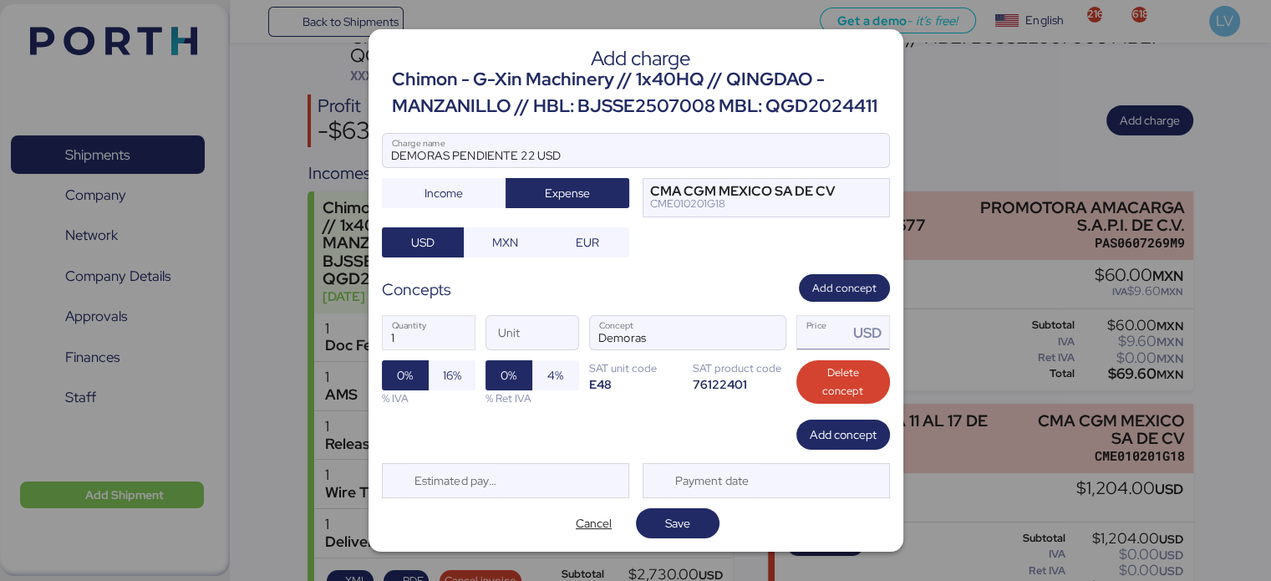
click at [815, 327] on input "Price USD" at bounding box center [823, 332] width 52 height 33
type input "22"
click at [496, 235] on span "MXN" at bounding box center [505, 242] width 26 height 20
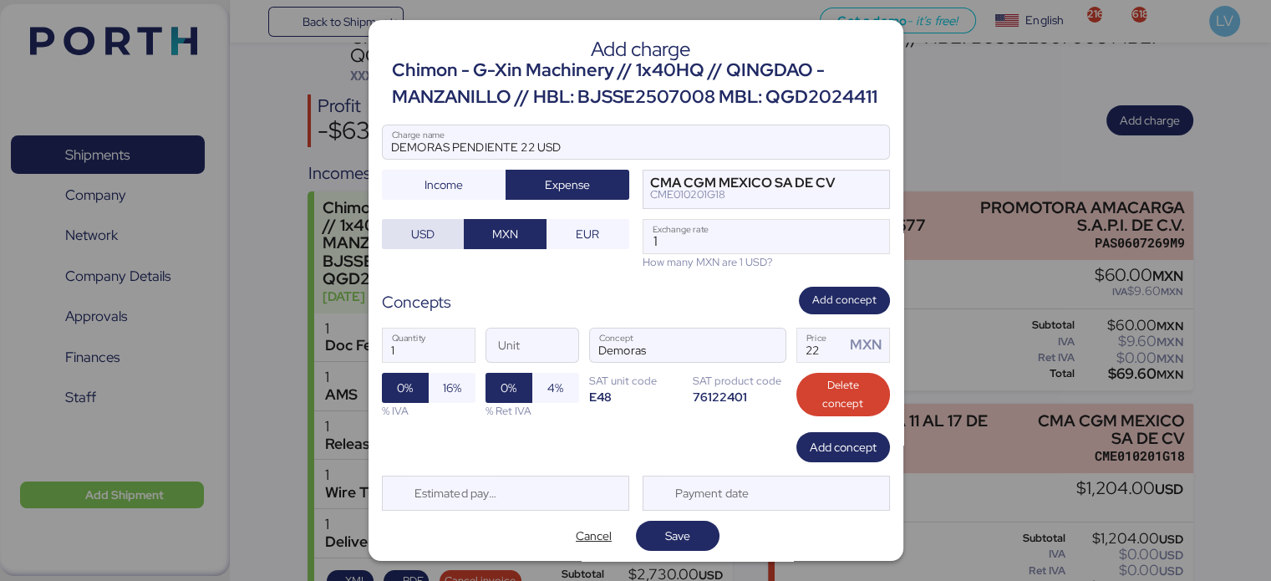
click at [420, 244] on span "USD" at bounding box center [422, 234] width 23 height 20
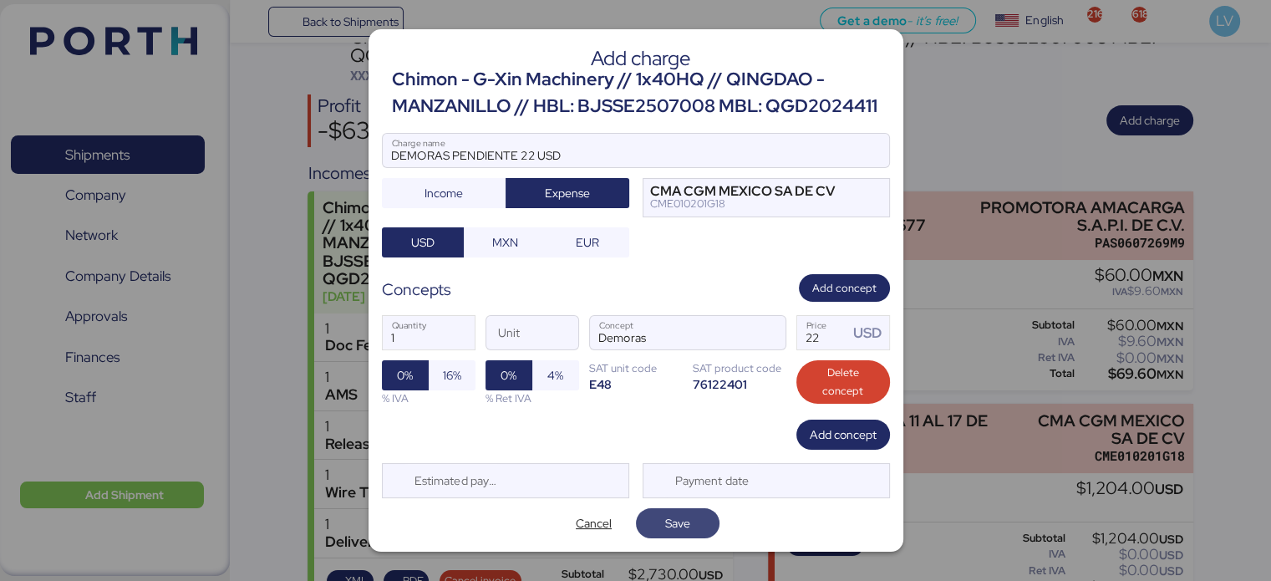
click at [674, 533] on span "Save" at bounding box center [677, 523] width 25 height 20
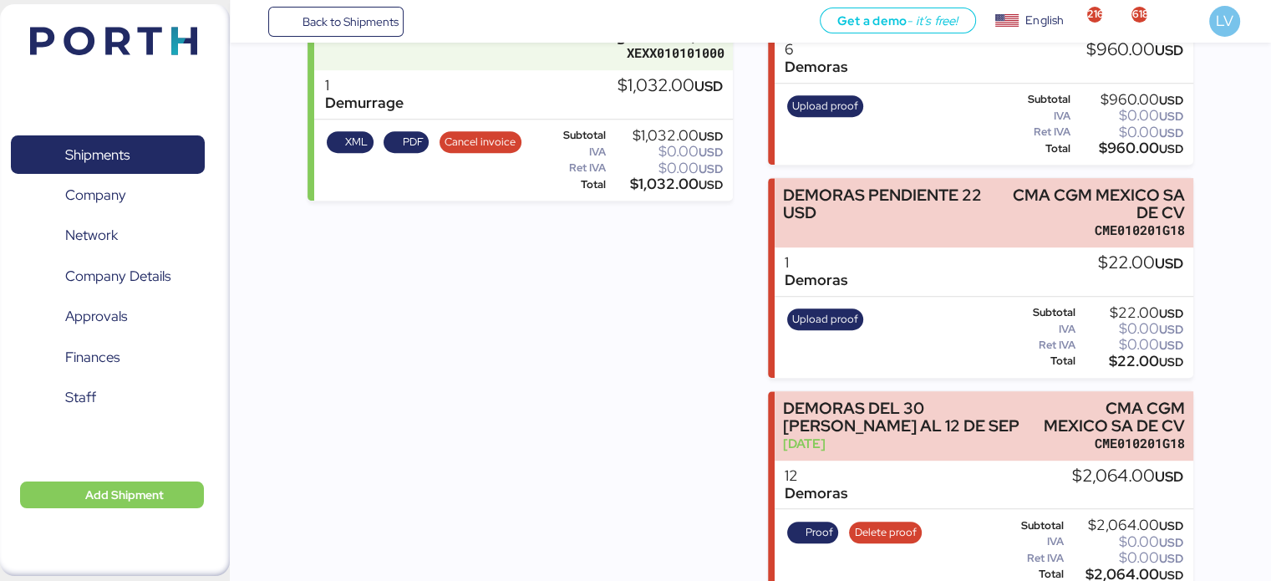
scroll to position [756, 0]
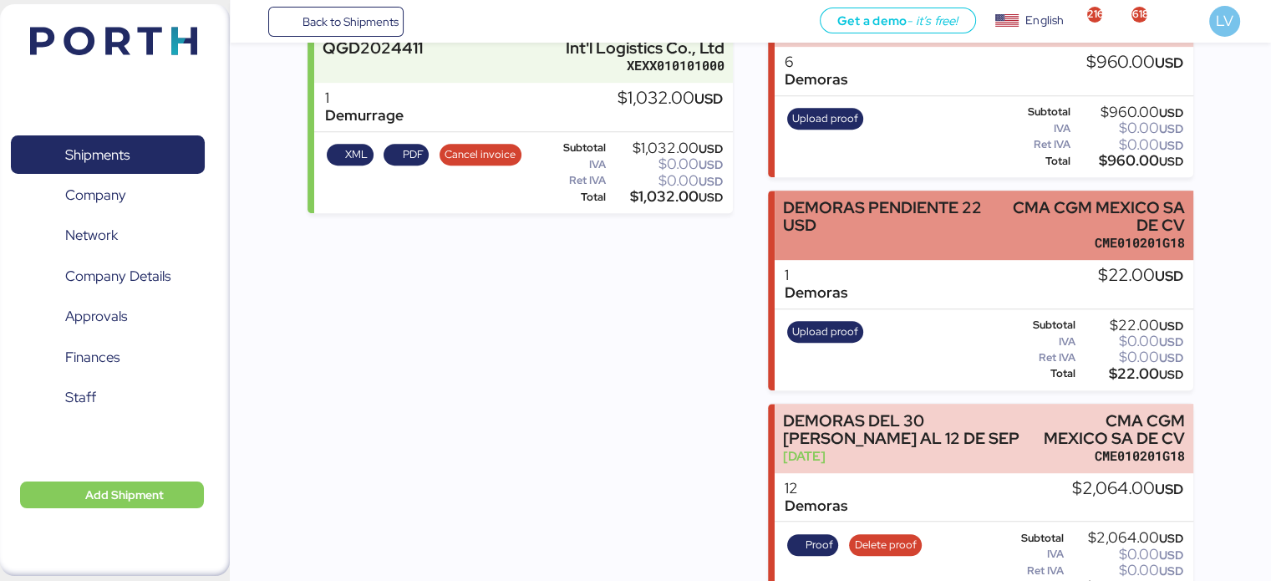
click at [812, 237] on div "DEMORAS PENDIENTE 22 USD" at bounding box center [884, 225] width 202 height 53
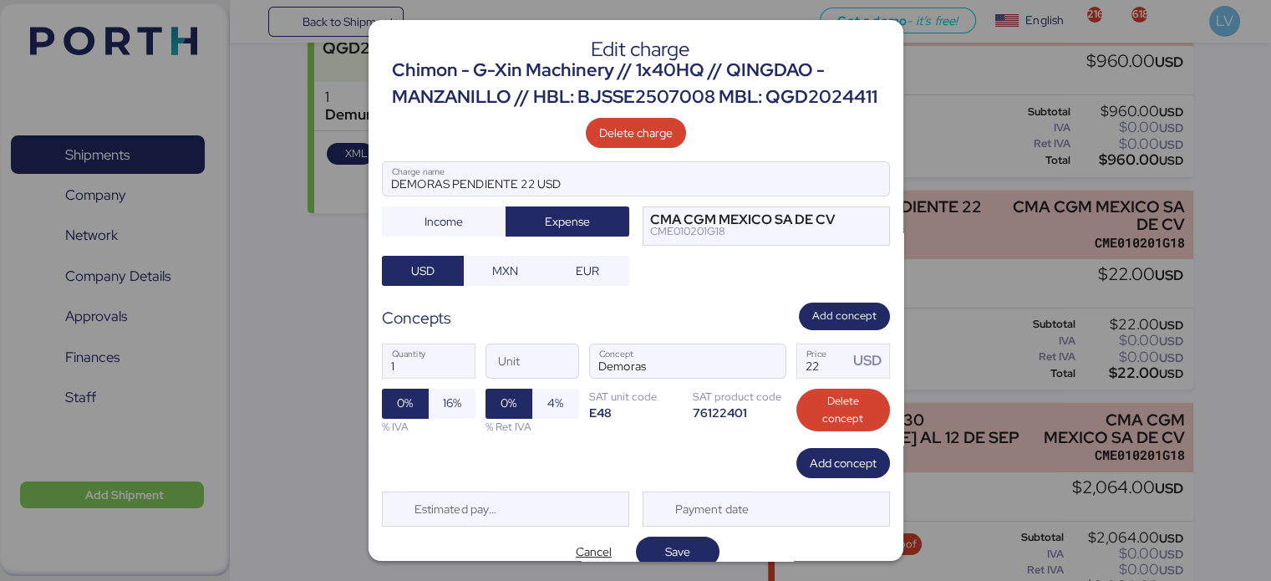
scroll to position [44, 0]
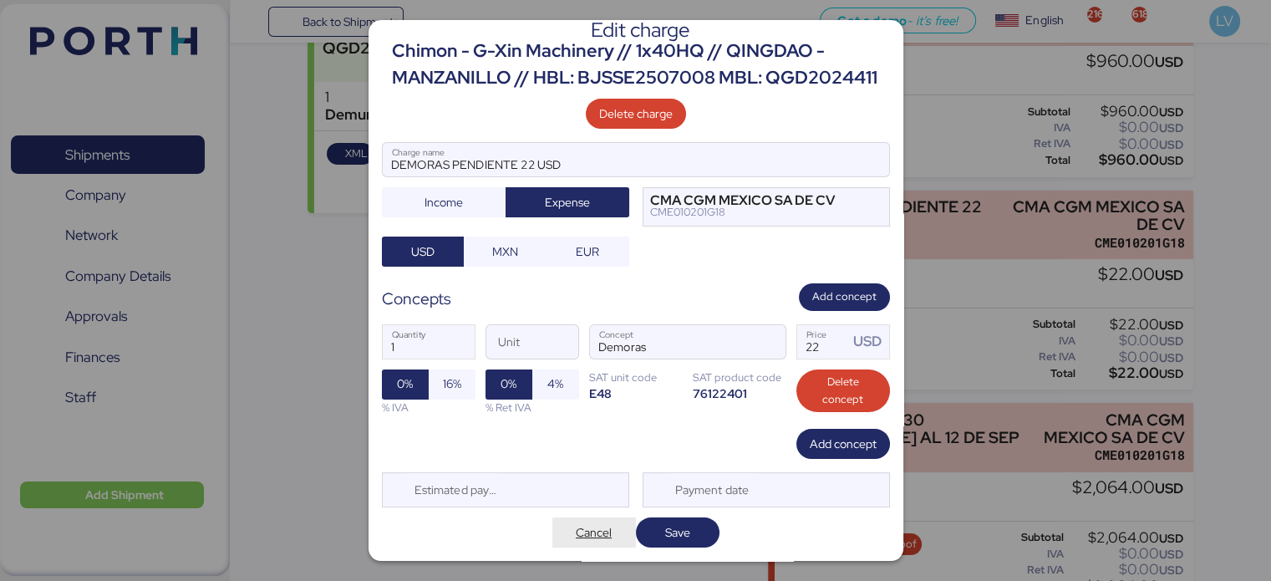
click at [576, 531] on span "Cancel" at bounding box center [594, 532] width 36 height 20
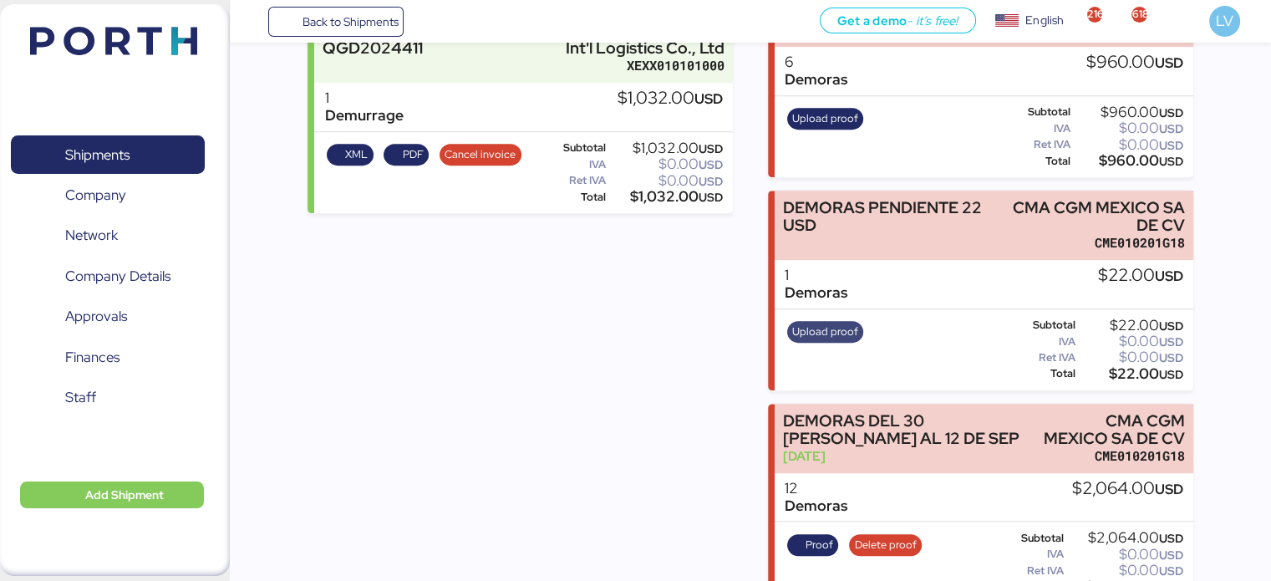
click at [825, 323] on span "Upload proof" at bounding box center [825, 332] width 66 height 18
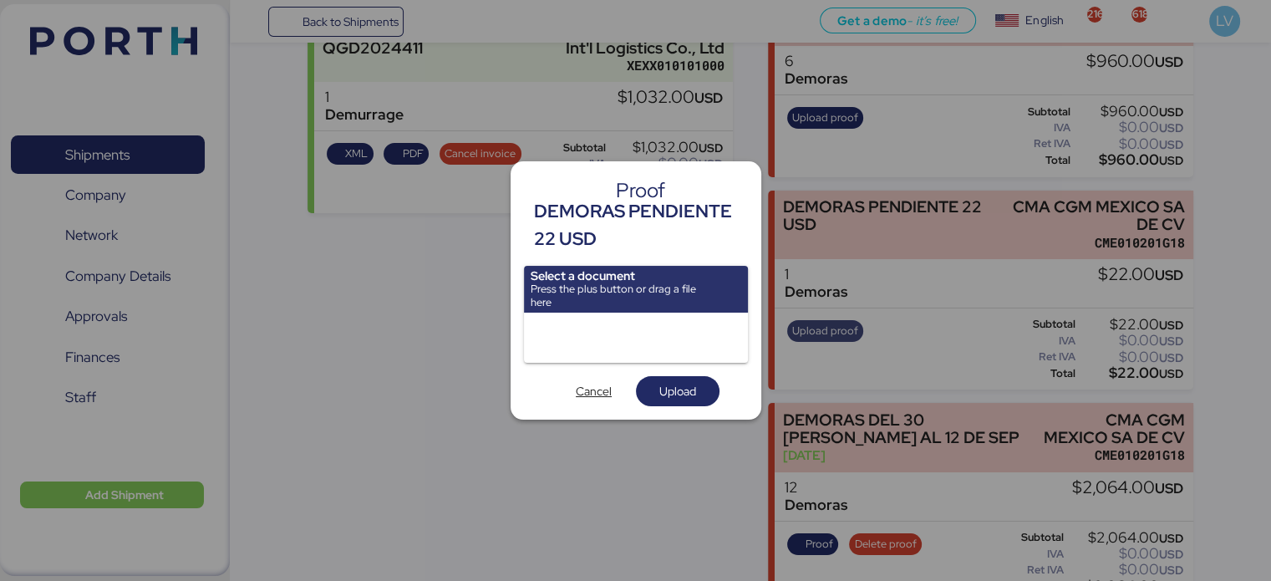
scroll to position [0, 0]
click at [610, 293] on input "file" at bounding box center [636, 289] width 224 height 47
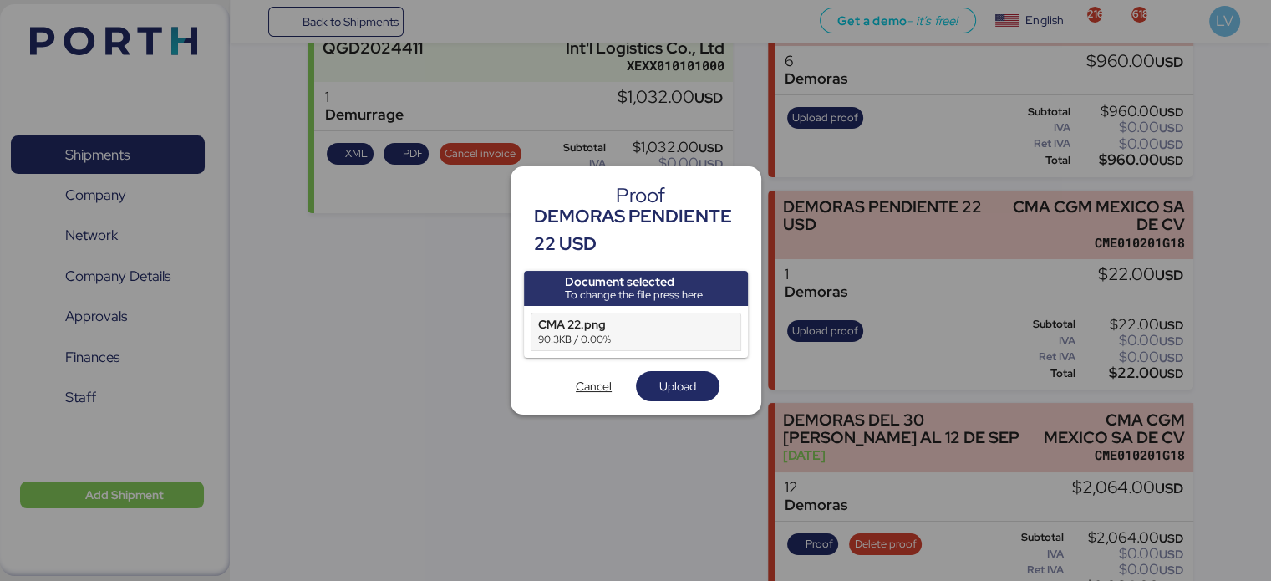
click at [704, 365] on div "Document selected To change the file press here CMA 22.png 90.3KB / 0.00% Cance…" at bounding box center [636, 336] width 224 height 130
click at [694, 374] on span "Upload" at bounding box center [677, 385] width 57 height 23
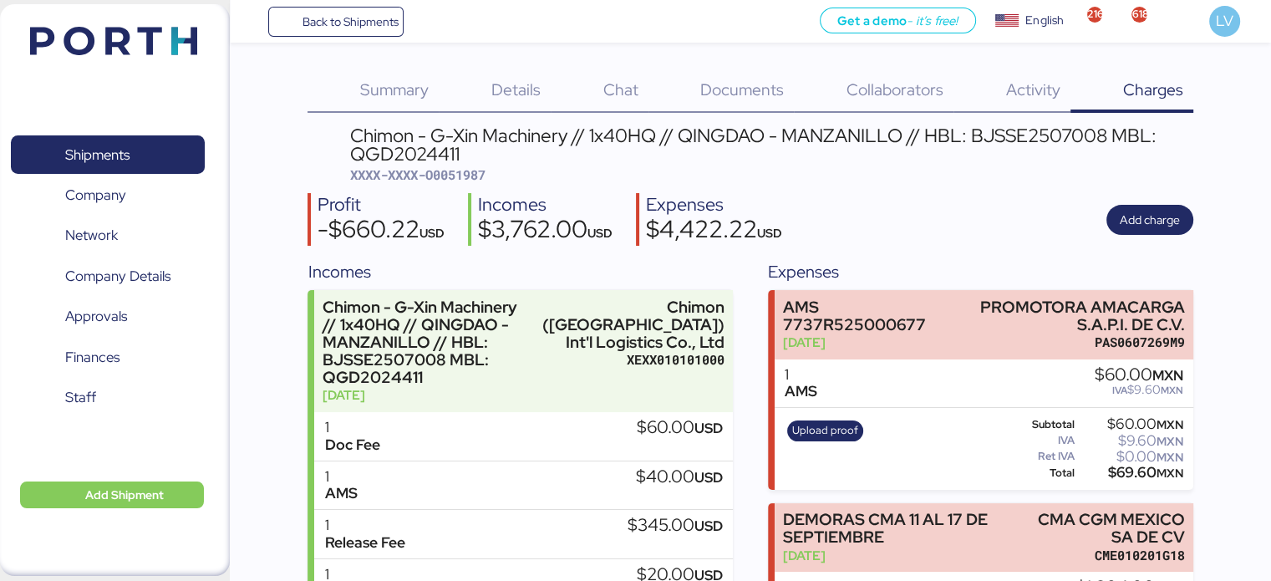
click at [461, 170] on span "XXXX-XXXX-O0051987" at bounding box center [417, 174] width 135 height 17
copy span "O0051987"
